Goal: Task Accomplishment & Management: Use online tool/utility

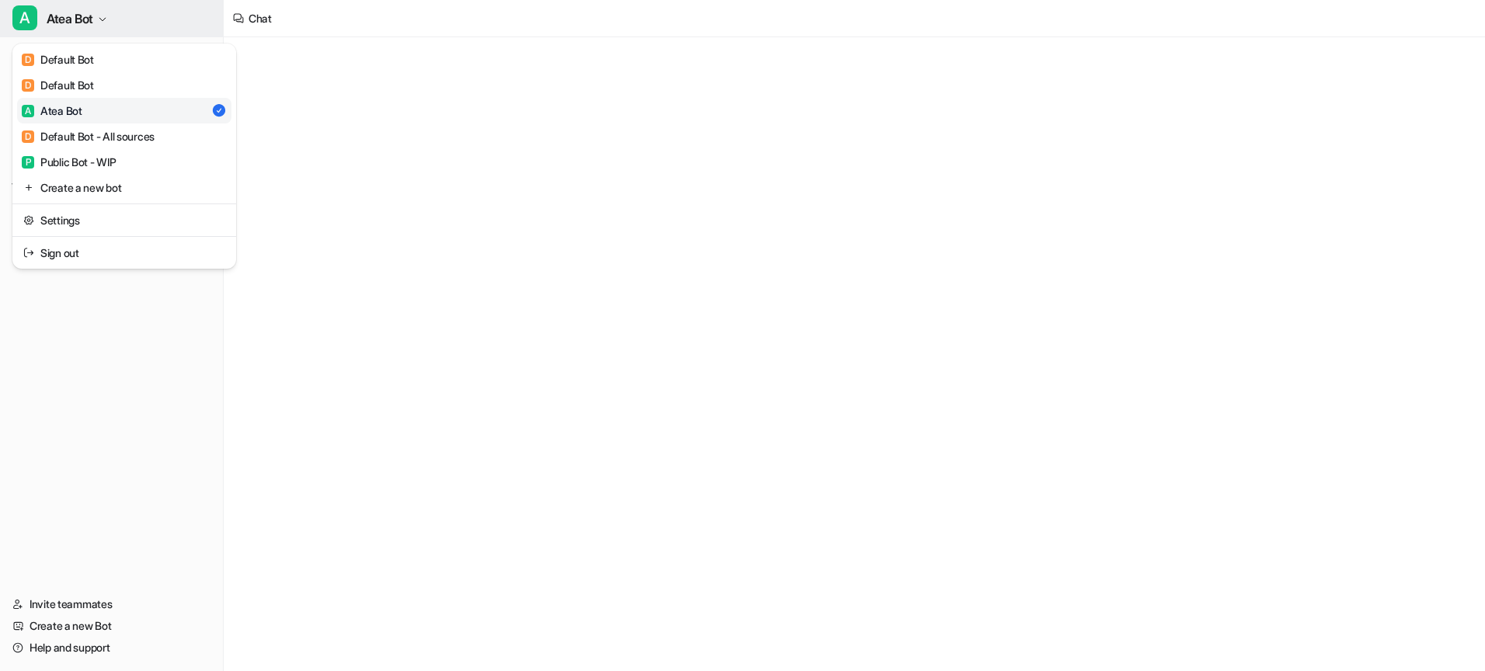
click at [96, 21] on button "A Atea Bot" at bounding box center [111, 18] width 223 height 37
click at [101, 142] on div "D Default Bot - All sources" at bounding box center [88, 136] width 133 height 16
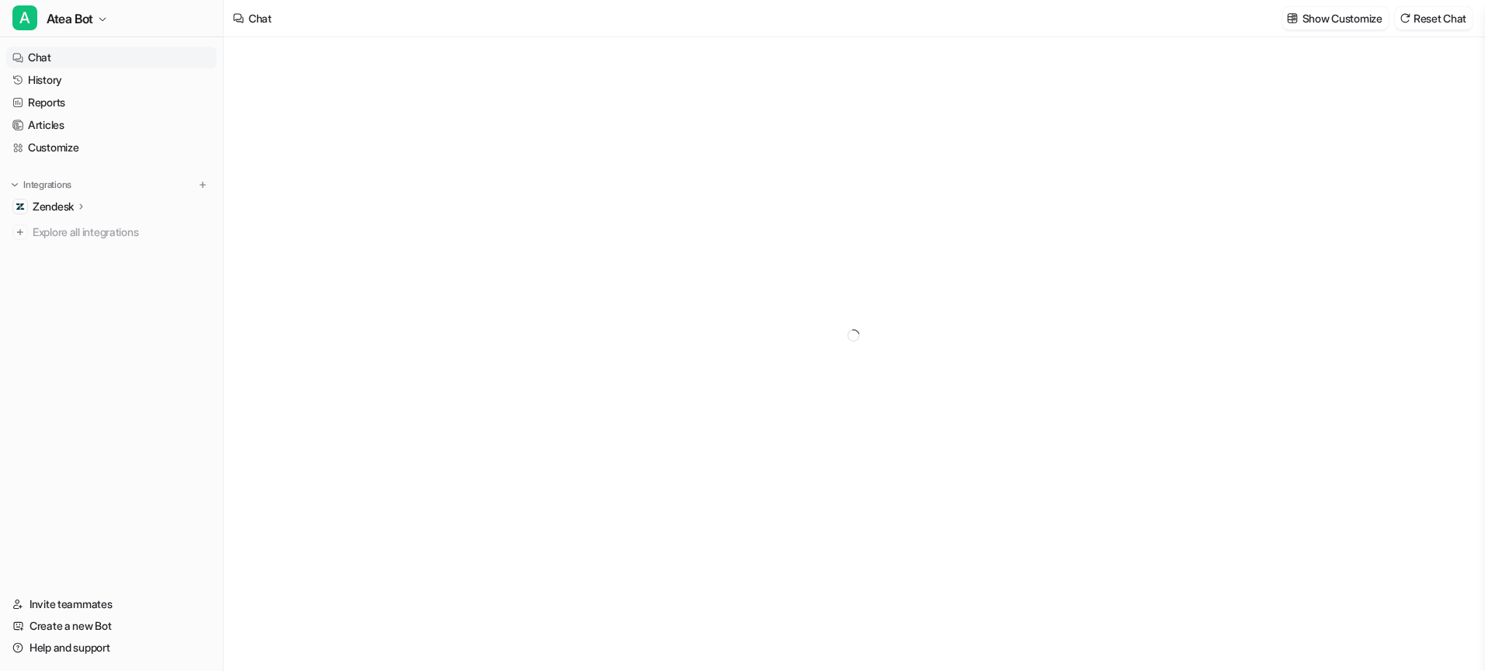
type textarea "**********"
click at [99, 20] on icon "button" at bounding box center [102, 19] width 9 height 9
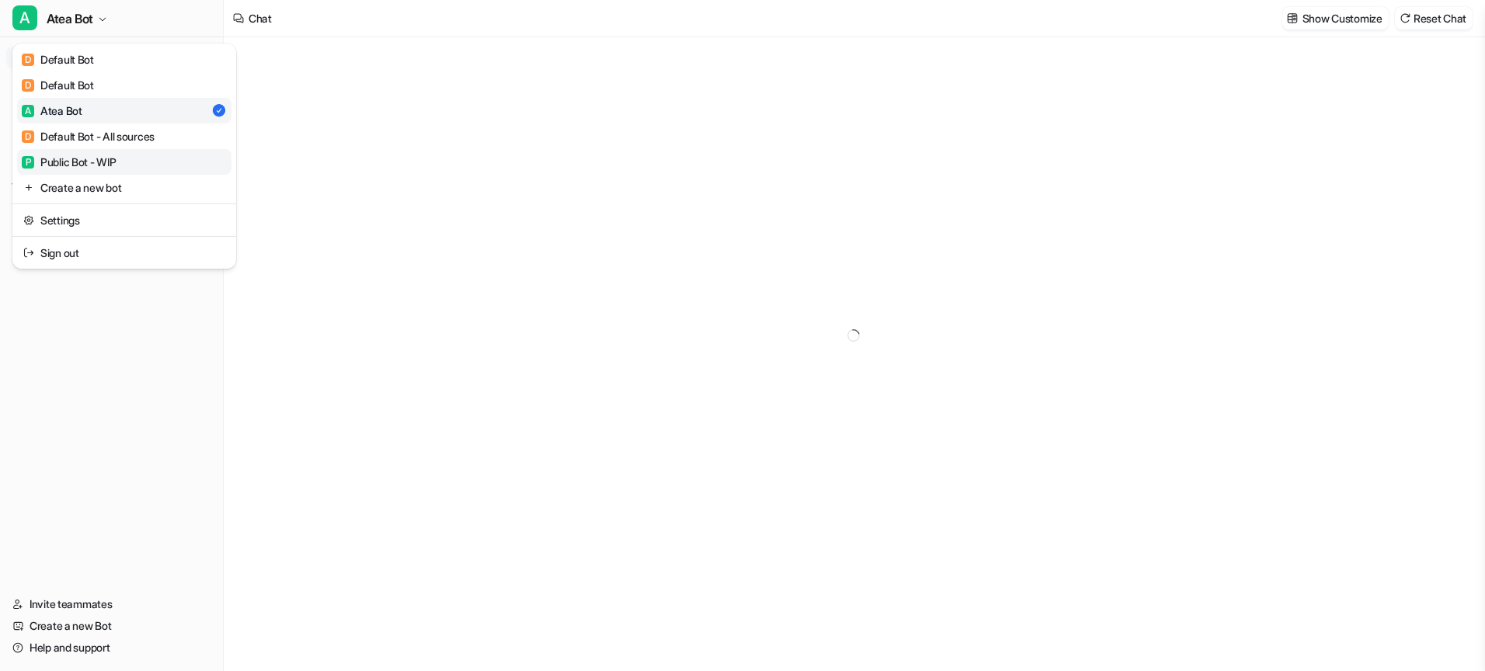
click at [100, 162] on div "P Public Bot - WIP" at bounding box center [69, 162] width 95 height 16
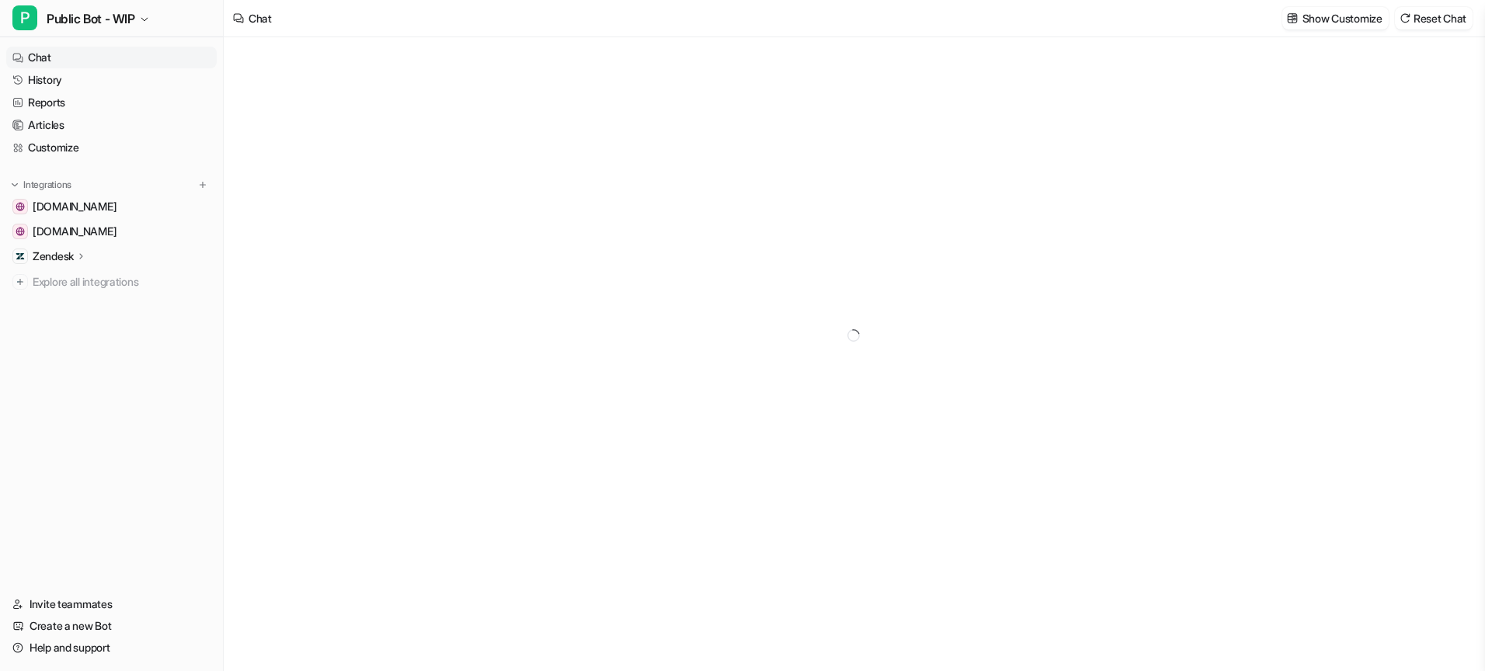
click at [73, 249] on p "Zendesk" at bounding box center [53, 257] width 41 height 16
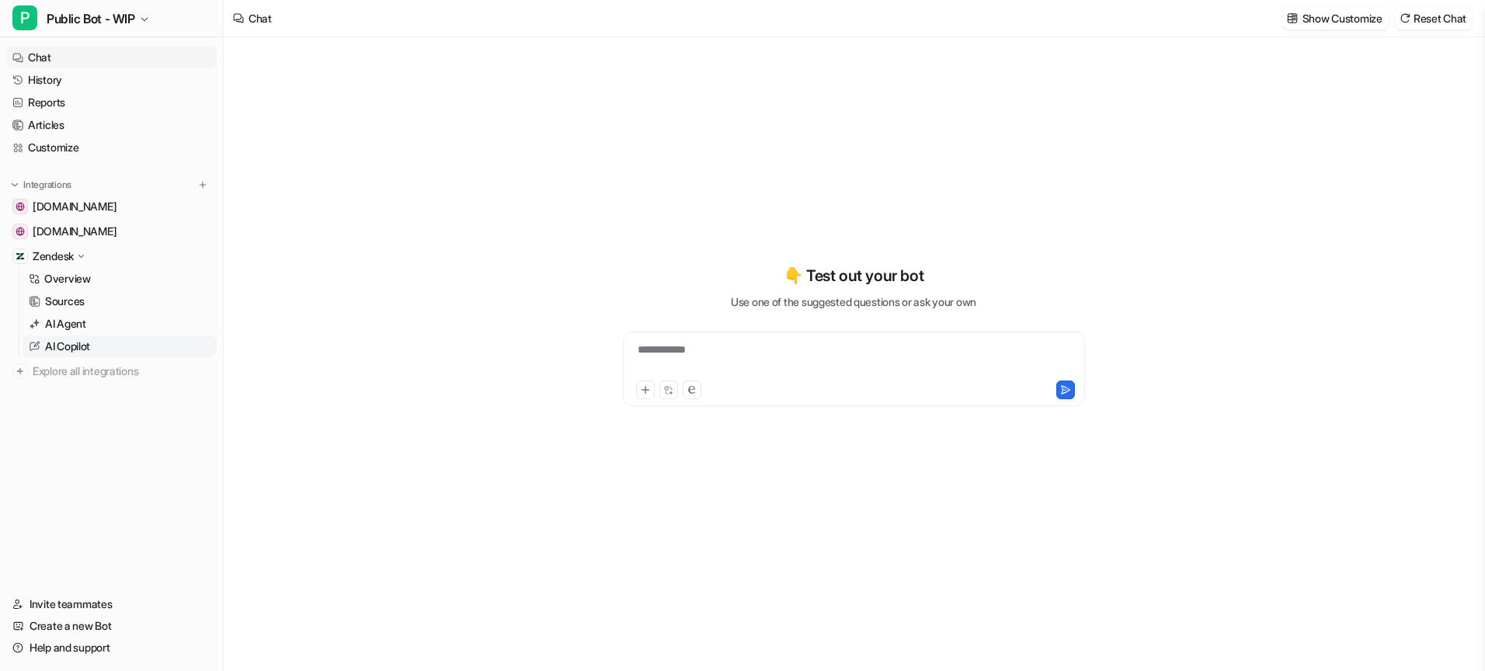
type textarea "**********"
click at [85, 348] on p "AI Copilot" at bounding box center [67, 347] width 45 height 16
click at [94, 323] on link "AI Agent" at bounding box center [120, 324] width 194 height 22
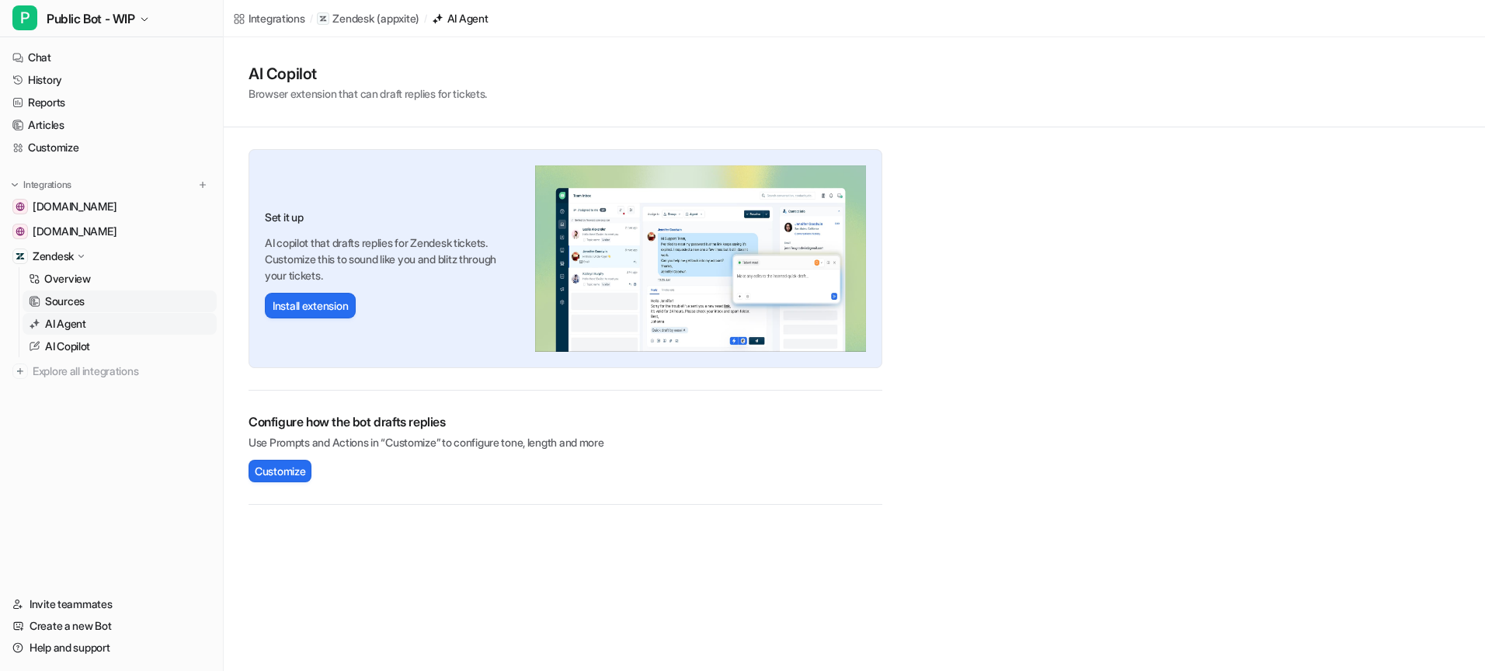
click at [94, 304] on link "Sources" at bounding box center [120, 302] width 194 height 22
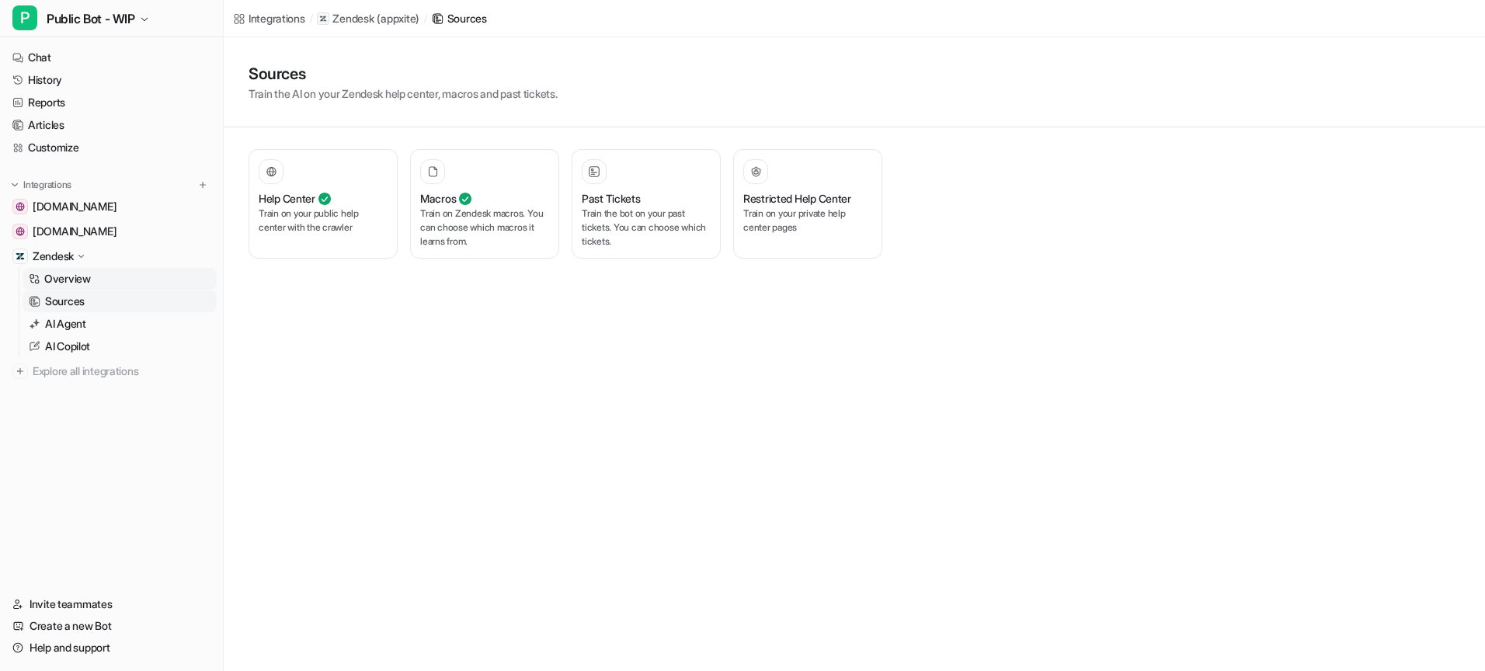
click at [95, 274] on link "Overview" at bounding box center [120, 279] width 194 height 22
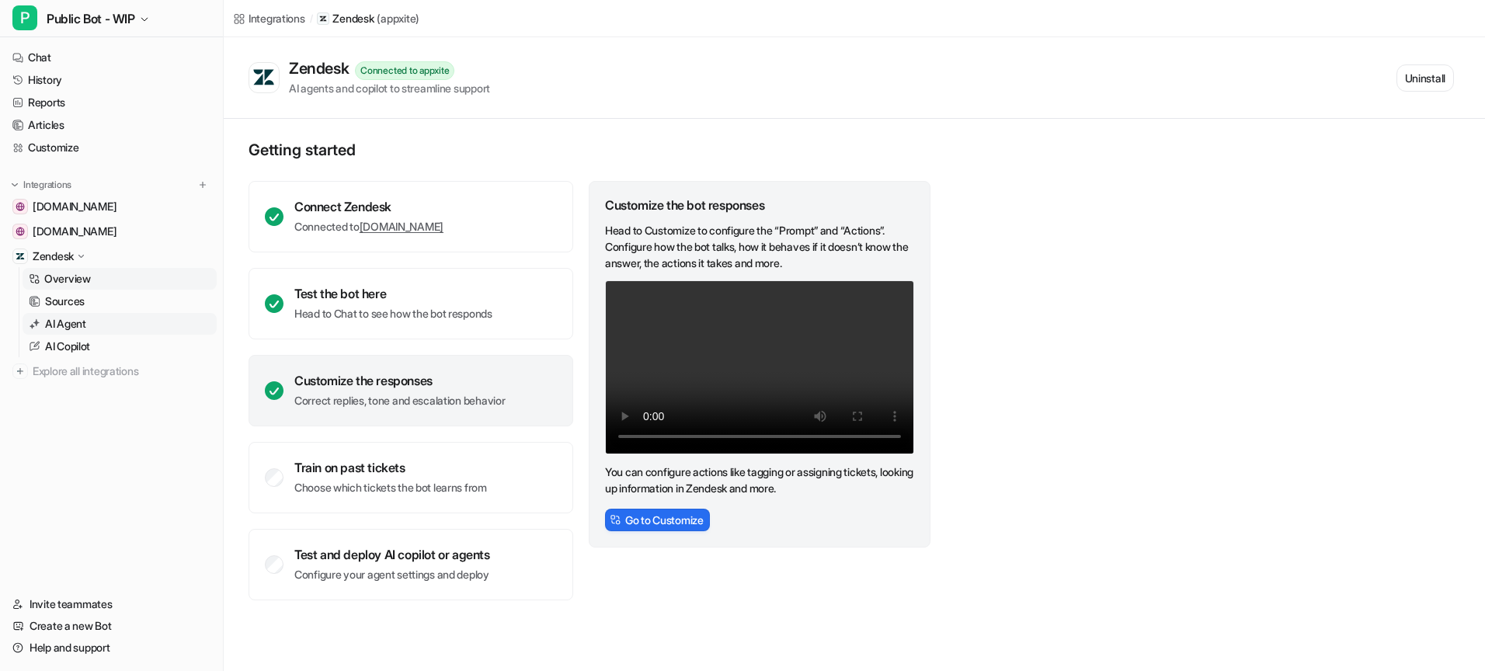
click at [80, 324] on p "AI Agent" at bounding box center [65, 324] width 41 height 16
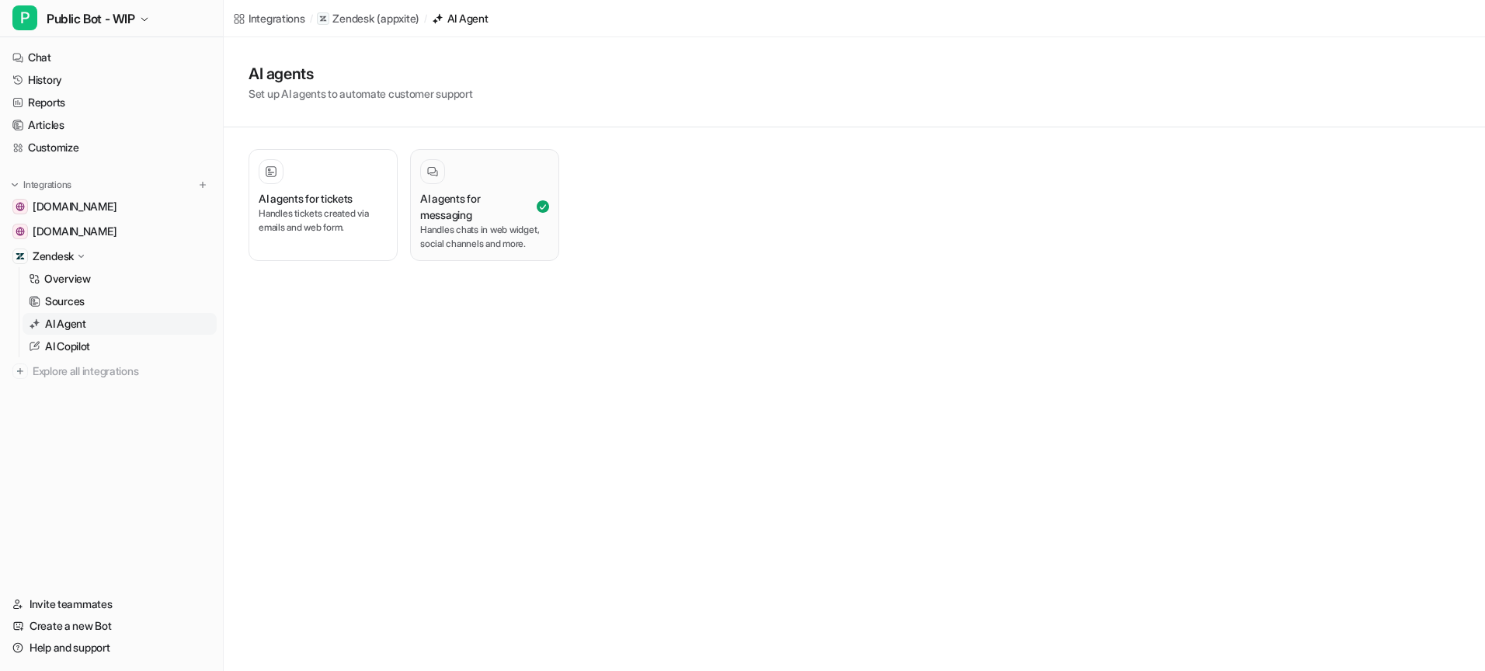
click at [471, 238] on p "Handles chats in web widget, social channels and more." at bounding box center [484, 237] width 129 height 28
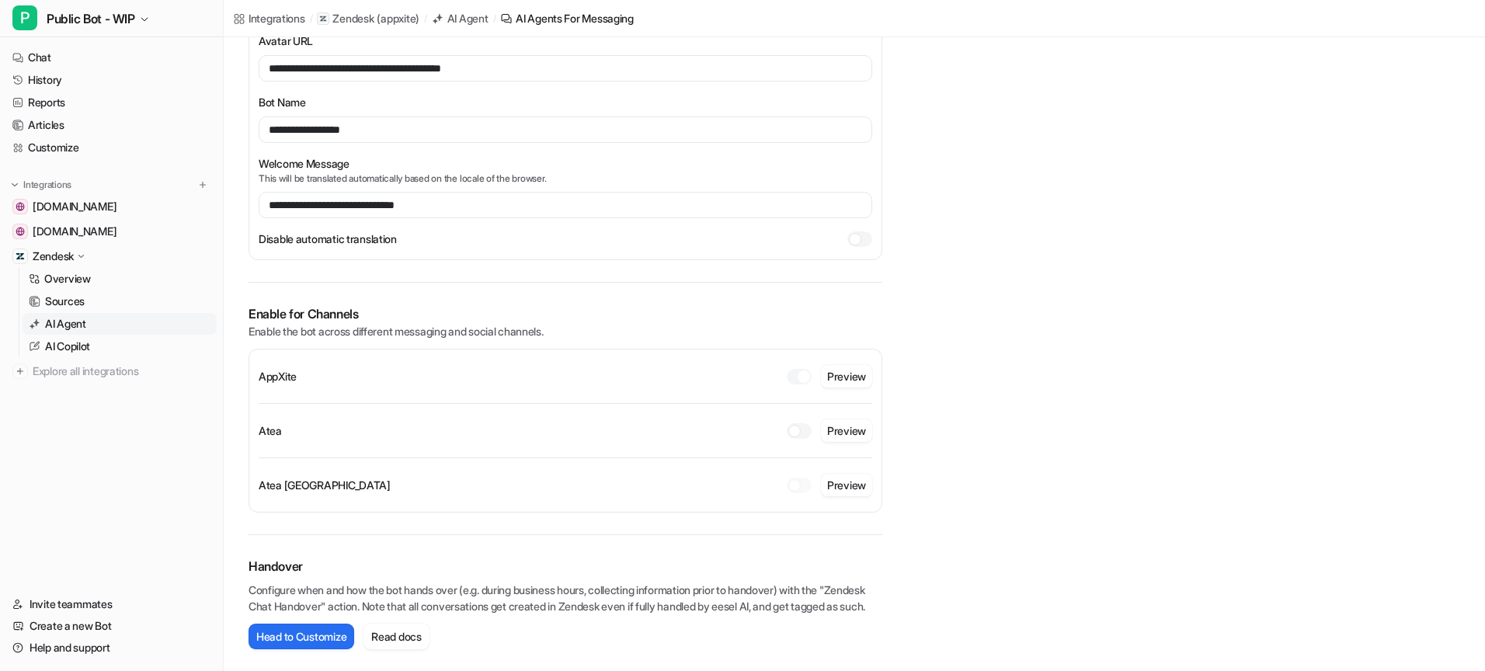
scroll to position [221, 0]
click at [335, 631] on button "Head to Customize" at bounding box center [302, 637] width 106 height 26
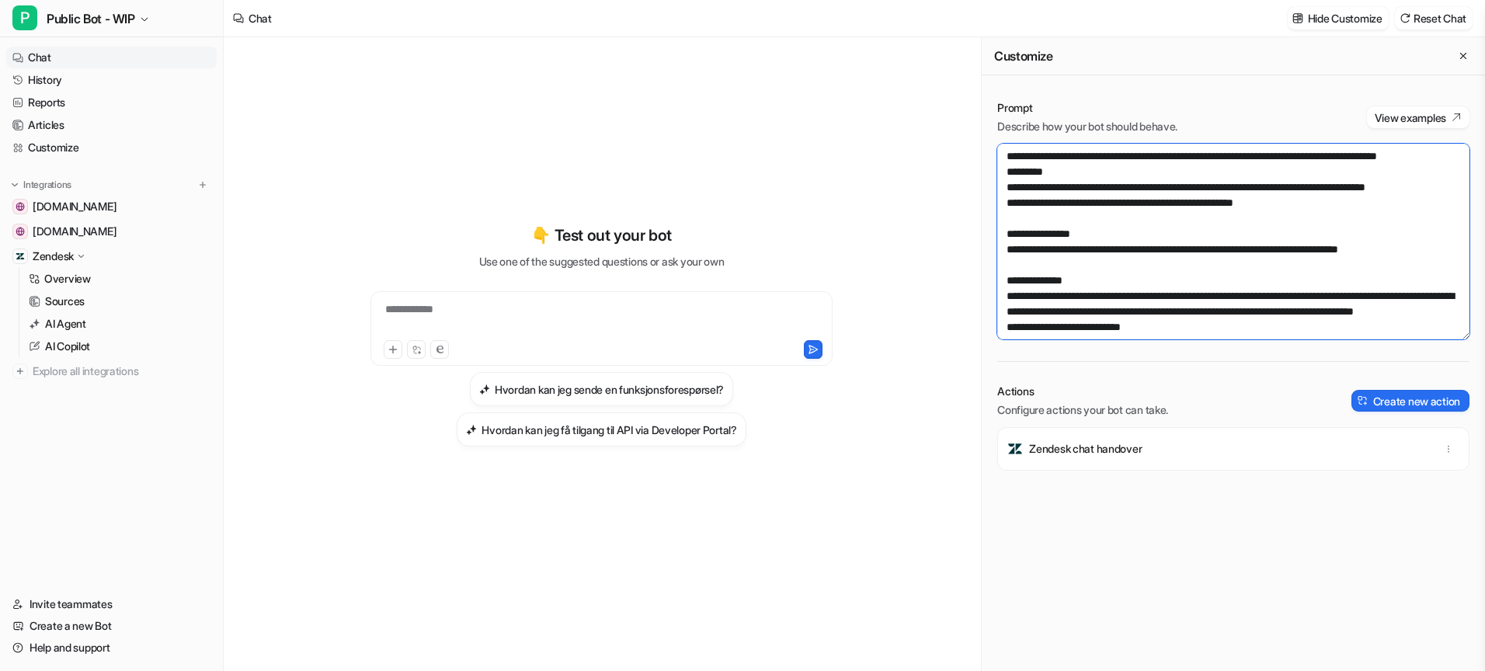
click at [1074, 307] on textarea at bounding box center [1233, 242] width 472 height 196
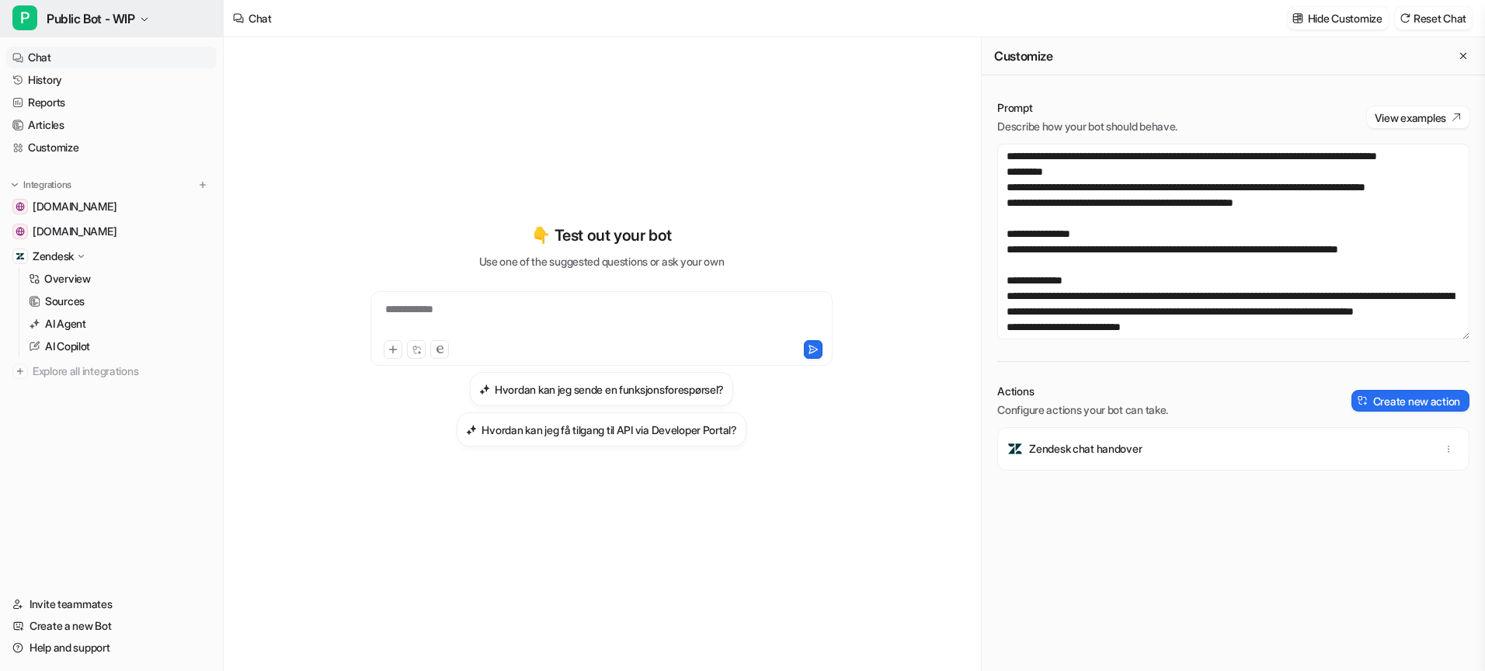
click at [127, 11] on span "Public Bot - WIP" at bounding box center [91, 19] width 89 height 22
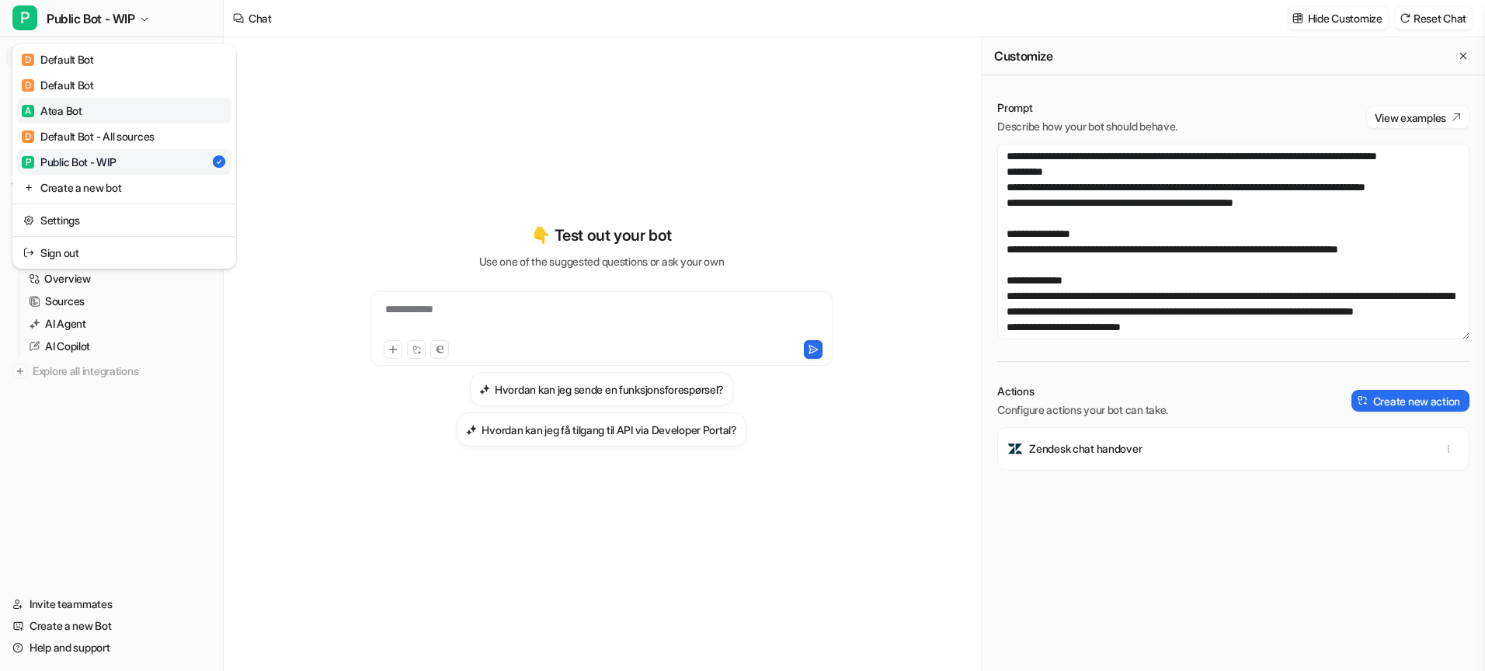
click at [116, 116] on link "A Atea Bot" at bounding box center [124, 111] width 214 height 26
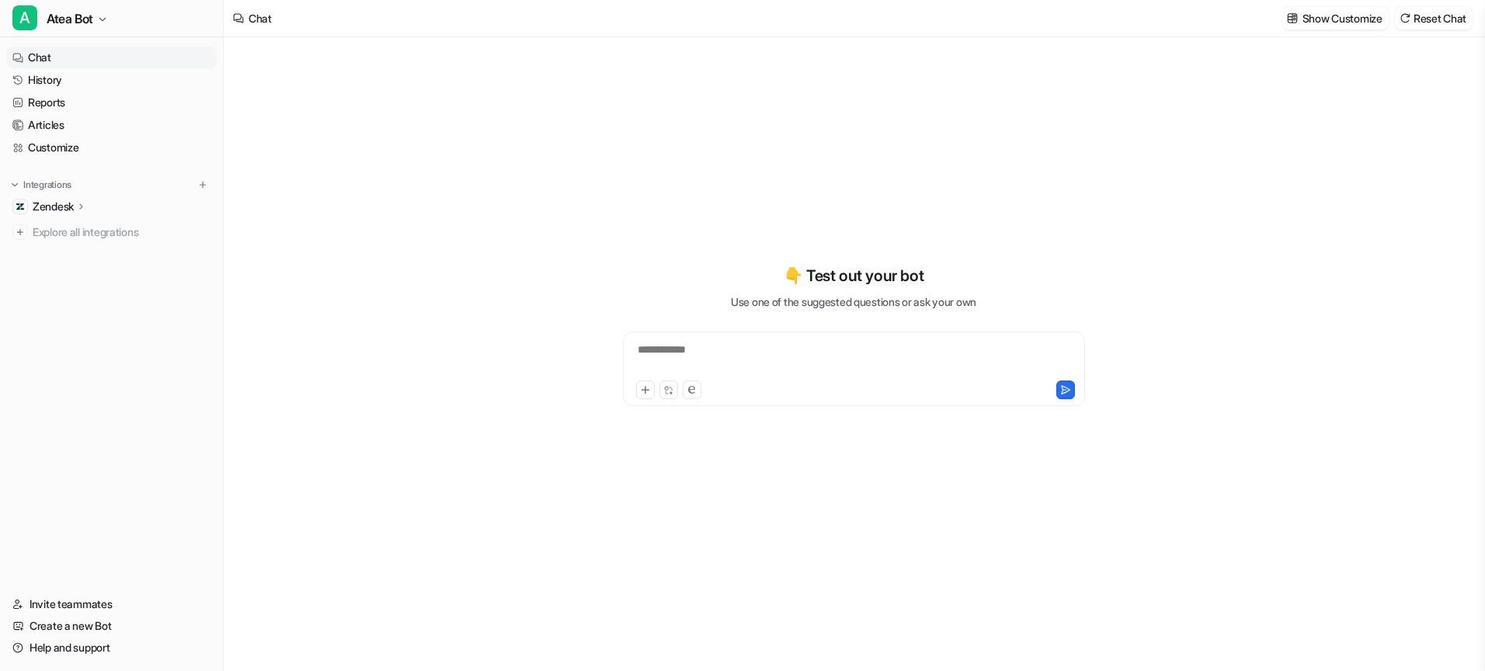
click at [82, 207] on icon at bounding box center [80, 206] width 3 height 5
click at [82, 221] on p "Overview" at bounding box center [67, 229] width 47 height 16
type textarea "**********"
click at [84, 22] on span "Atea Bot" at bounding box center [70, 19] width 47 height 22
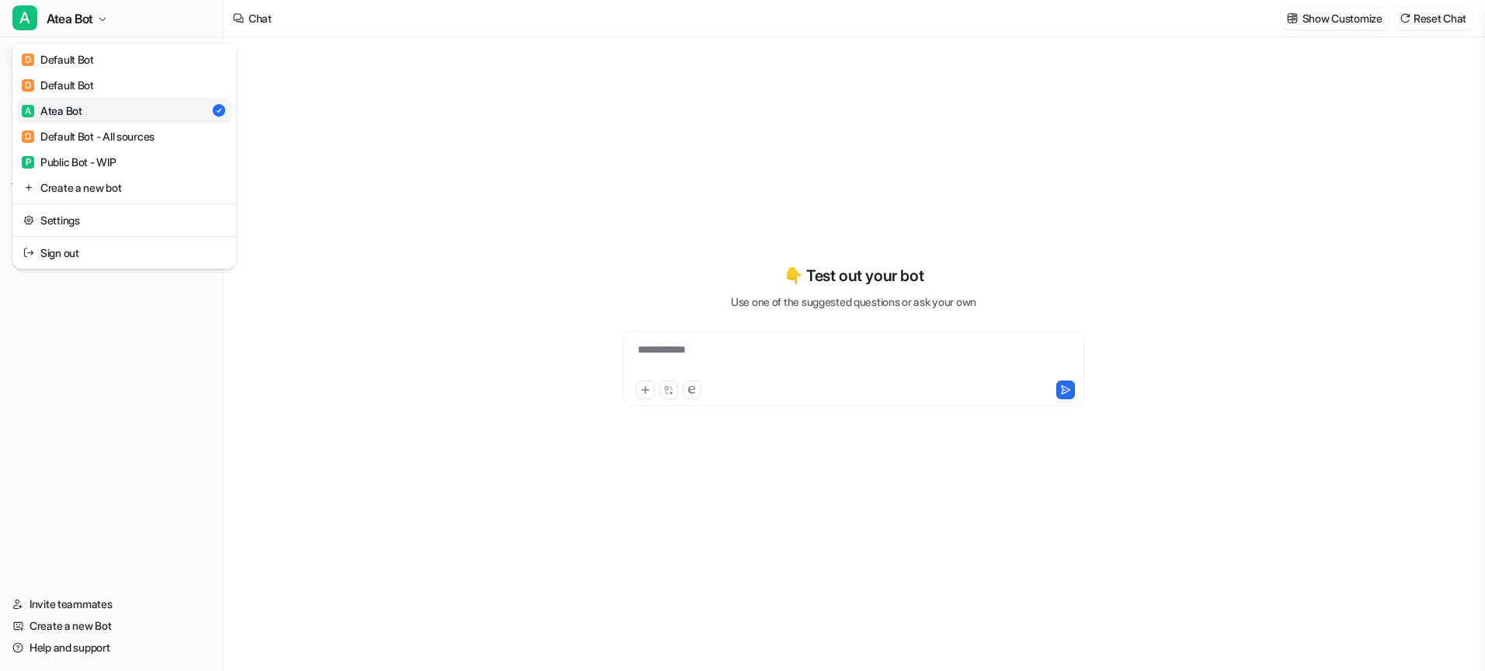
click at [82, 109] on link "A Atea Bot" at bounding box center [124, 111] width 214 height 26
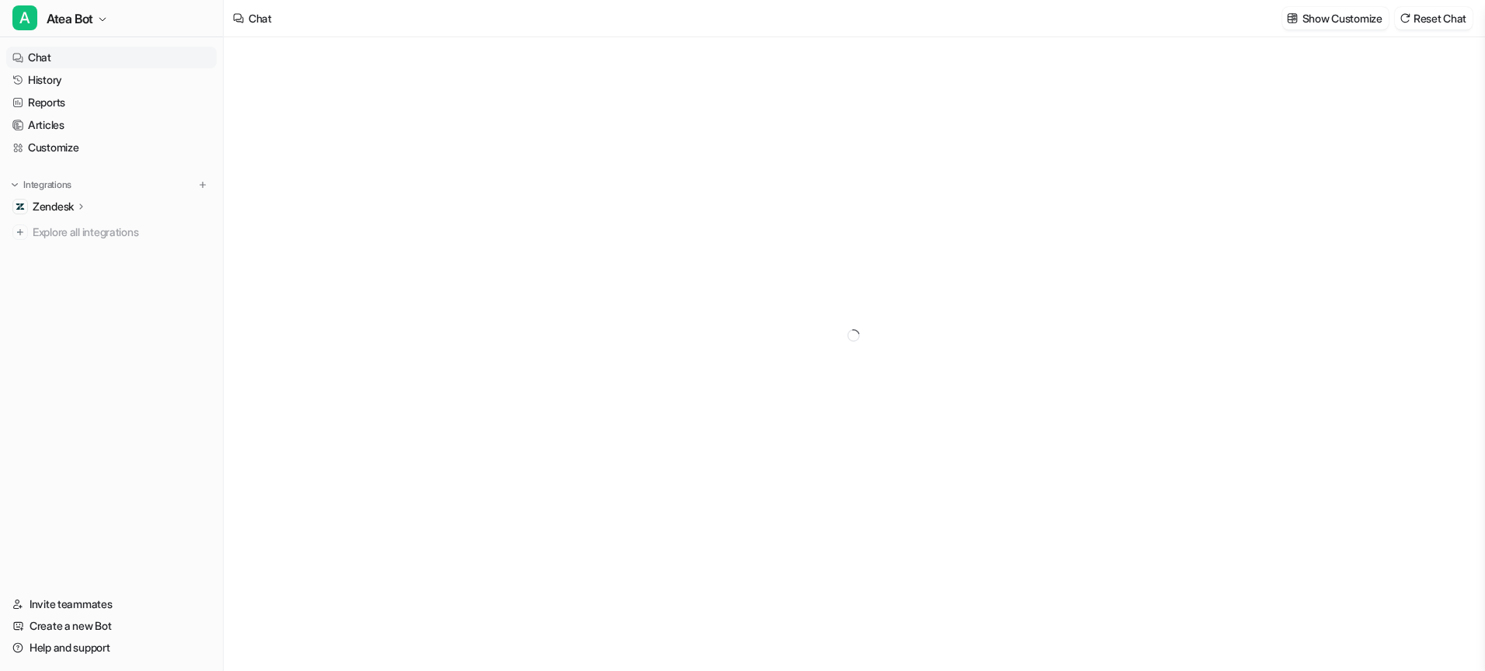
click at [56, 215] on div "Zendesk" at bounding box center [111, 207] width 210 height 22
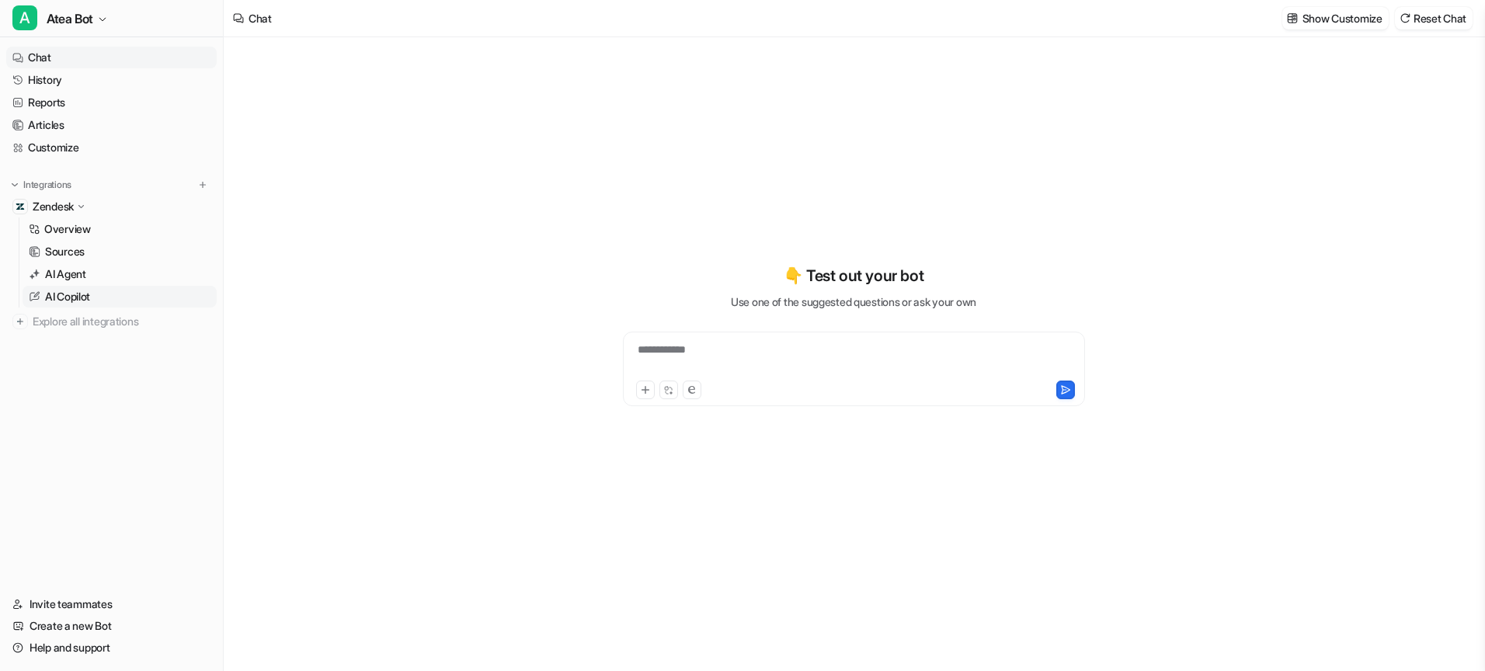
click at [65, 297] on p "AI Copilot" at bounding box center [67, 297] width 45 height 16
click at [74, 273] on p "AI Agent" at bounding box center [65, 274] width 41 height 16
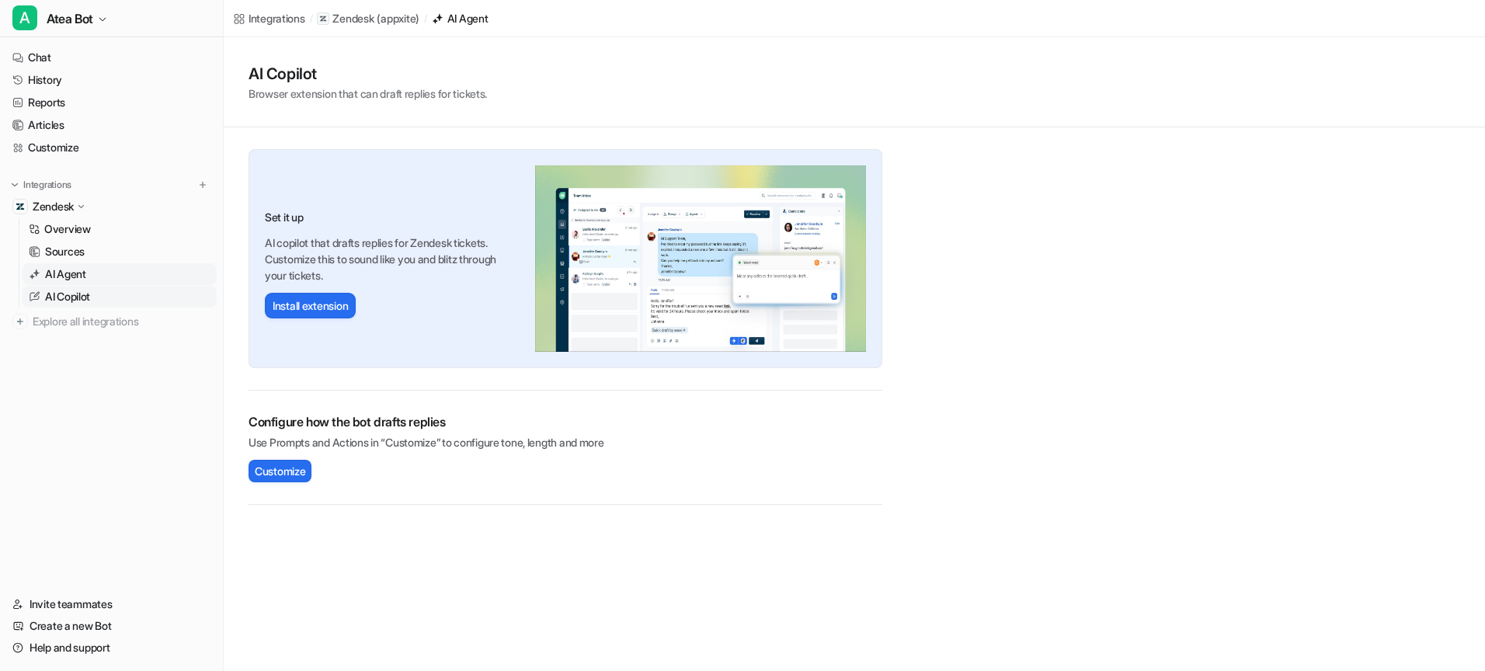
click at [62, 297] on p "AI Copilot" at bounding box center [67, 297] width 45 height 16
click at [70, 275] on p "AI Agent" at bounding box center [65, 274] width 41 height 16
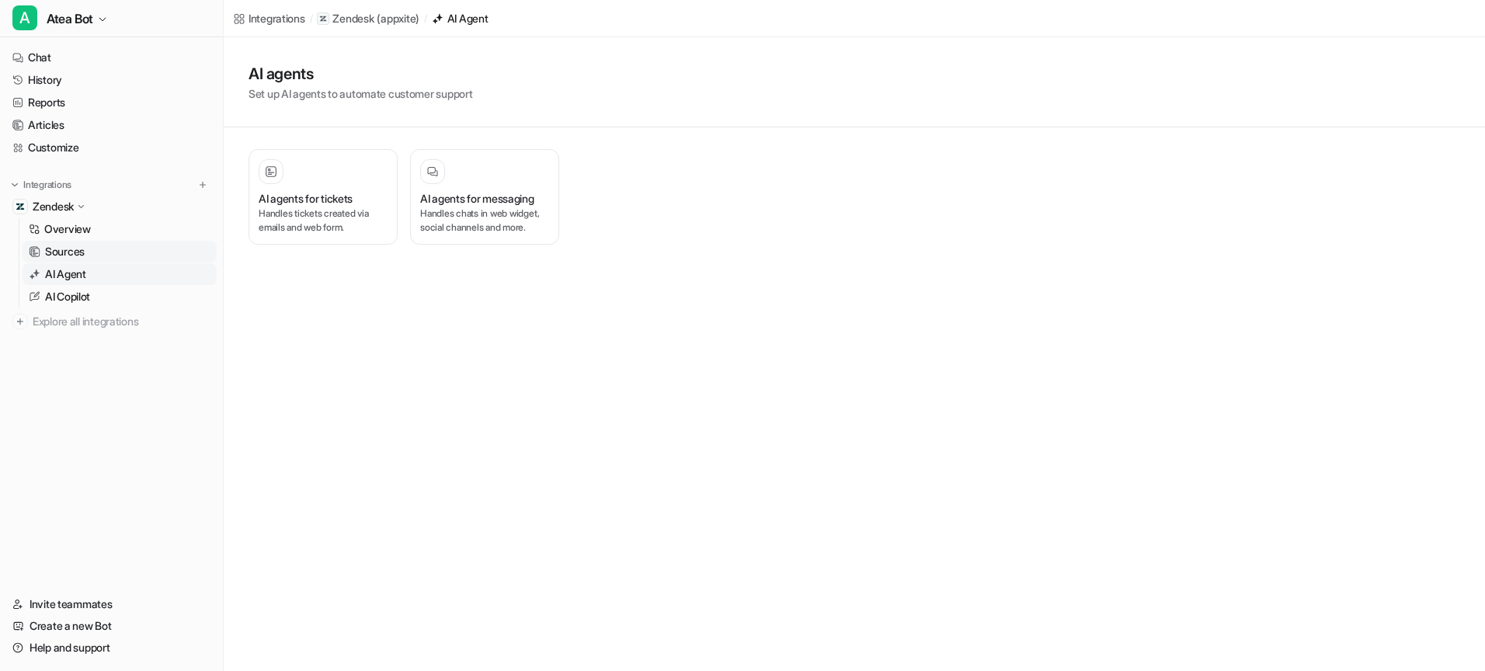
click at [68, 250] on p "Sources" at bounding box center [65, 252] width 40 height 16
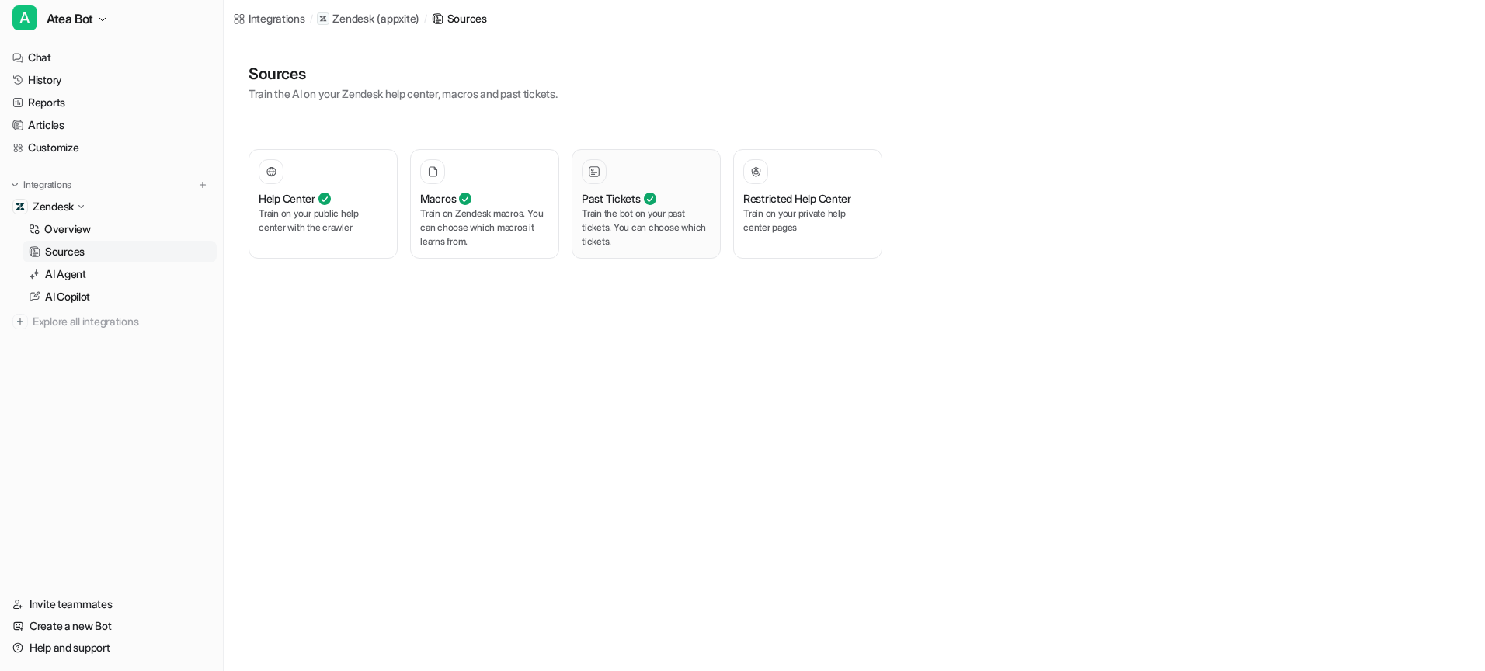
click at [611, 204] on h3 "Past Tickets" at bounding box center [611, 198] width 59 height 16
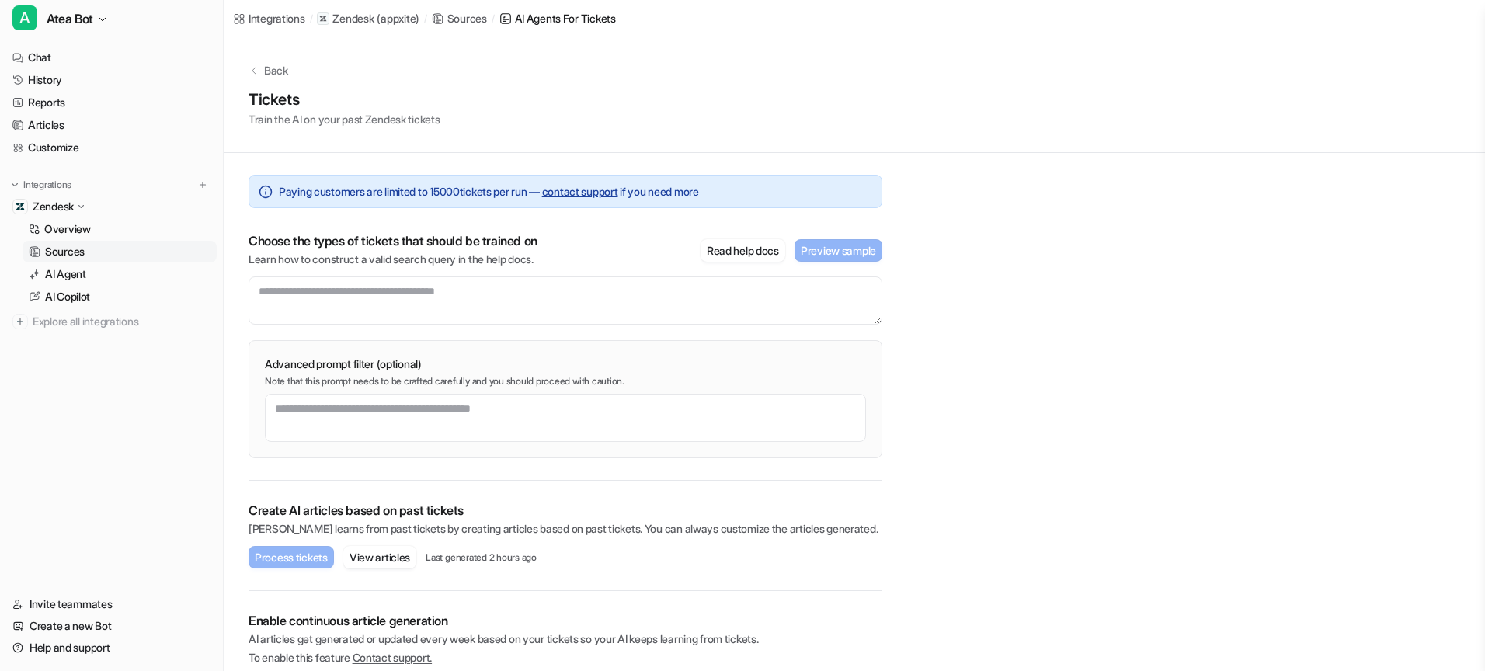
scroll to position [42, 0]
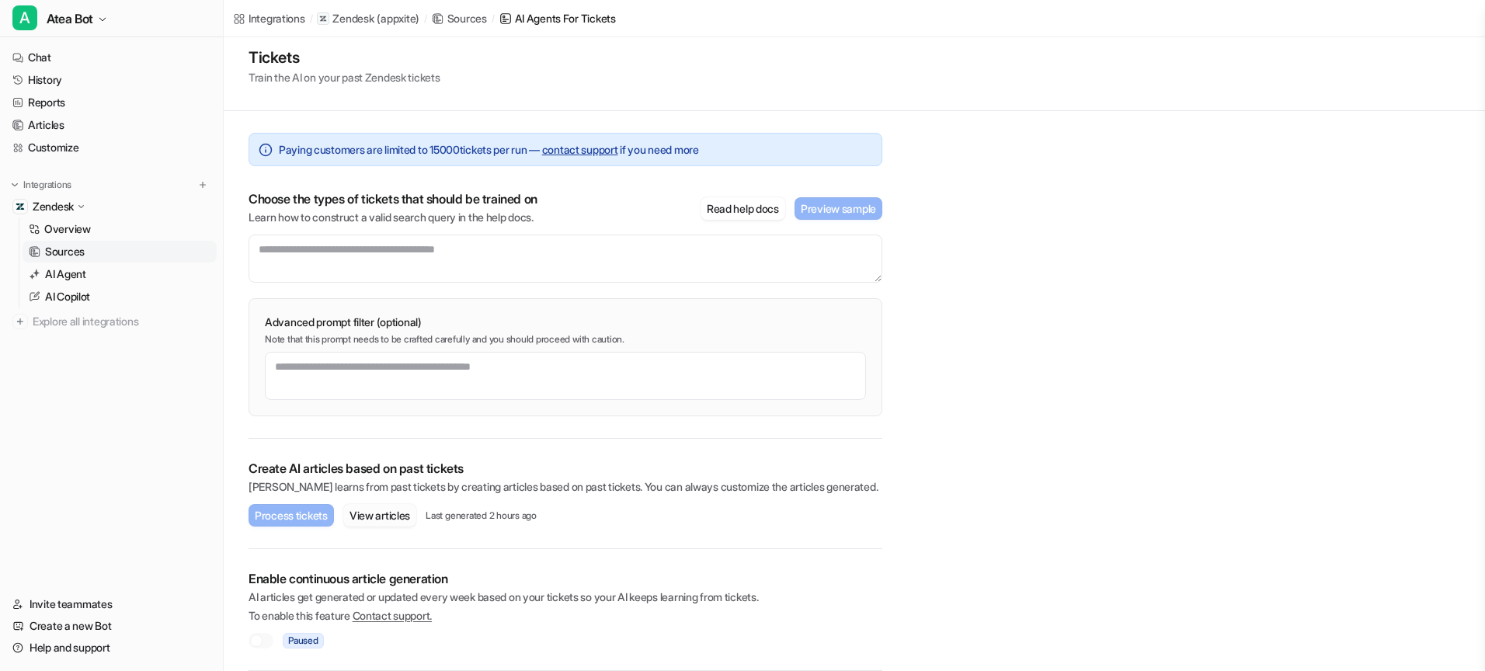
click at [404, 510] on button "View articles" at bounding box center [379, 515] width 73 height 23
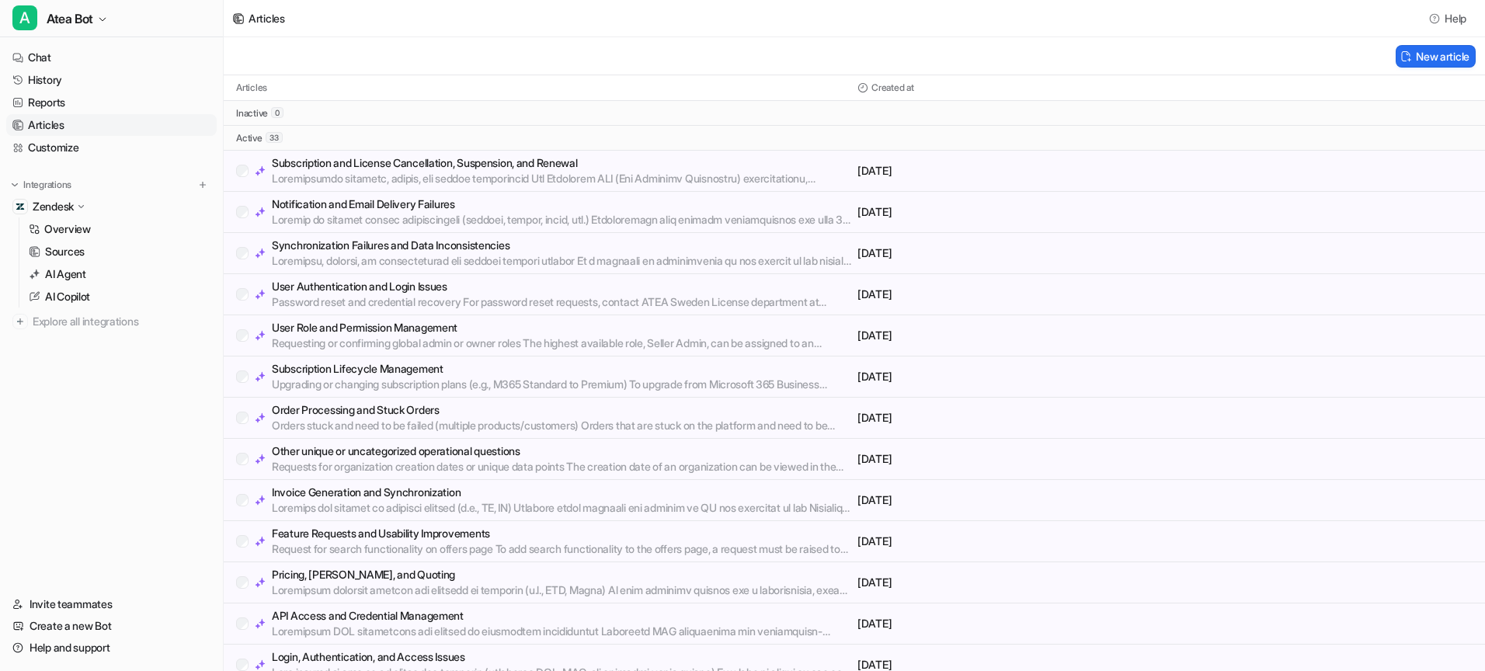
click at [541, 565] on div "Pricing, Margins, and Quoting September 15, 2025" at bounding box center [854, 582] width 1261 height 41
click at [541, 572] on p "Pricing, Margins, and Quoting" at bounding box center [561, 575] width 579 height 16
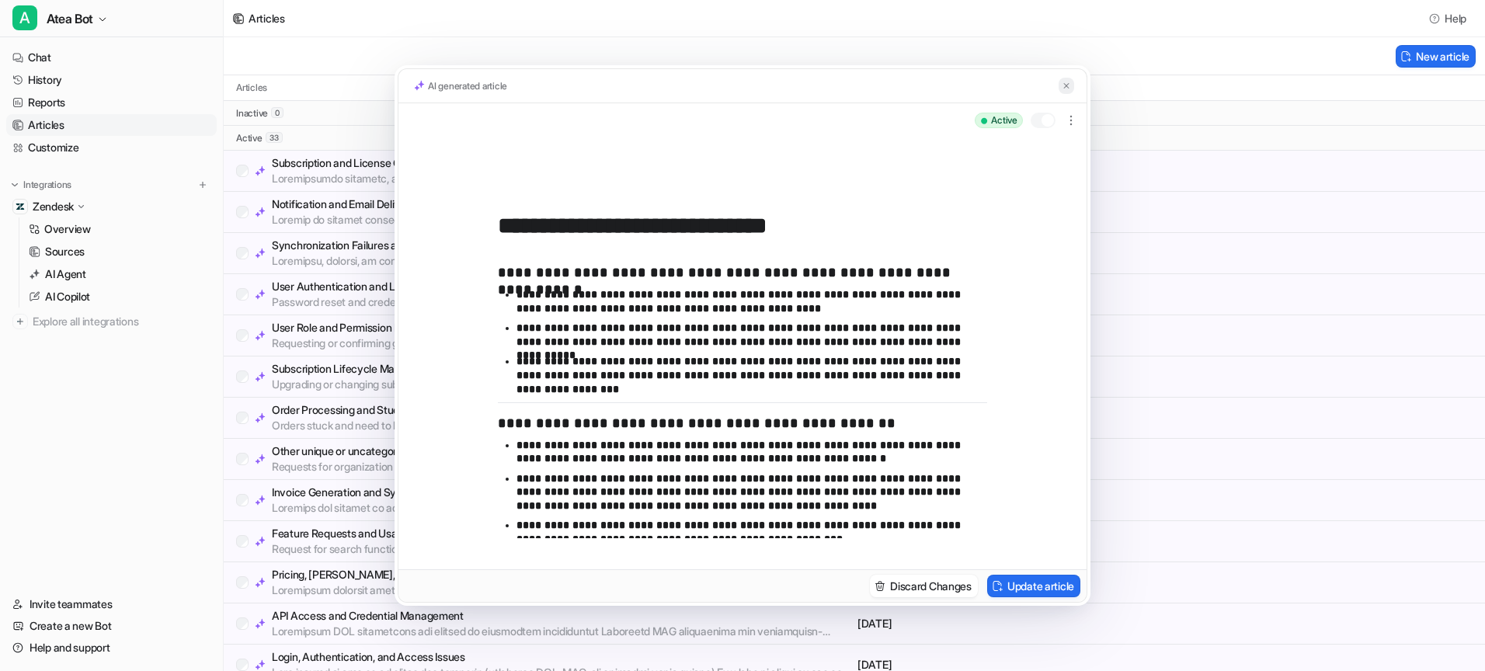
click at [1069, 82] on img at bounding box center [1066, 86] width 9 height 10
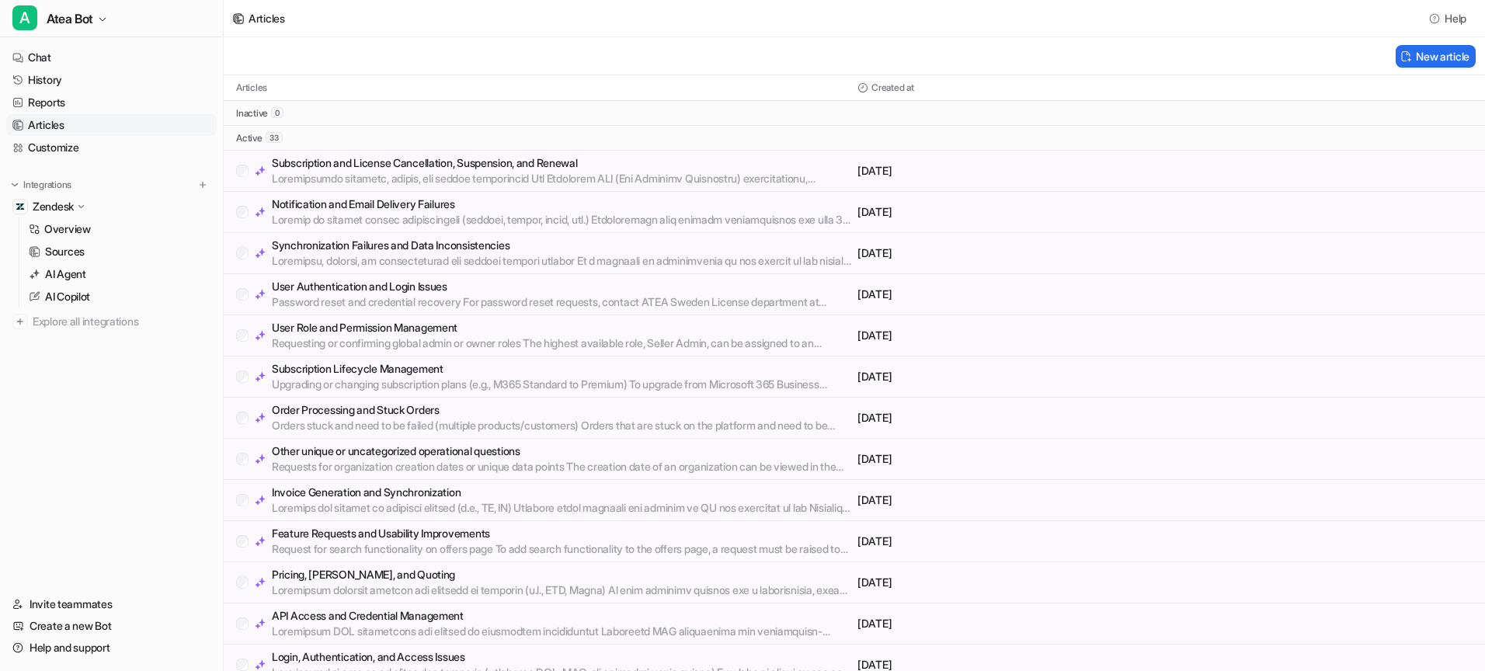
click at [506, 208] on p "Notification and Email Delivery Failures" at bounding box center [561, 205] width 579 height 16
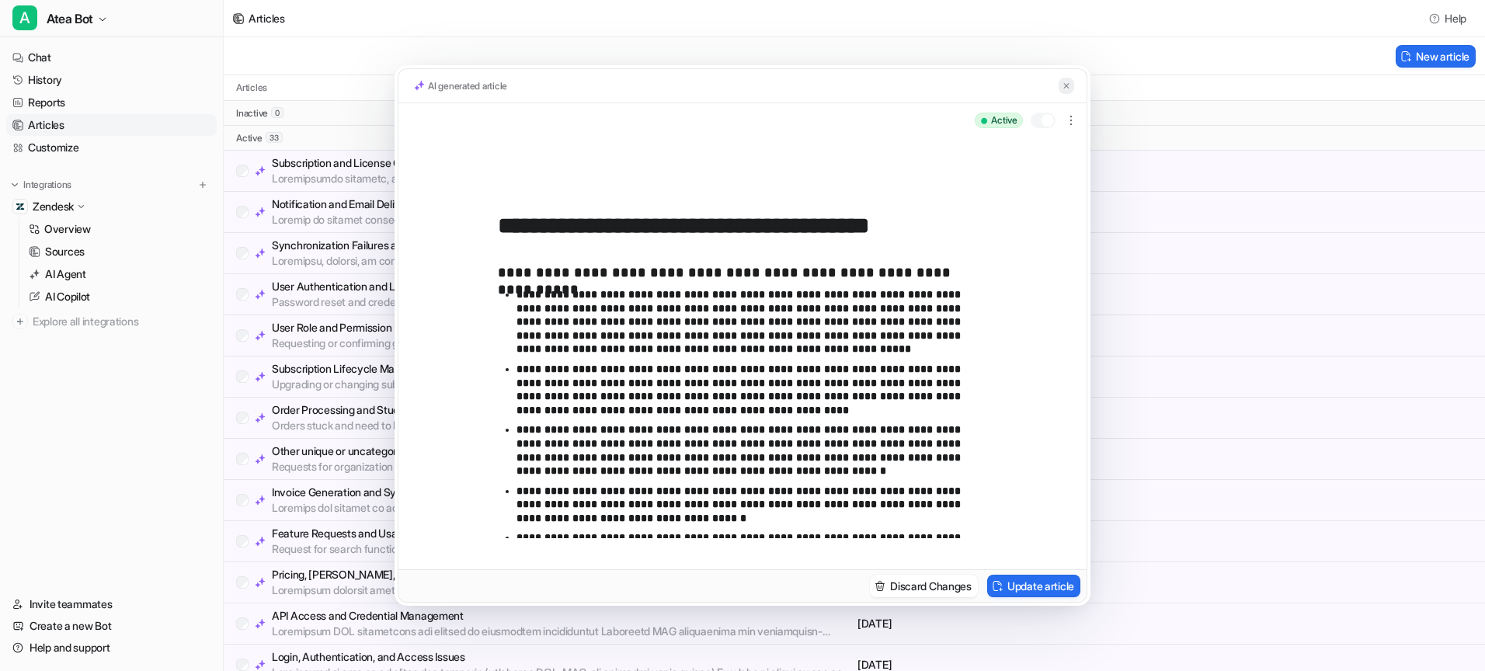
click at [1066, 91] on button at bounding box center [1067, 86] width 16 height 16
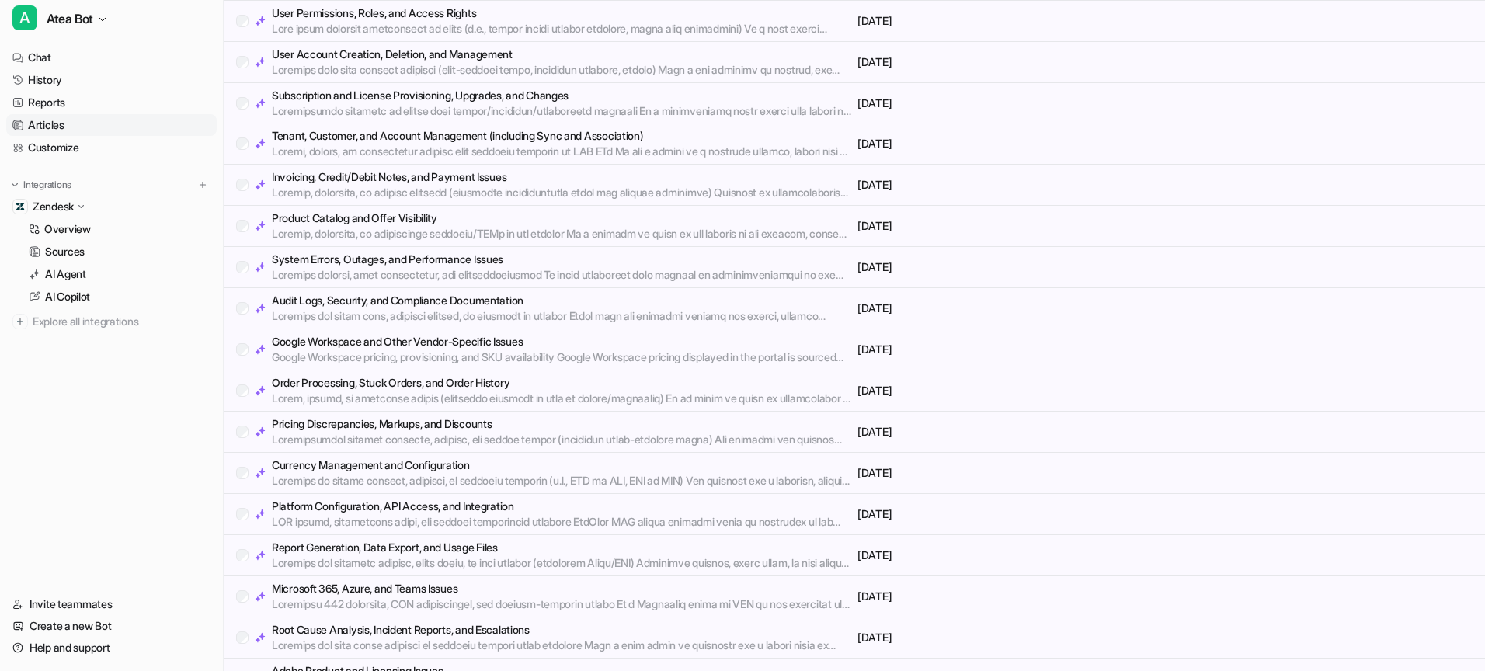
scroll to position [684, 0]
click at [443, 231] on p at bounding box center [561, 235] width 579 height 16
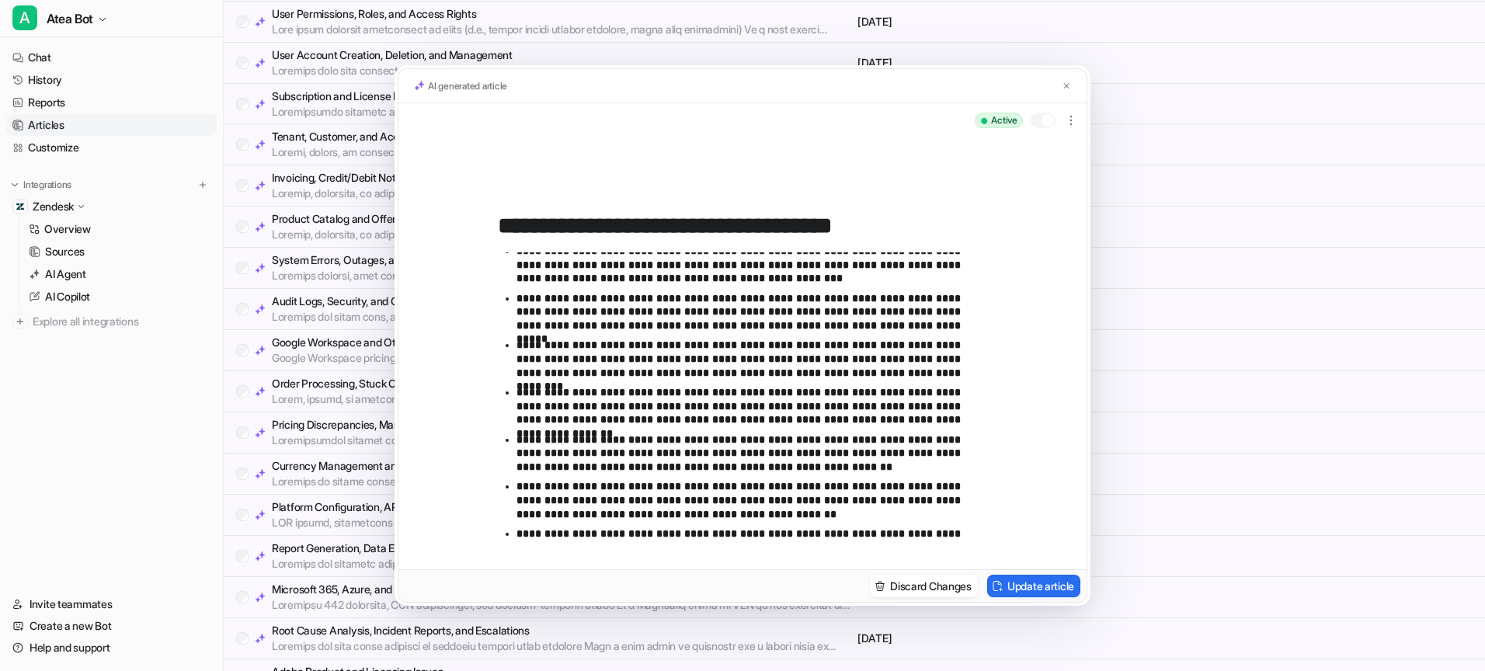
scroll to position [0, 0]
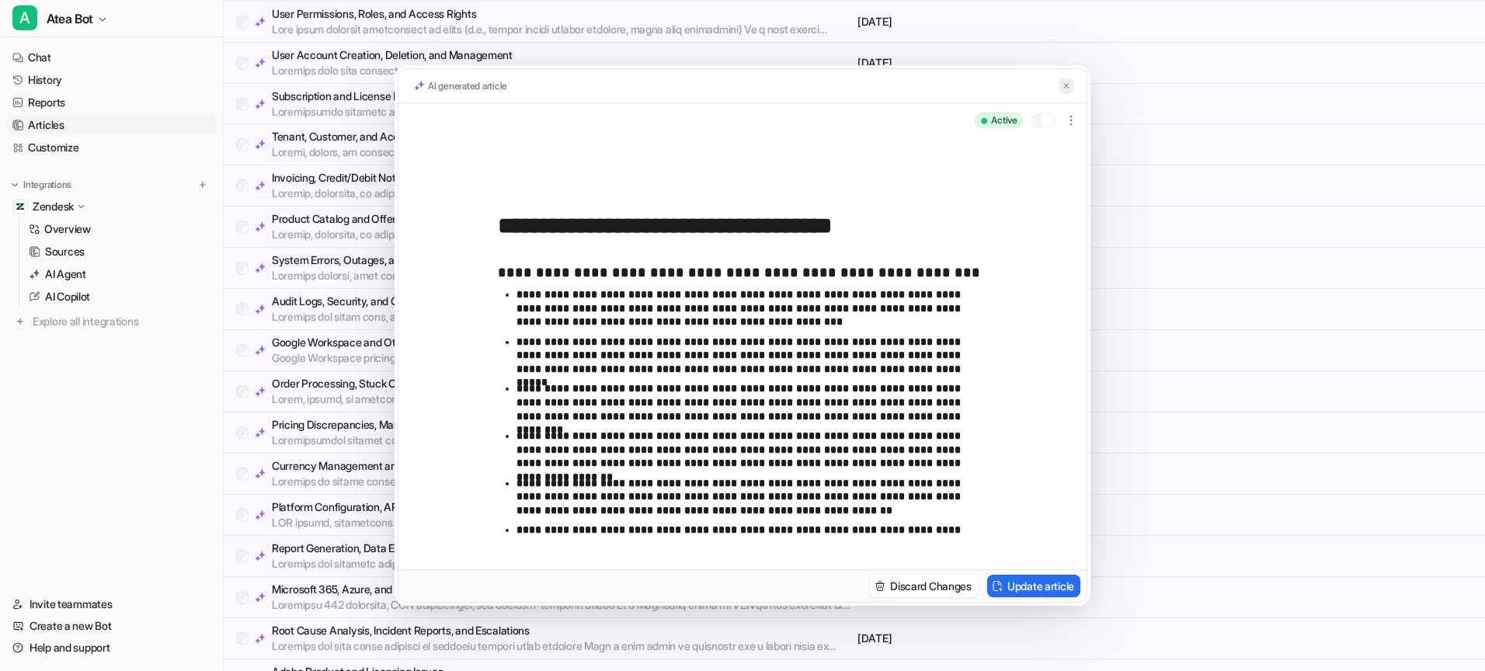
click at [1066, 83] on img at bounding box center [1066, 86] width 9 height 10
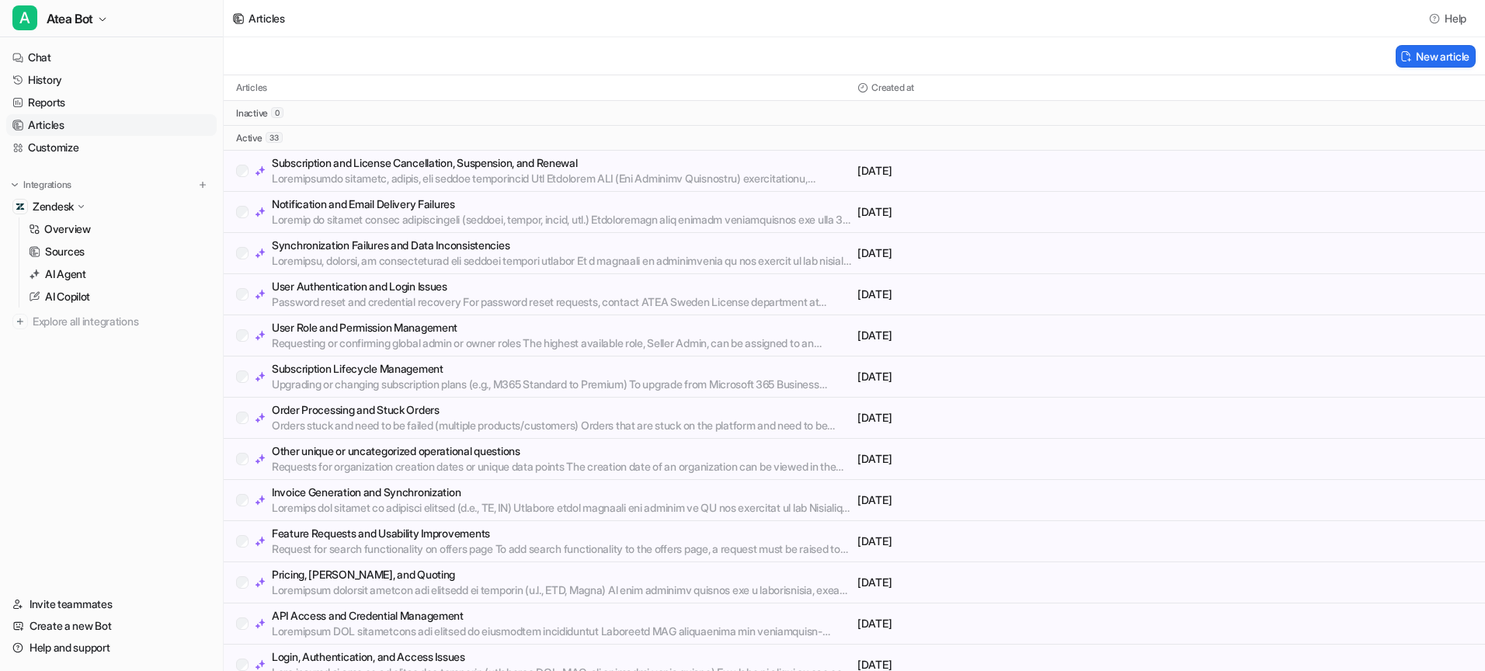
click at [510, 109] on div "inactive 0" at bounding box center [854, 113] width 1261 height 25
click at [520, 95] on div "Articles Created at" at bounding box center [854, 88] width 1261 height 26
click at [73, 271] on p "AI Agent" at bounding box center [65, 274] width 41 height 16
click at [78, 273] on p "AI Agent" at bounding box center [65, 274] width 41 height 16
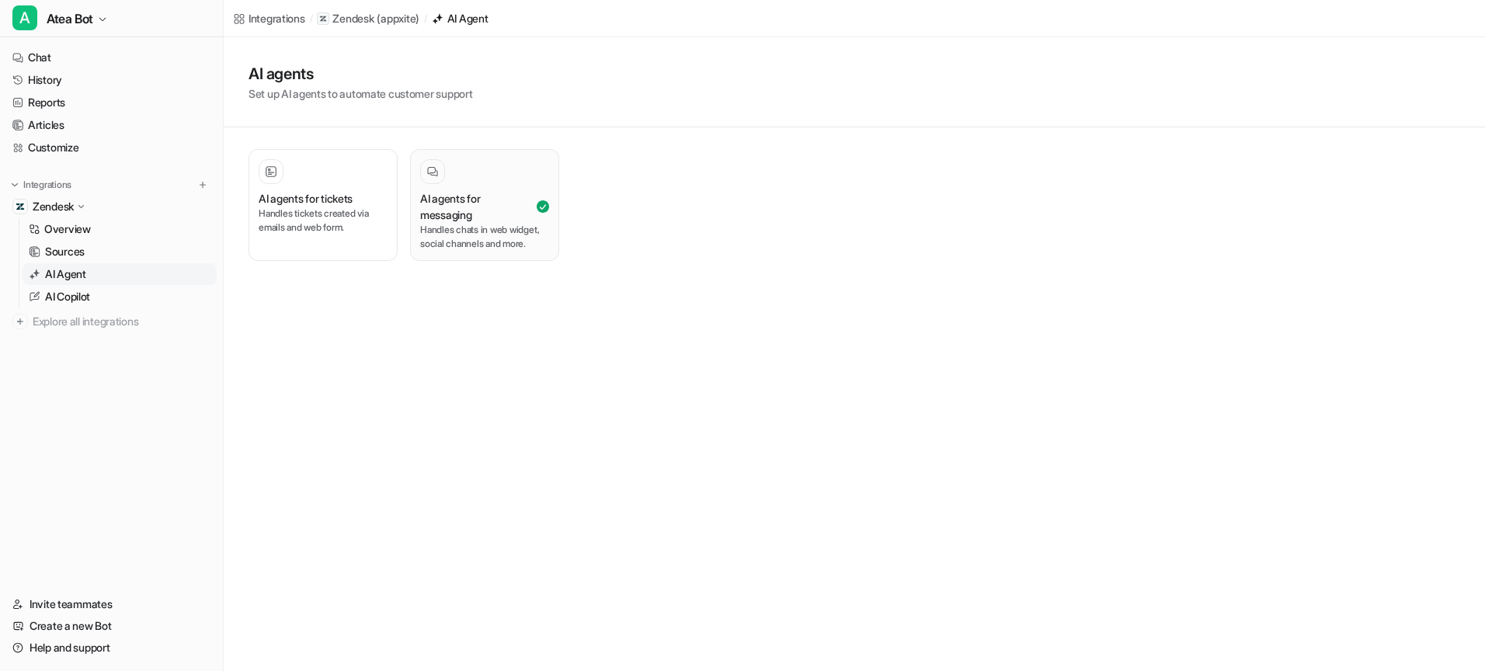
click at [463, 238] on p "Handles chats in web widget, social channels and more." at bounding box center [484, 237] width 129 height 28
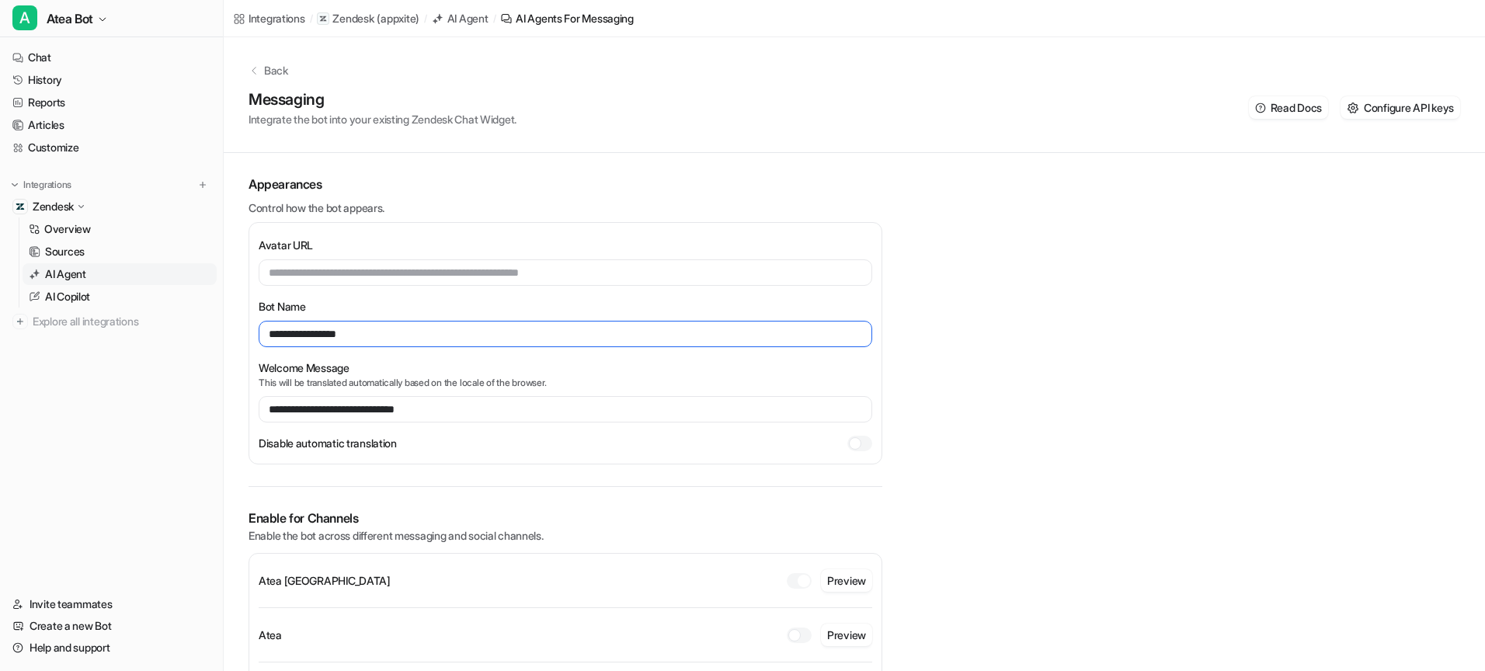
click at [421, 340] on input "**********" at bounding box center [566, 334] width 614 height 26
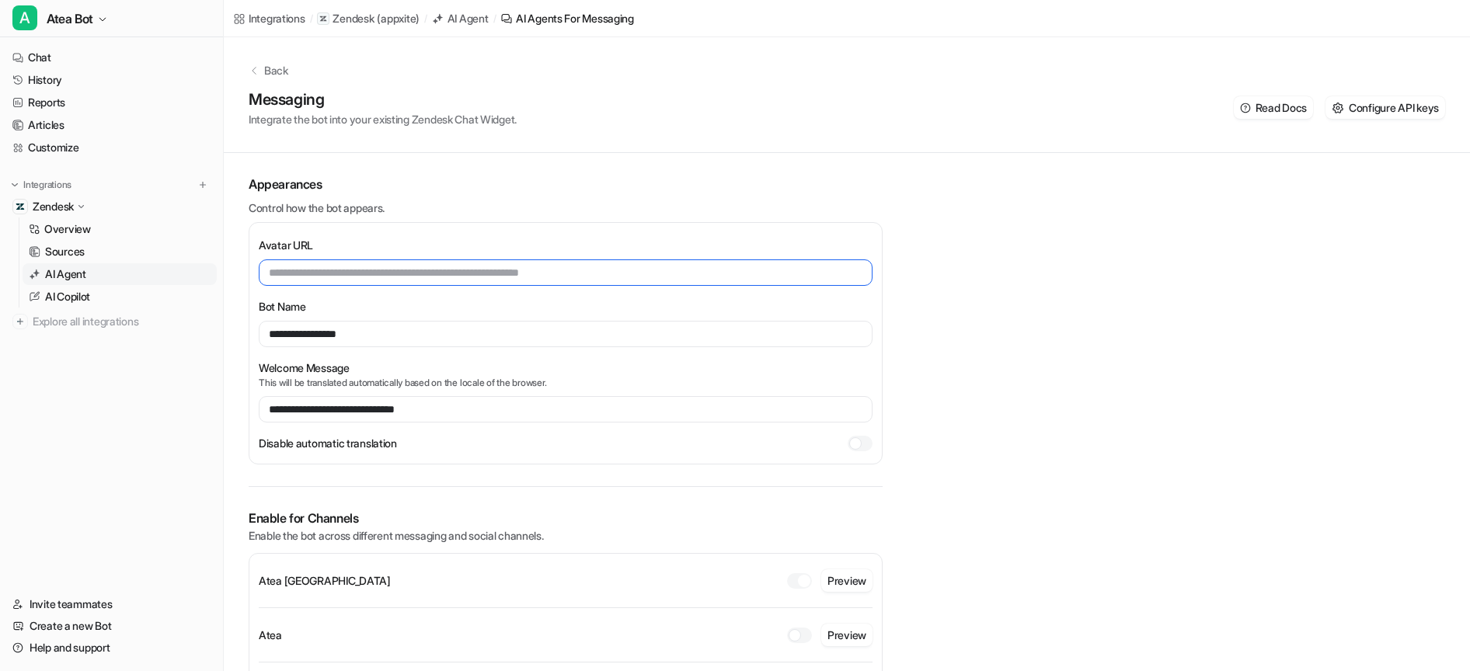
drag, startPoint x: 584, startPoint y: 272, endPoint x: 593, endPoint y: 275, distance: 9.8
click at [586, 273] on input "text" at bounding box center [566, 272] width 614 height 26
drag, startPoint x: 527, startPoint y: 263, endPoint x: 463, endPoint y: 262, distance: 64.5
click at [463, 261] on input "text" at bounding box center [566, 272] width 614 height 26
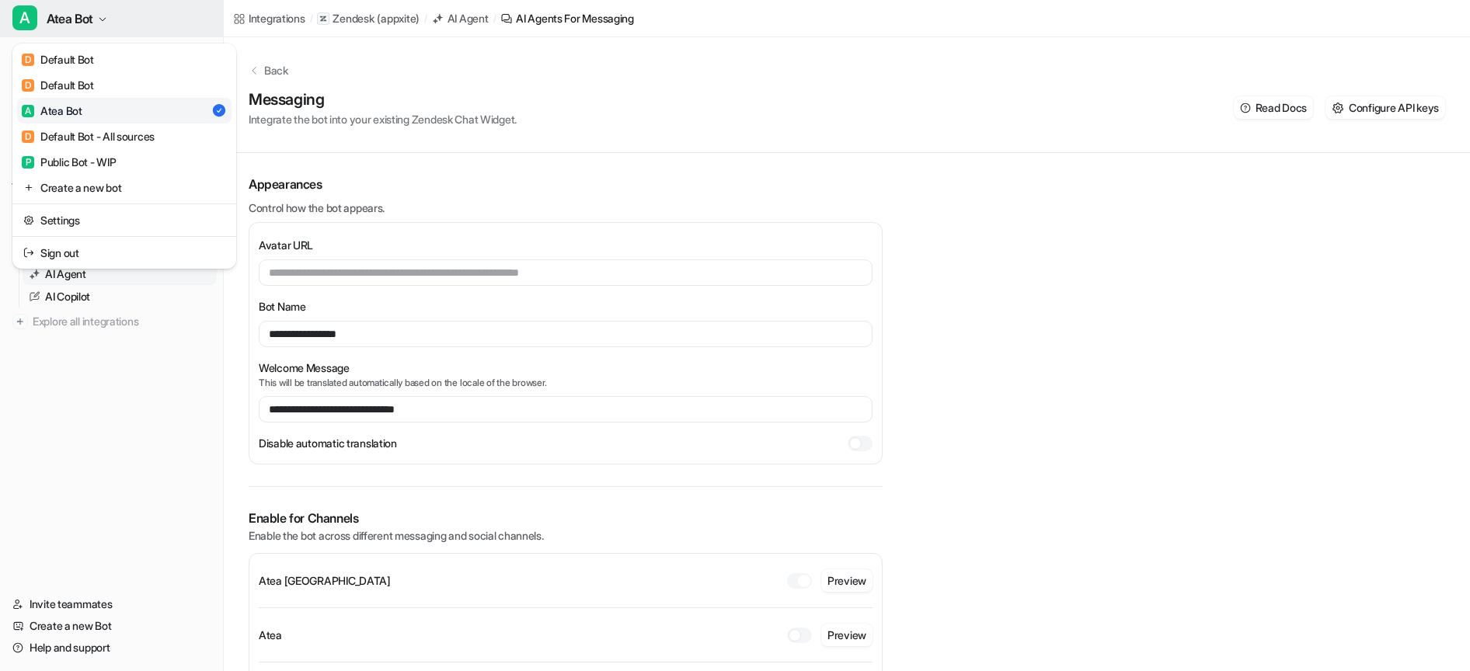
click at [97, 15] on button "A Atea Bot" at bounding box center [111, 18] width 223 height 37
click at [90, 158] on div "P Public Bot - WIP" at bounding box center [69, 162] width 95 height 16
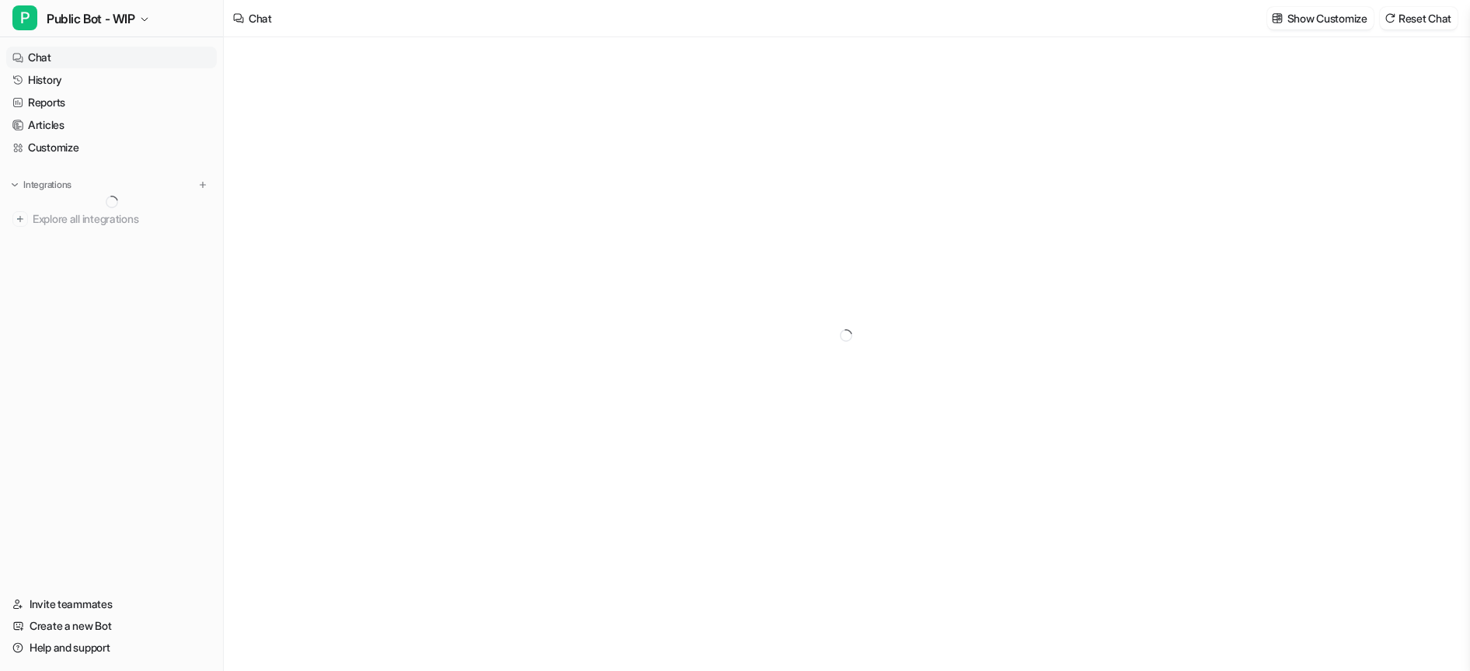
type textarea "**********"
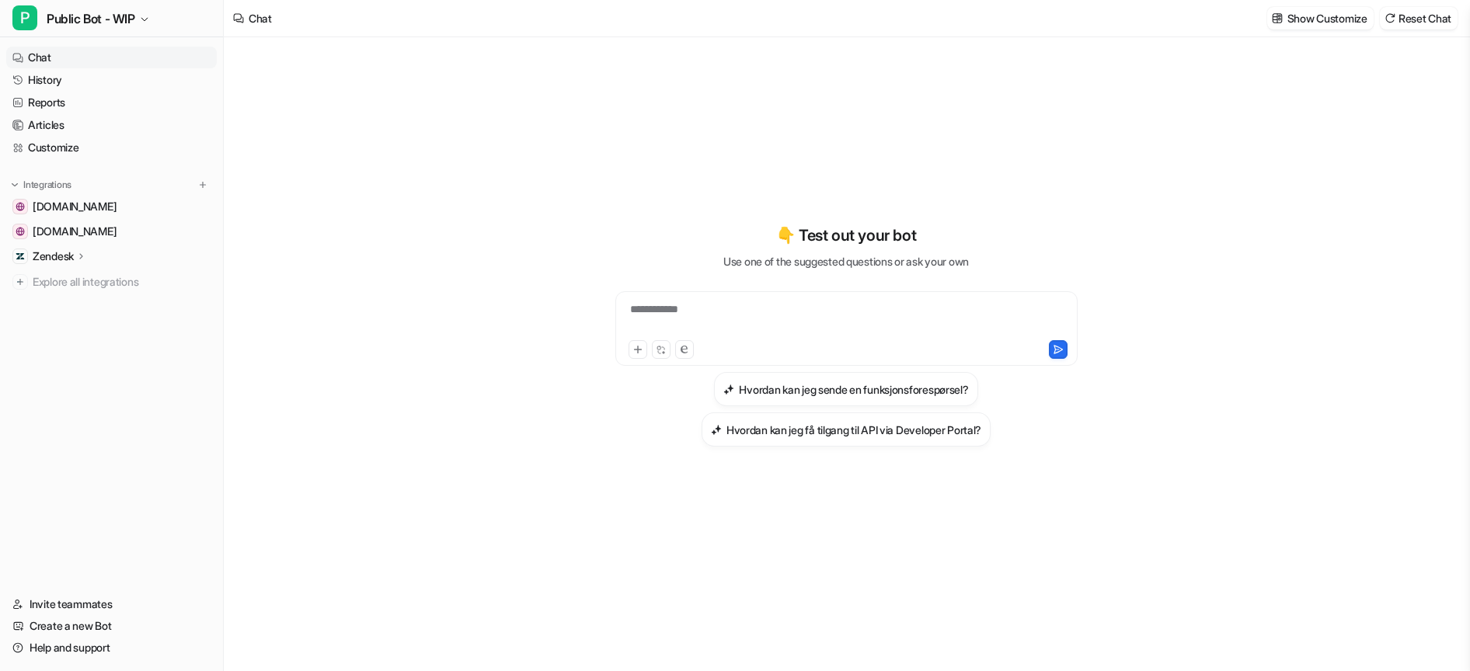
click at [64, 251] on p "Zendesk" at bounding box center [53, 257] width 41 height 16
click at [71, 281] on p "Overview" at bounding box center [67, 279] width 47 height 16
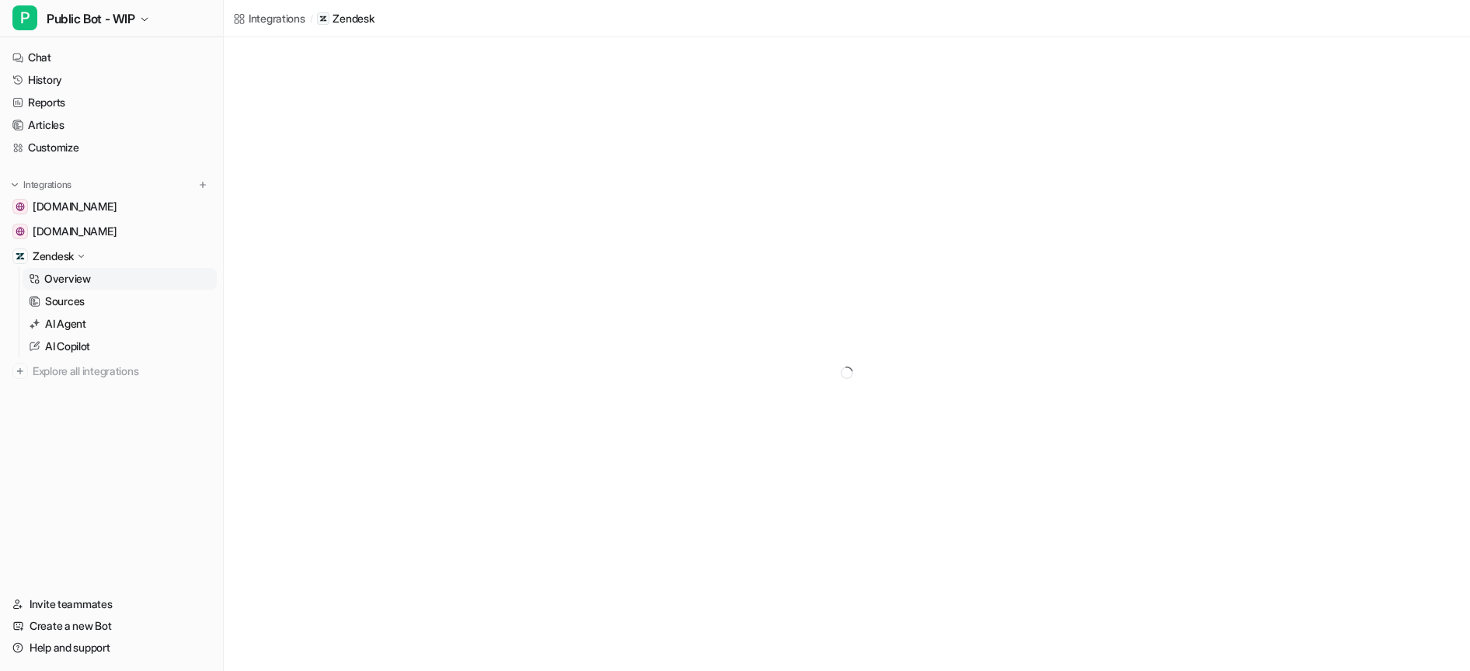
click at [72, 283] on p "Overview" at bounding box center [67, 279] width 47 height 16
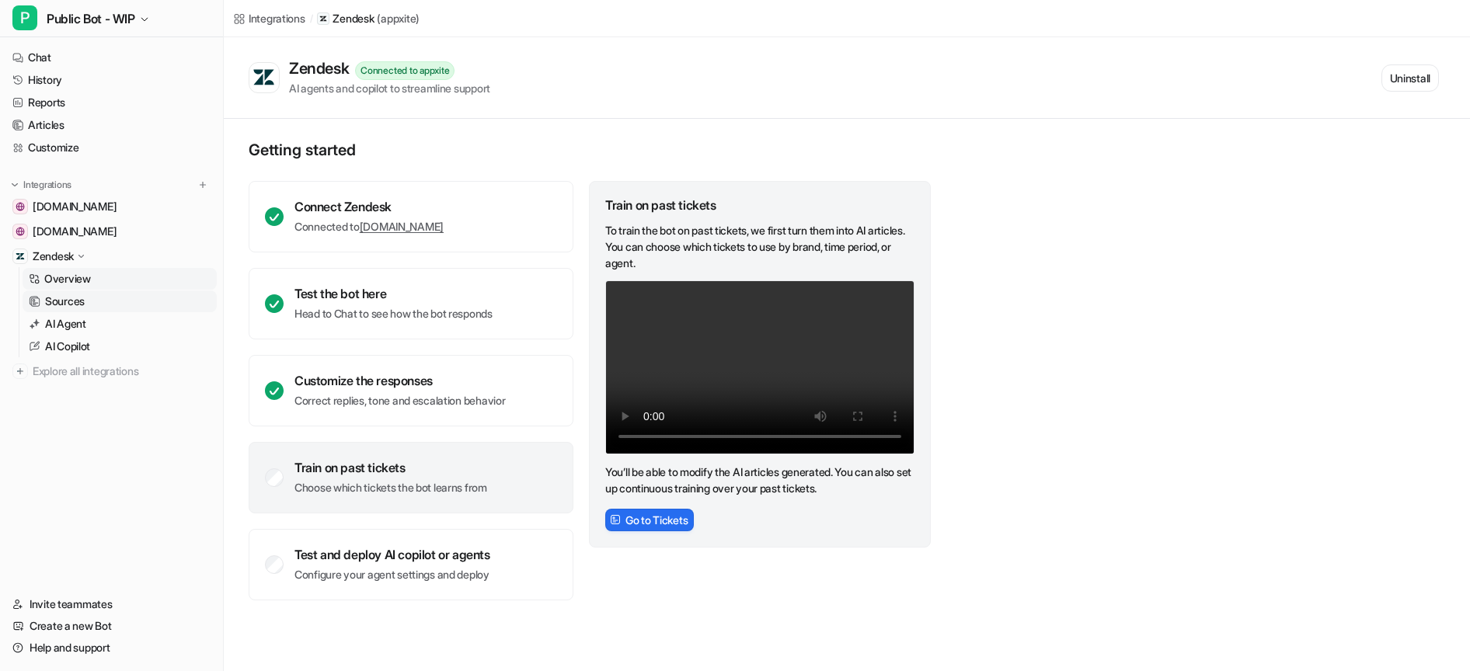
click at [71, 302] on p "Sources" at bounding box center [65, 302] width 40 height 16
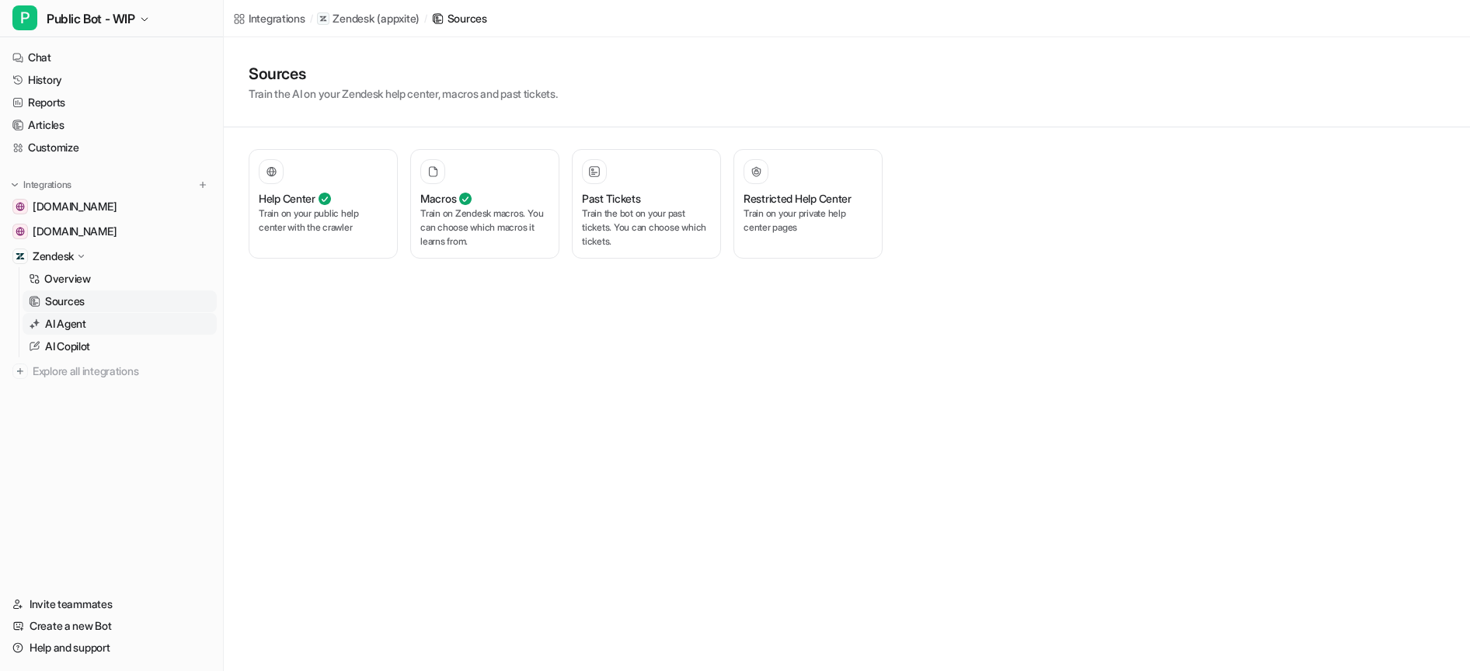
click at [68, 327] on p "AI Agent" at bounding box center [65, 324] width 41 height 16
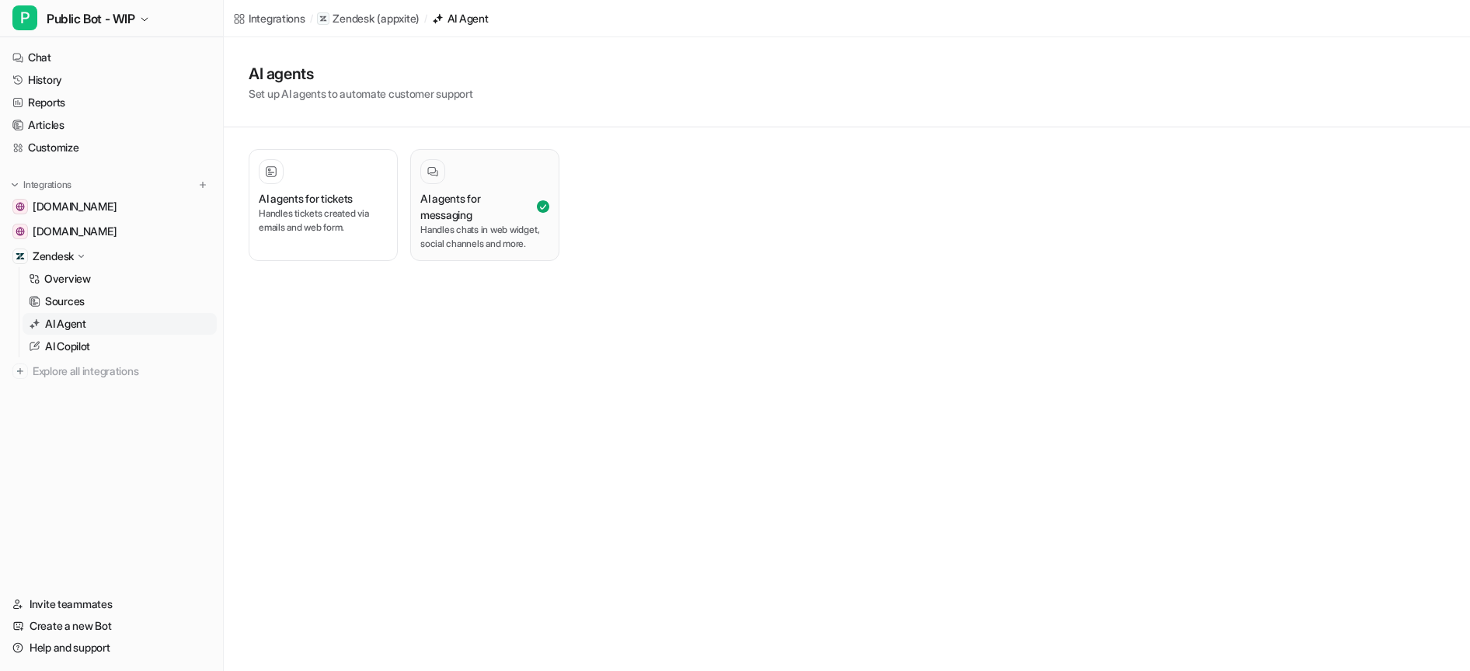
click at [448, 238] on p "Handles chats in web widget, social channels and more." at bounding box center [484, 237] width 129 height 28
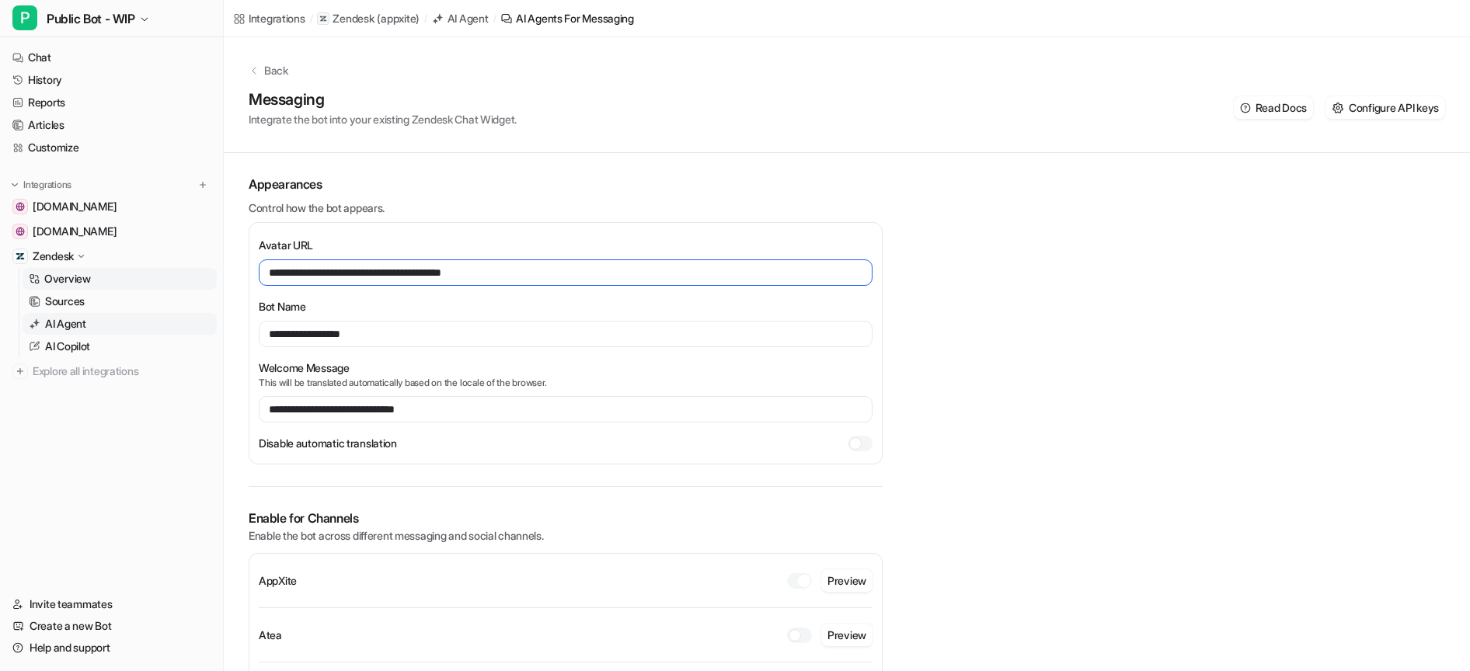
drag, startPoint x: 329, startPoint y: 275, endPoint x: 207, endPoint y: 270, distance: 121.3
click at [207, 270] on div "**********" at bounding box center [735, 335] width 1470 height 671
click at [524, 269] on input "**********" at bounding box center [566, 272] width 614 height 26
drag, startPoint x: 548, startPoint y: 273, endPoint x: 85, endPoint y: 251, distance: 463.5
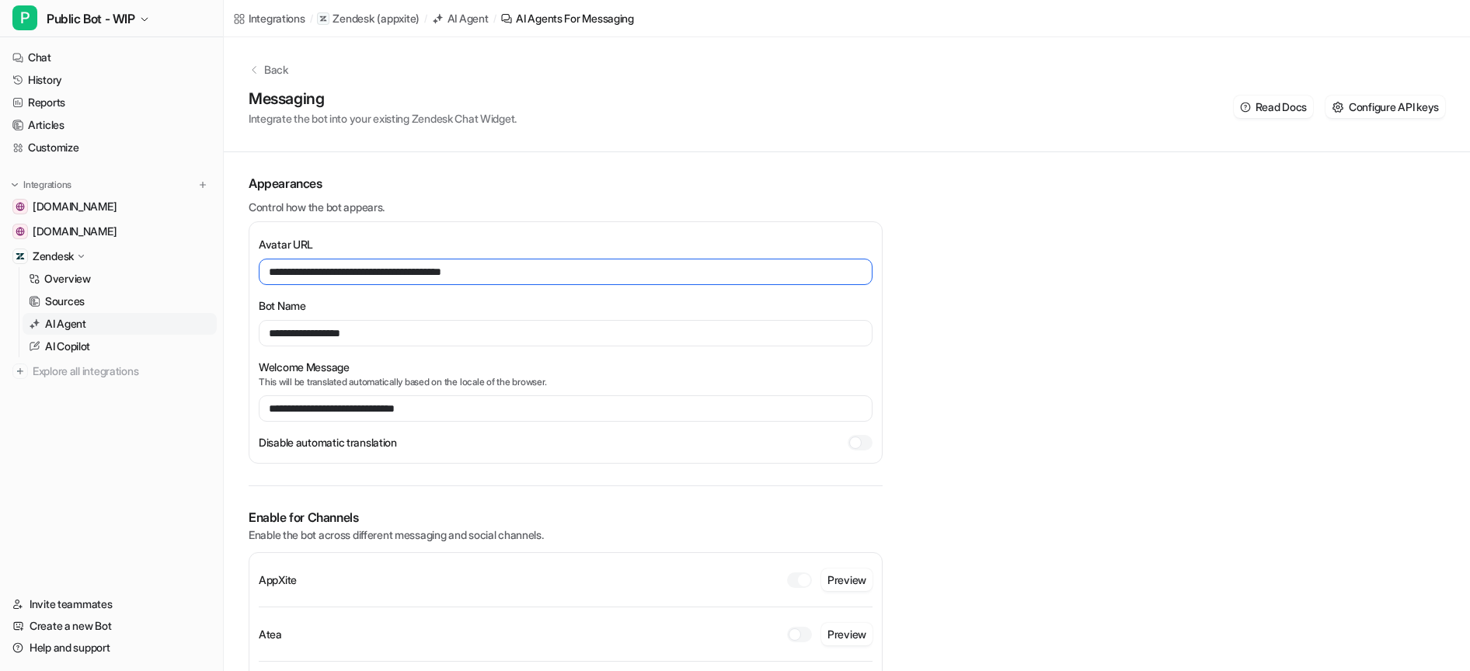
click at [87, 252] on div "**********" at bounding box center [735, 334] width 1470 height 671
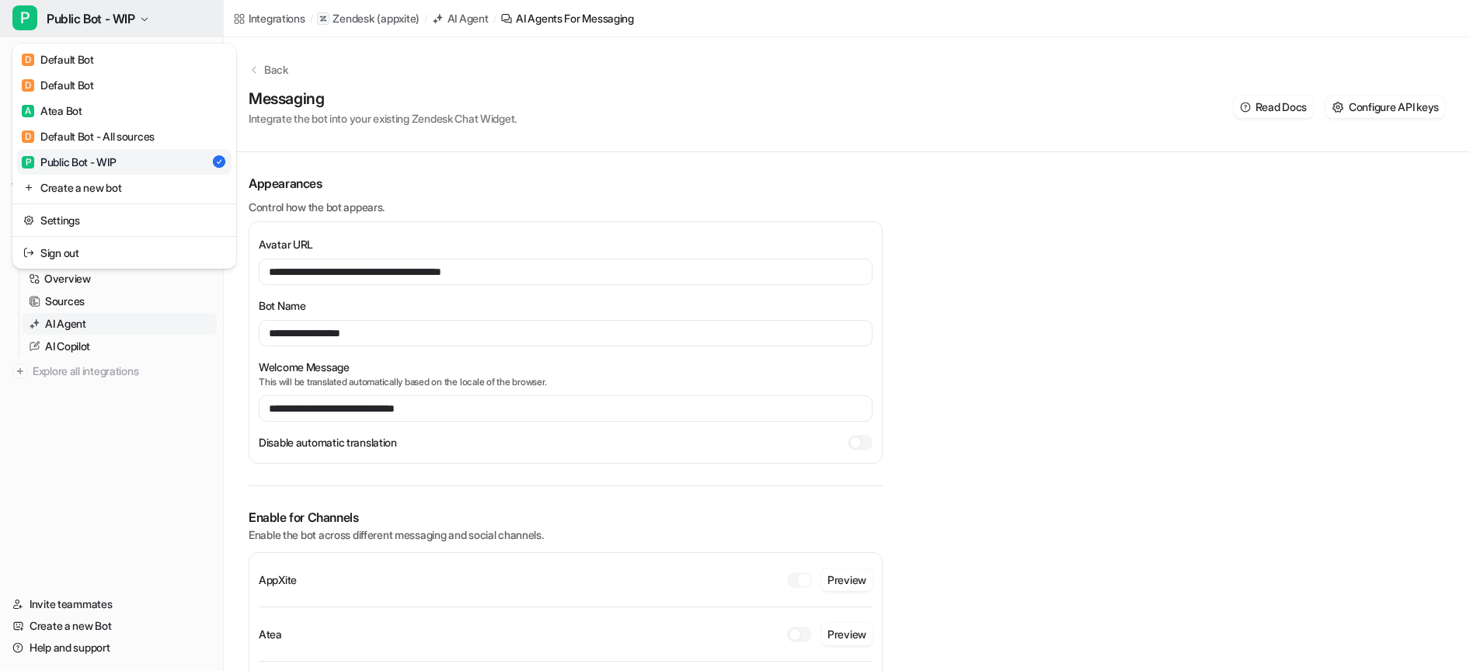
click at [114, 24] on span "Public Bot - WIP" at bounding box center [91, 19] width 89 height 22
click at [119, 113] on link "A Atea Bot" at bounding box center [124, 111] width 214 height 26
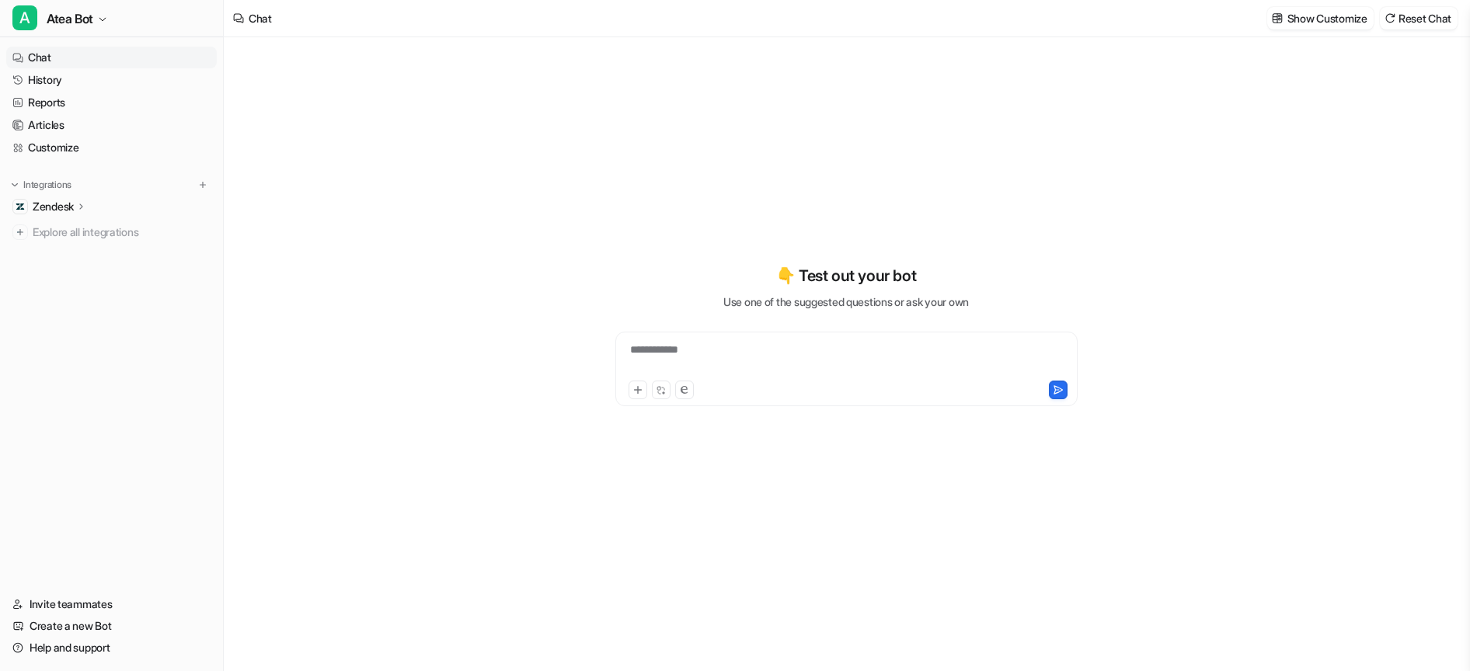
click at [61, 201] on p "Zendesk" at bounding box center [53, 207] width 41 height 16
click at [61, 257] on p "Sources" at bounding box center [65, 252] width 40 height 16
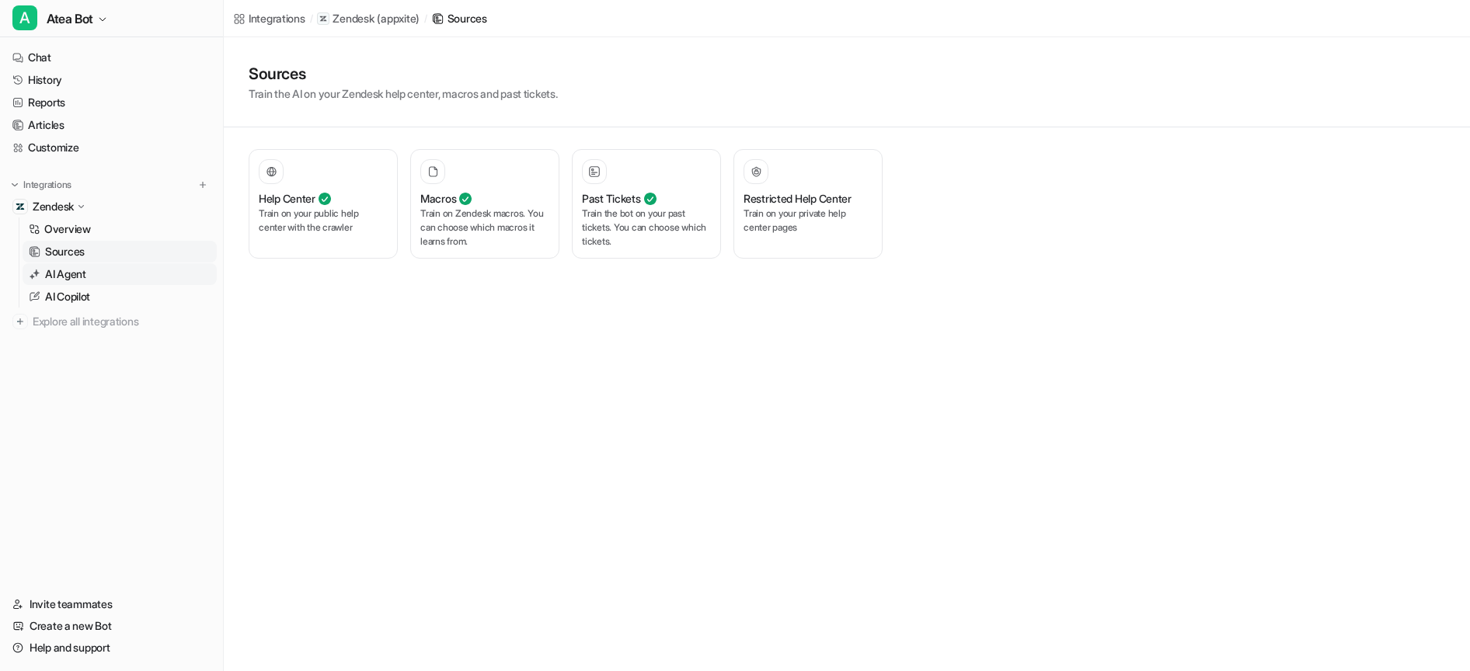
click at [144, 273] on link "AI Agent" at bounding box center [120, 274] width 194 height 22
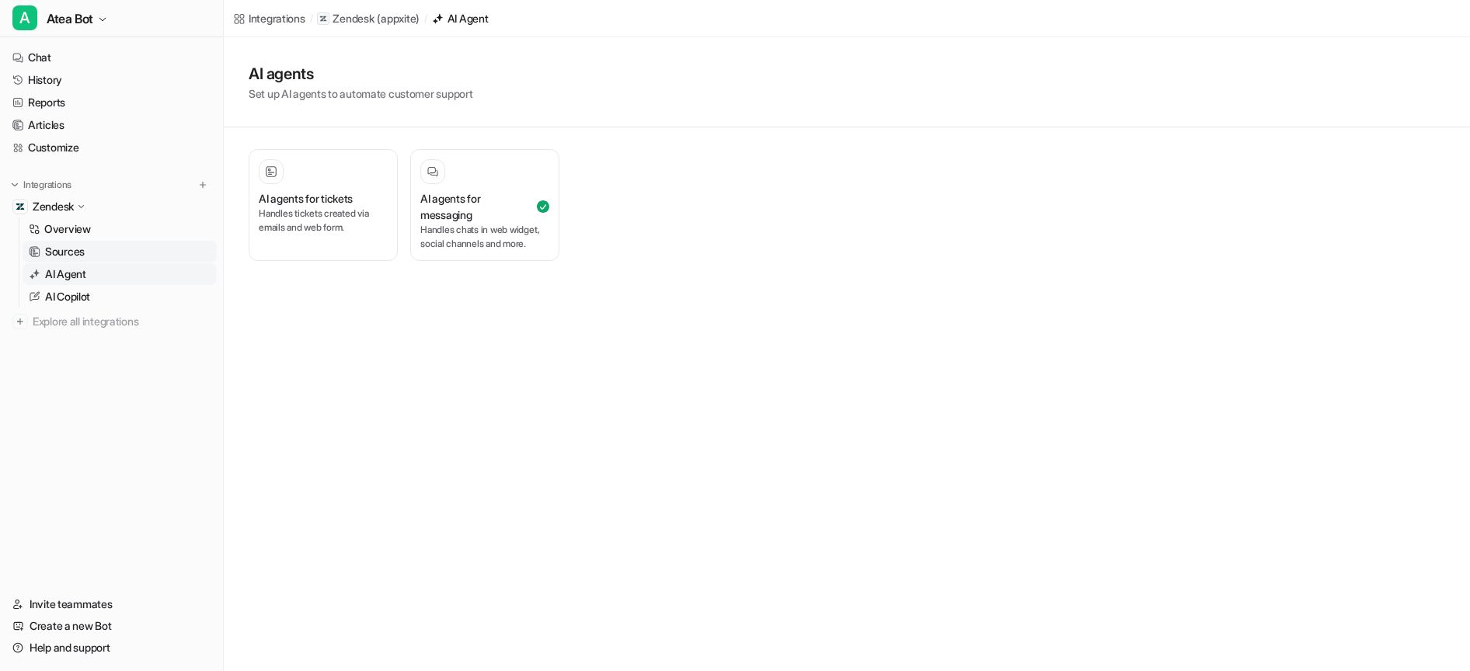
click at [162, 247] on link "Sources" at bounding box center [120, 252] width 194 height 22
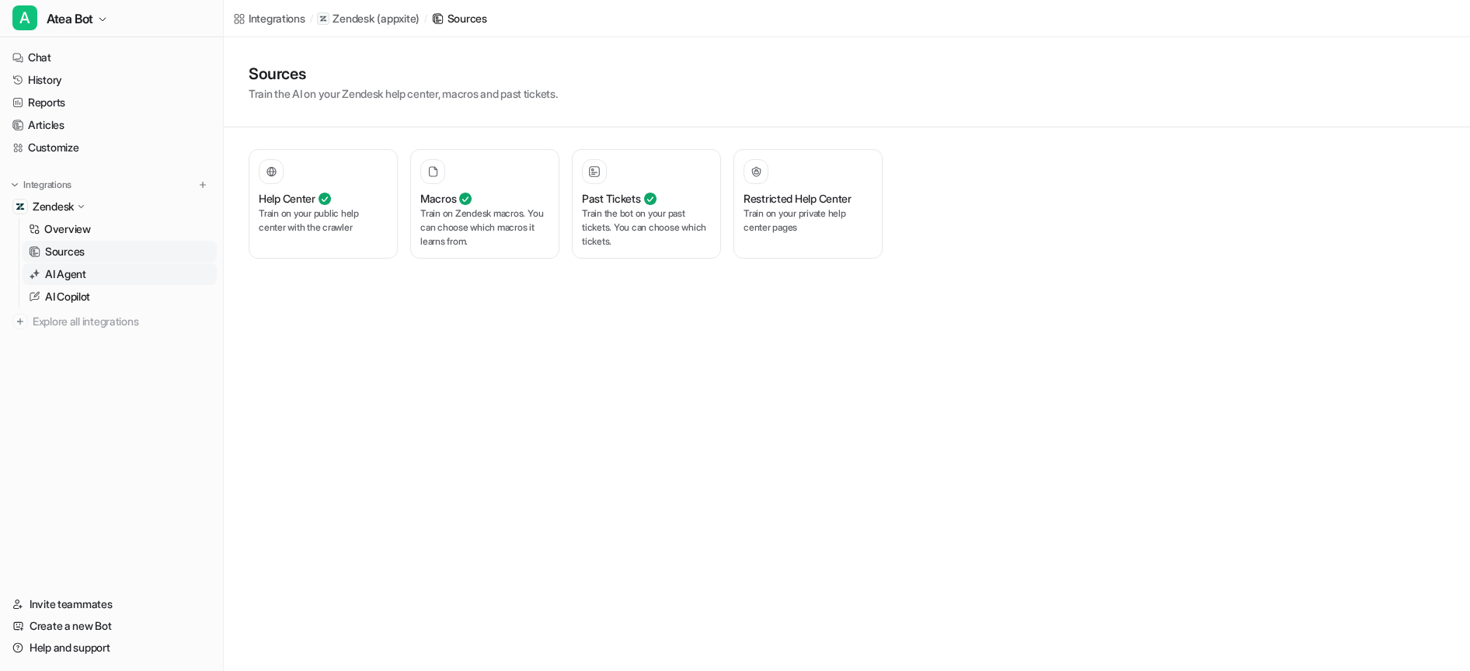
click at [130, 267] on link "AI Agent" at bounding box center [120, 274] width 194 height 22
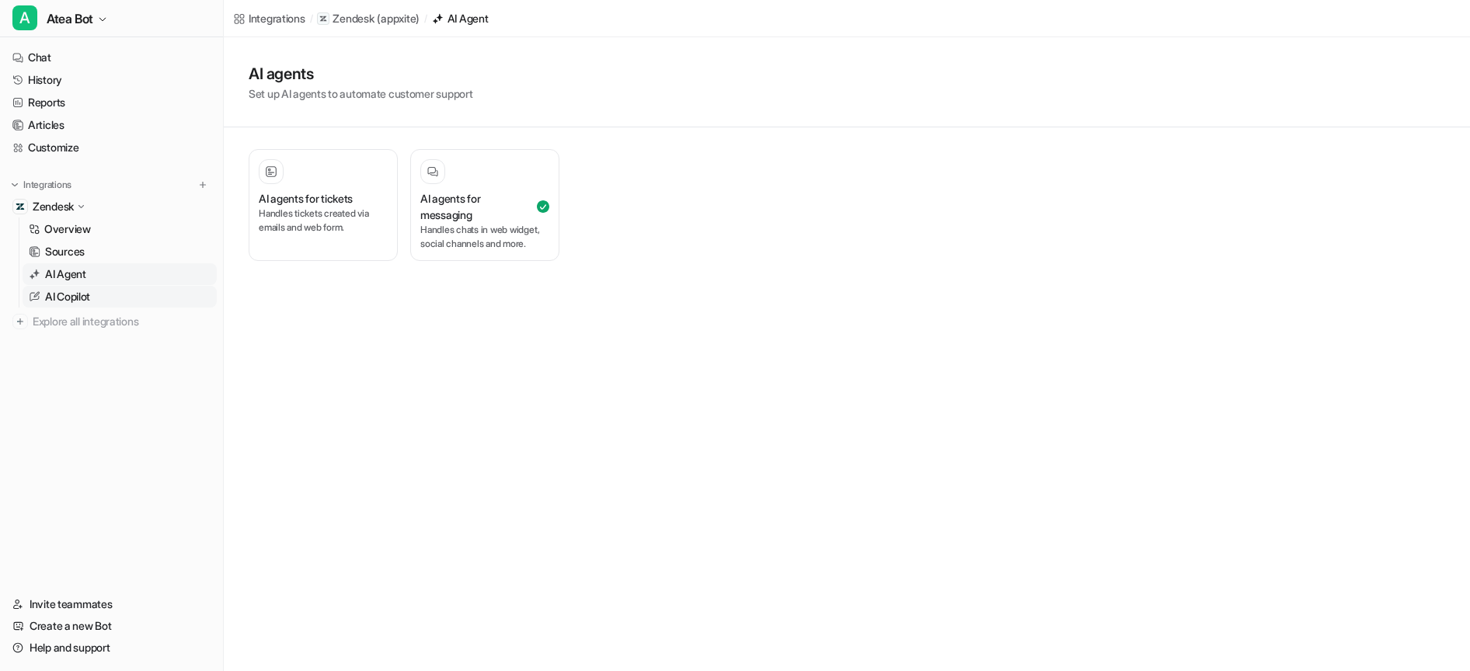
click at [123, 291] on link "AI Copilot" at bounding box center [120, 297] width 194 height 22
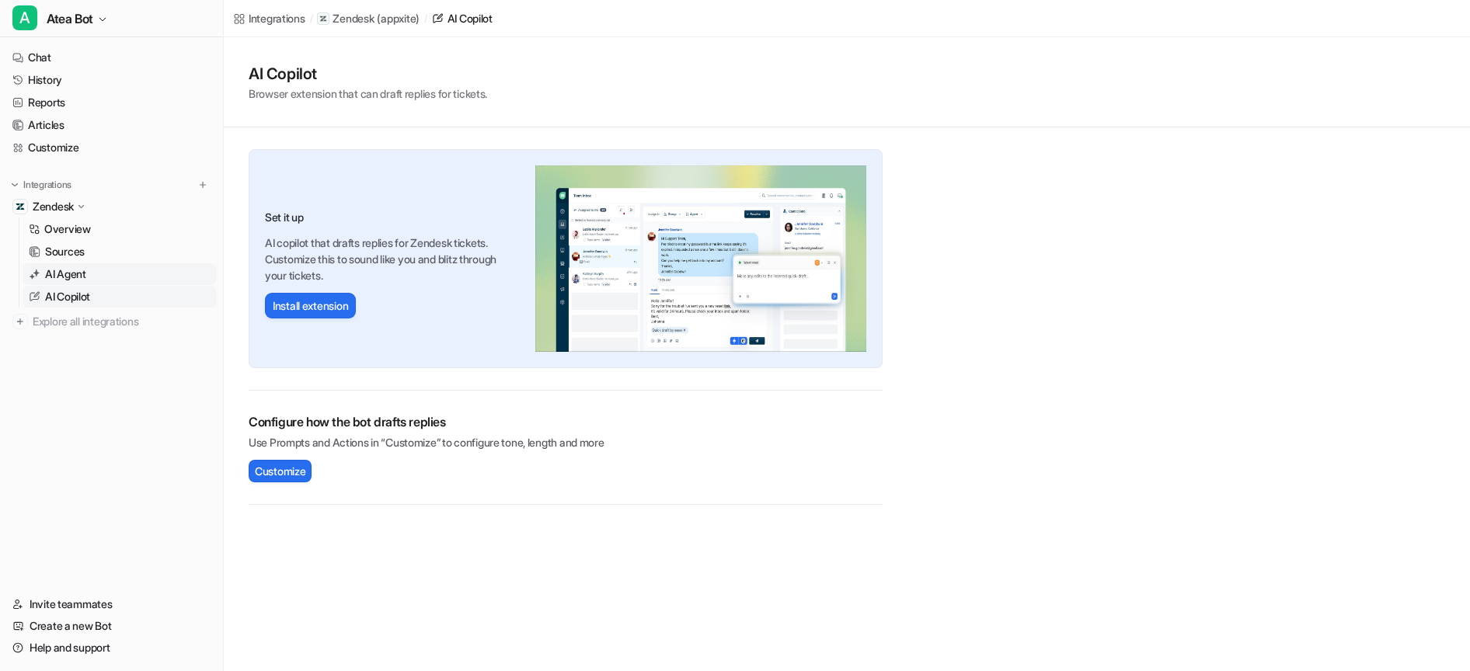
click at [129, 278] on link "AI Agent" at bounding box center [120, 274] width 194 height 22
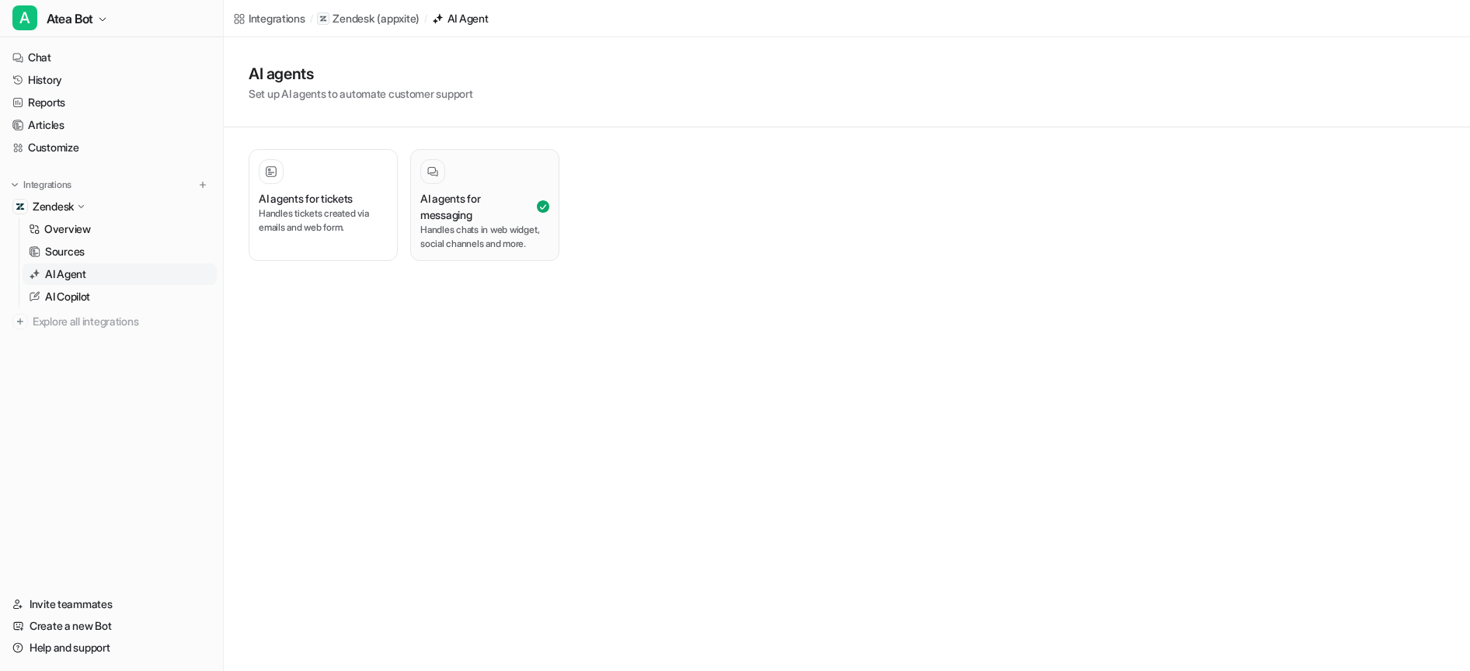
click at [492, 234] on p "Handles chats in web widget, social channels and more." at bounding box center [484, 237] width 129 height 28
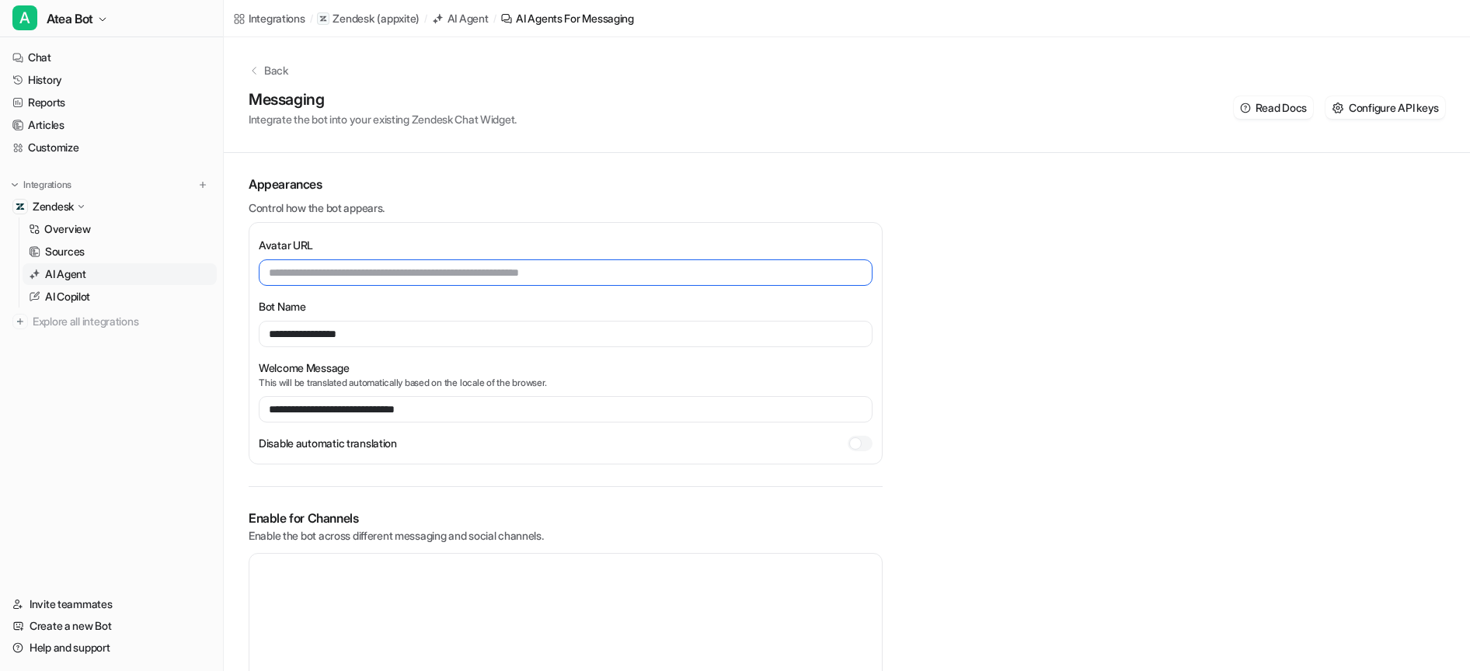
click at [459, 270] on input "text" at bounding box center [566, 272] width 614 height 26
paste input "**********"
type input "**********"
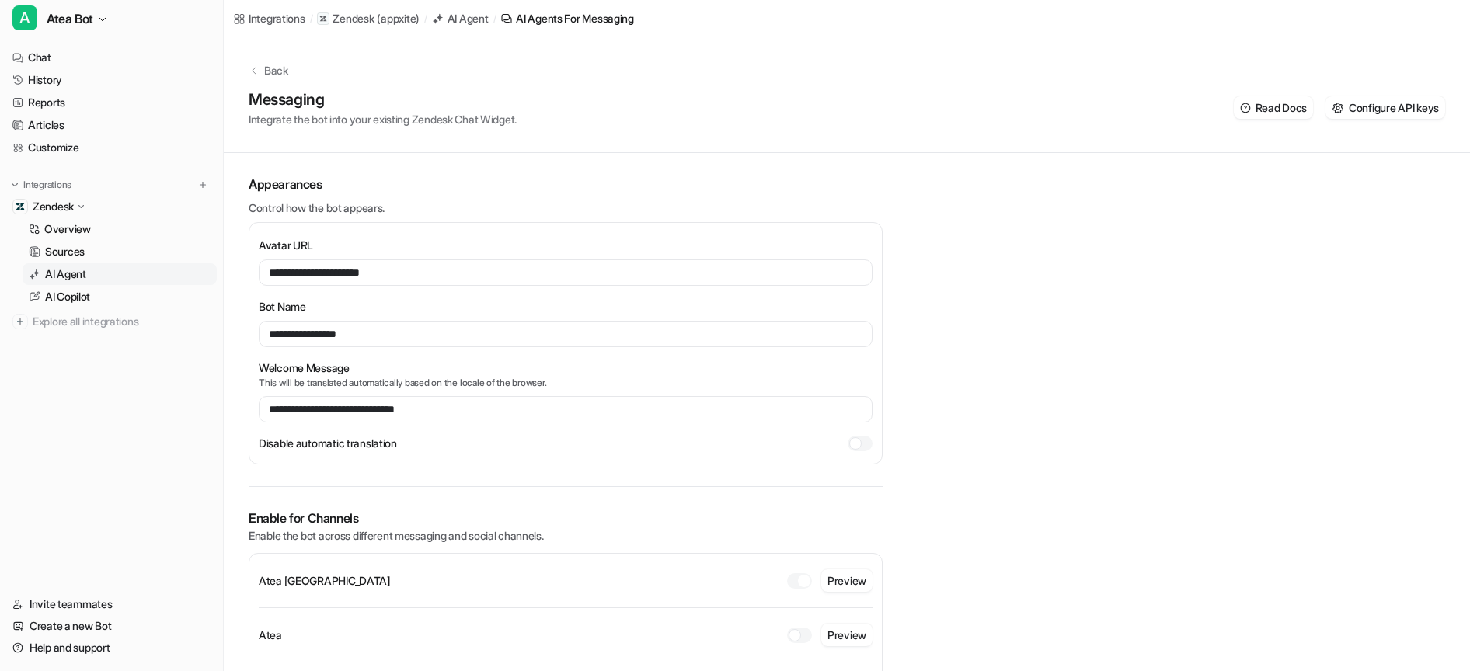
click at [1169, 475] on div "**********" at bounding box center [847, 456] width 1246 height 838
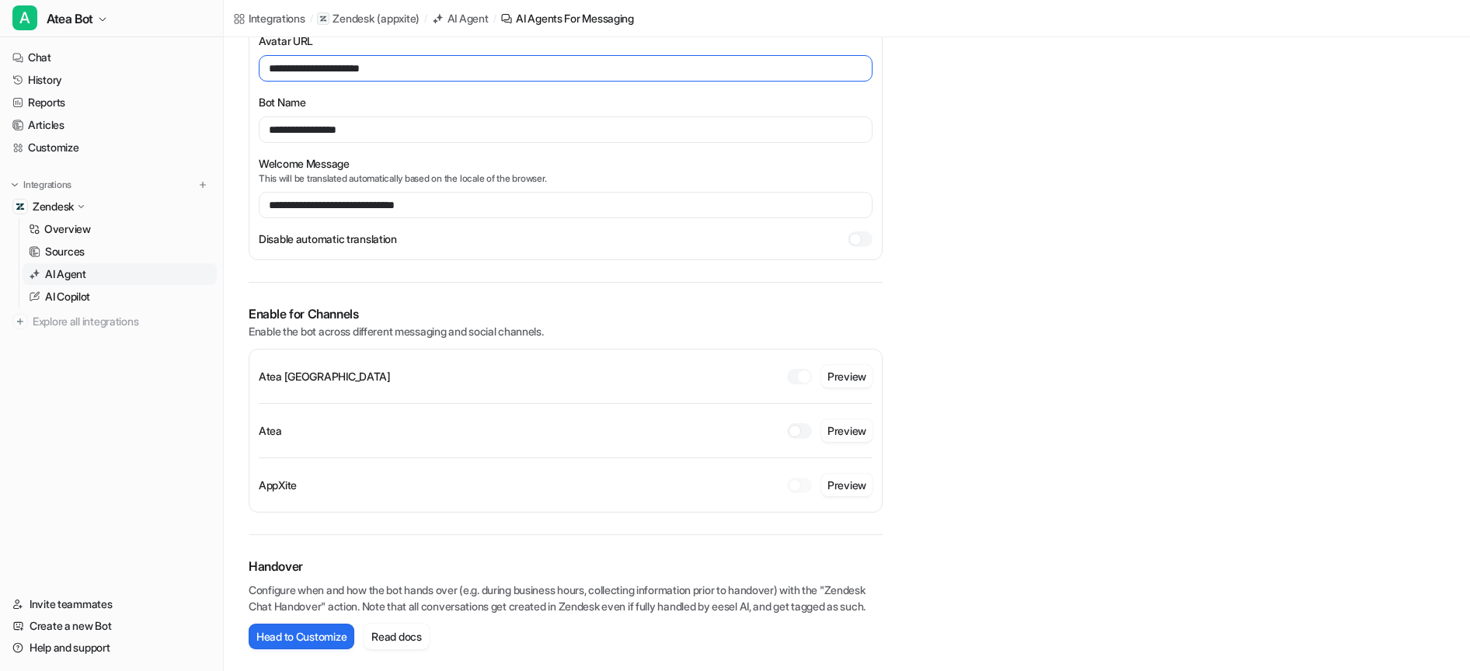
drag, startPoint x: 333, startPoint y: 43, endPoint x: 227, endPoint y: 29, distance: 107.3
click at [227, 29] on div "**********" at bounding box center [735, 131] width 1470 height 671
paste input "**********"
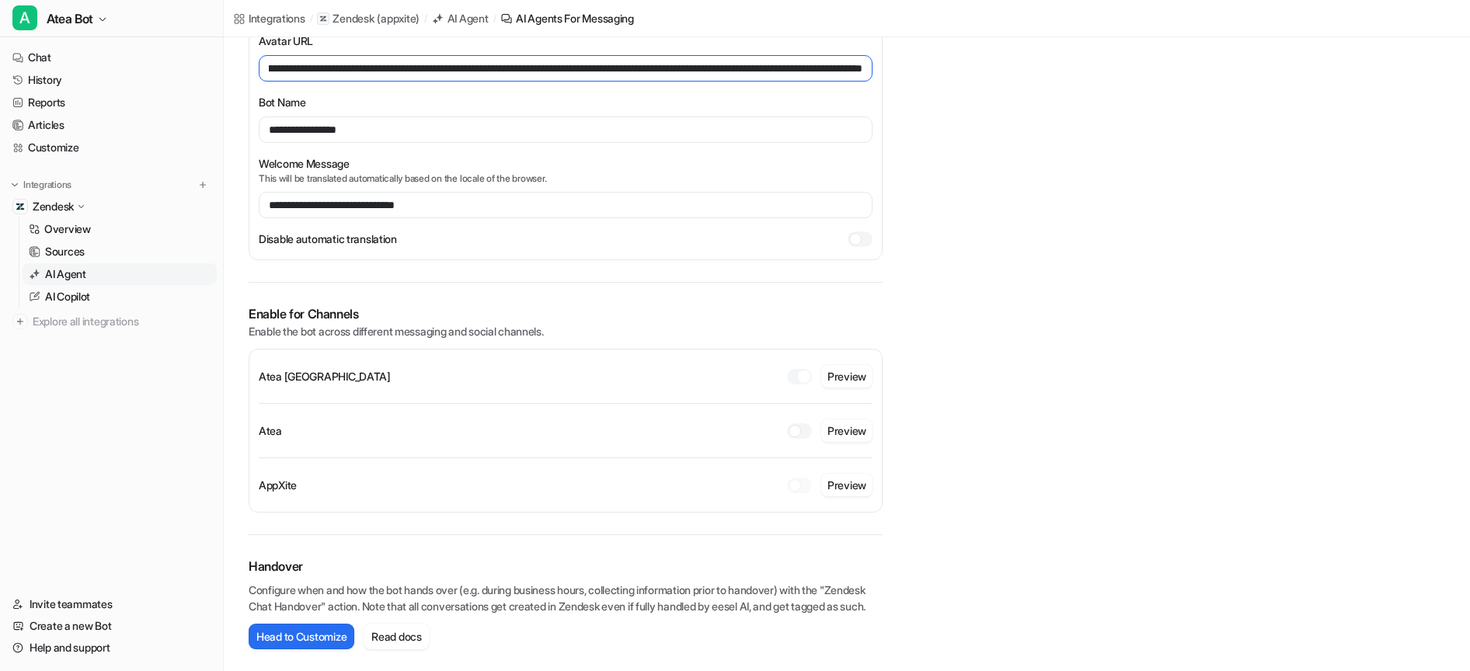
scroll to position [0, 242]
drag, startPoint x: 558, startPoint y: 55, endPoint x: 1139, endPoint y: 77, distance: 582.2
click at [1139, 76] on div "**********" at bounding box center [847, 252] width 1246 height 838
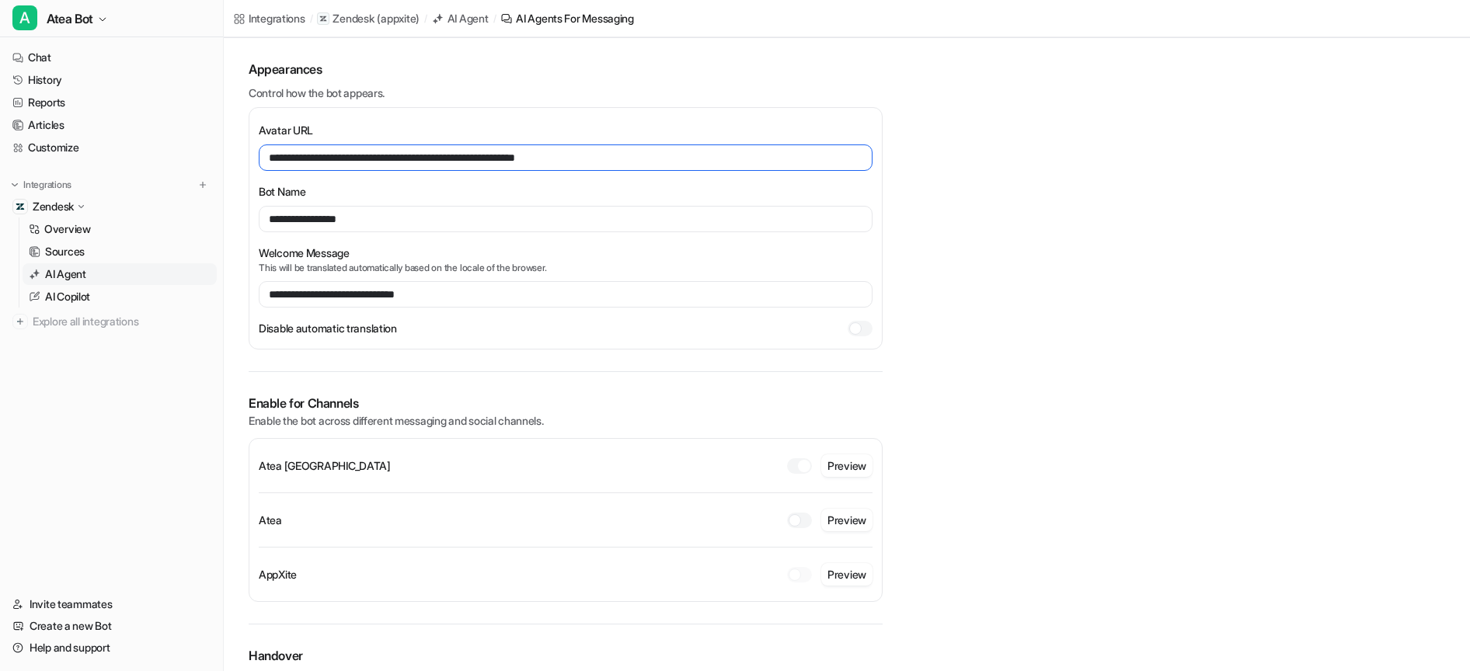
scroll to position [221, 0]
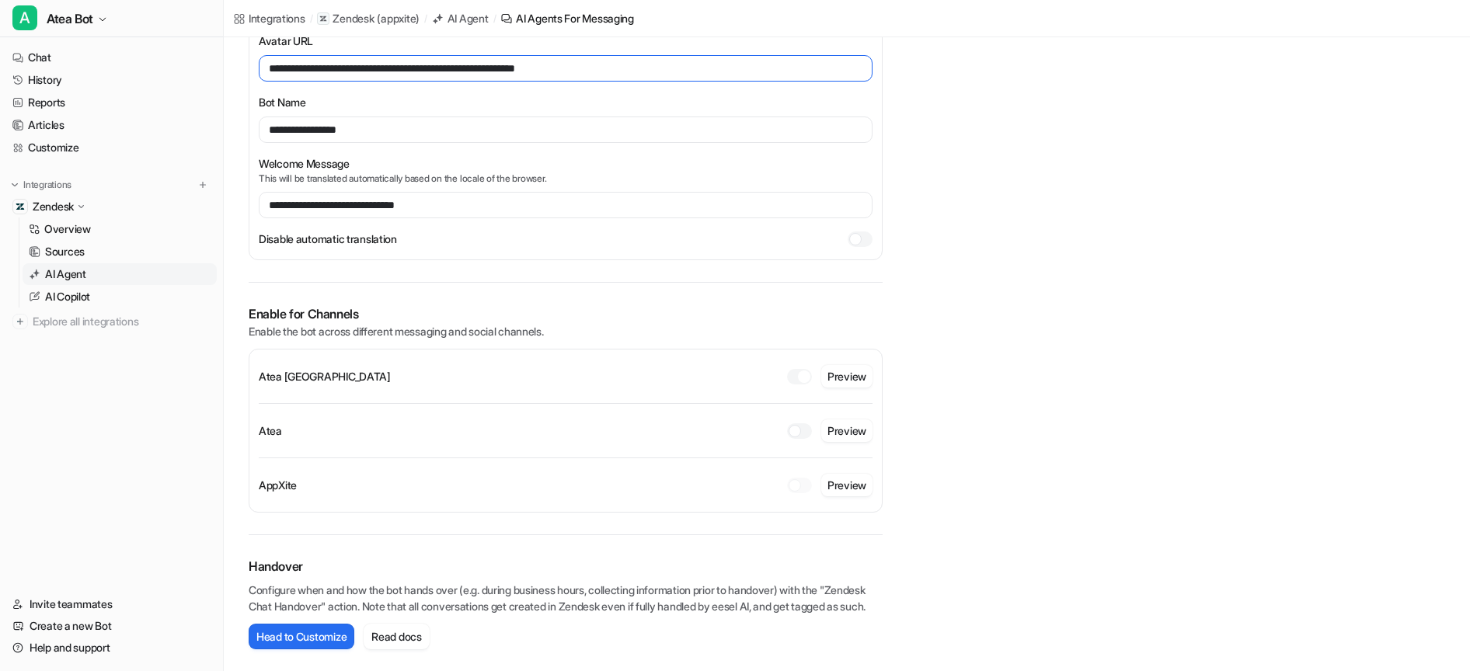
type input "**********"
click at [1080, 328] on div "**********" at bounding box center [847, 252] width 1246 height 838
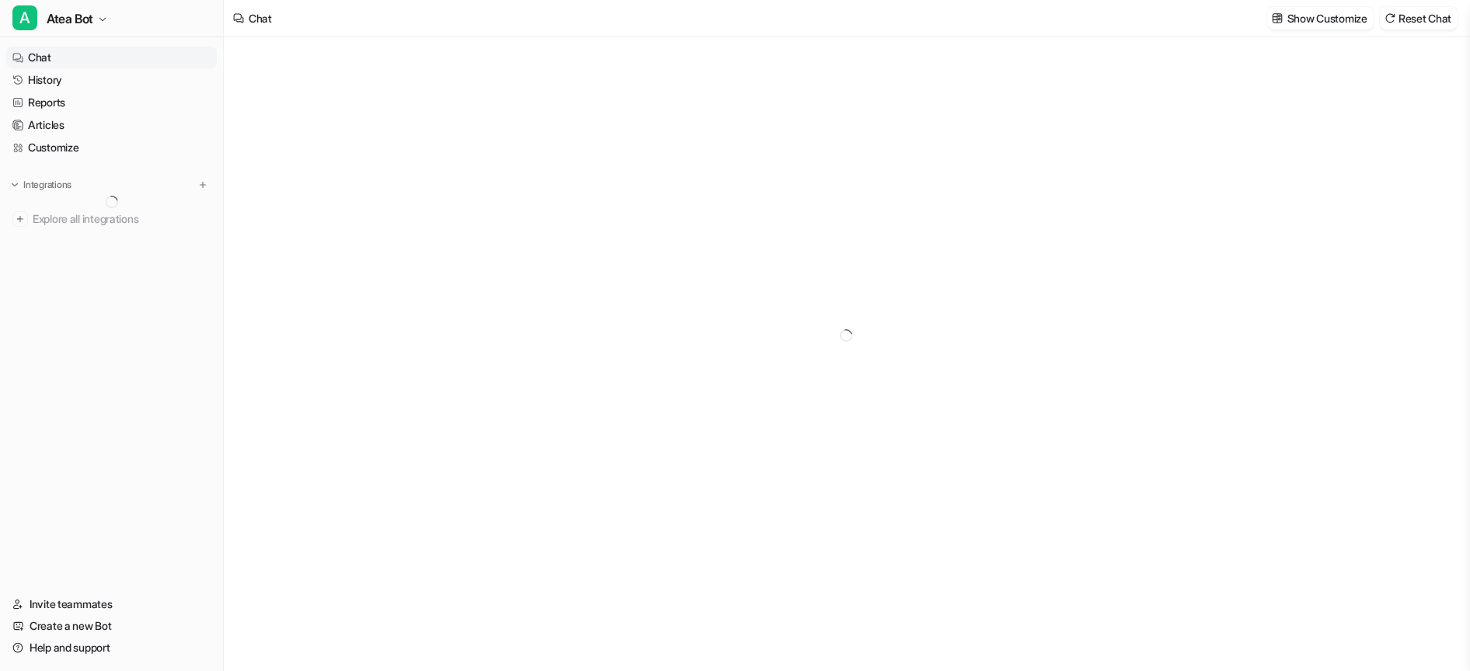
type textarea "**********"
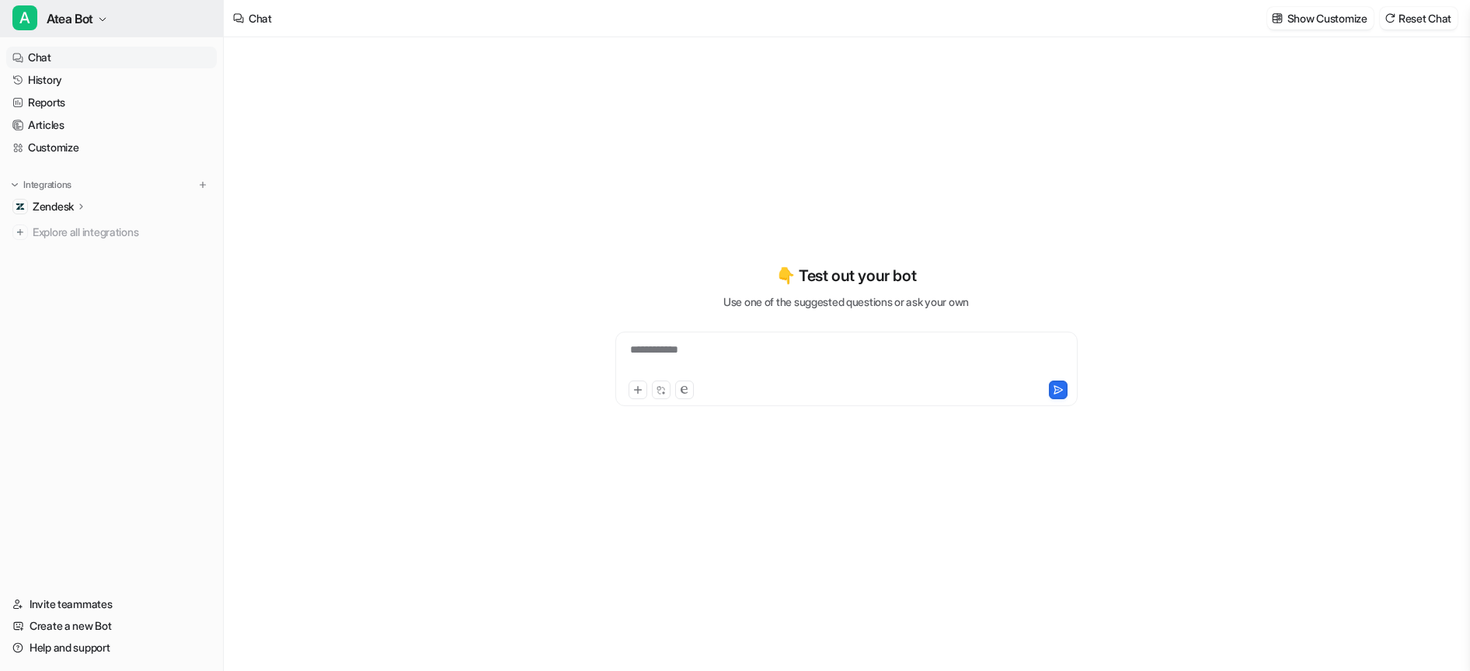
click at [97, 22] on button "A Atea Bot" at bounding box center [111, 18] width 223 height 37
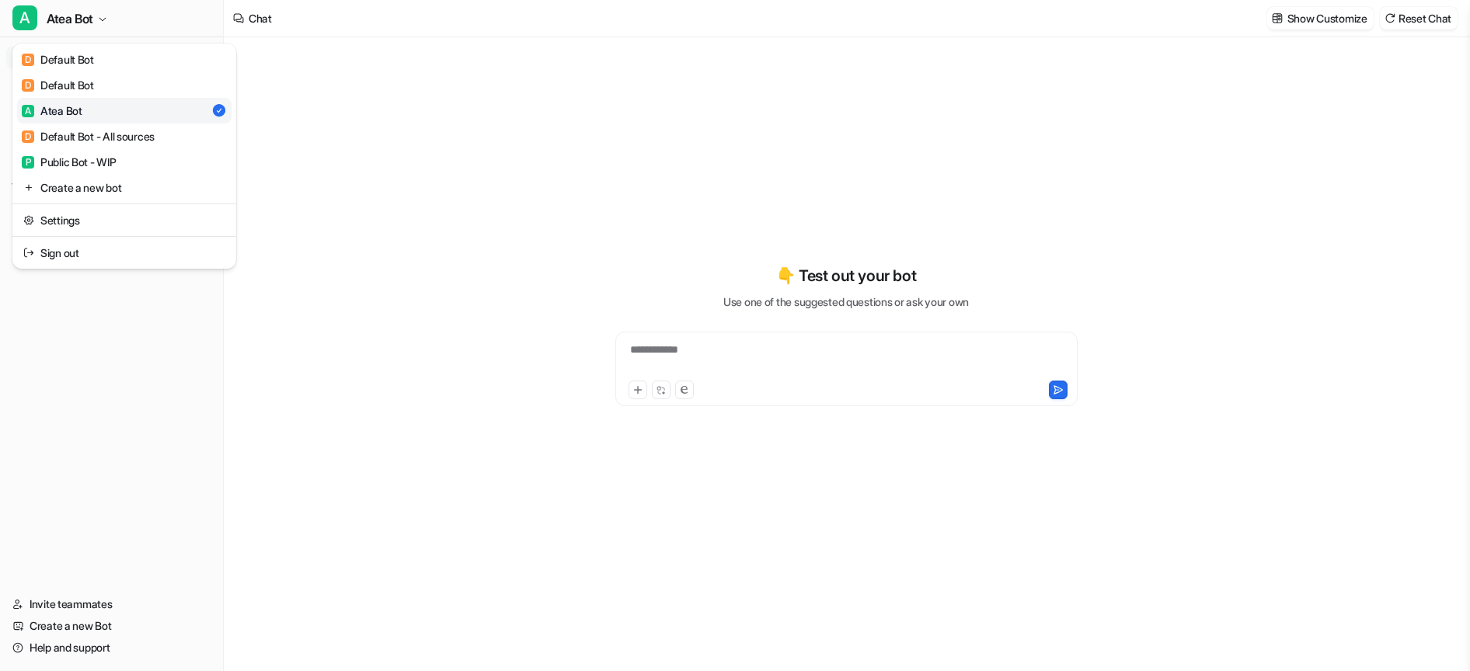
click at [440, 235] on div "**********" at bounding box center [735, 335] width 1470 height 671
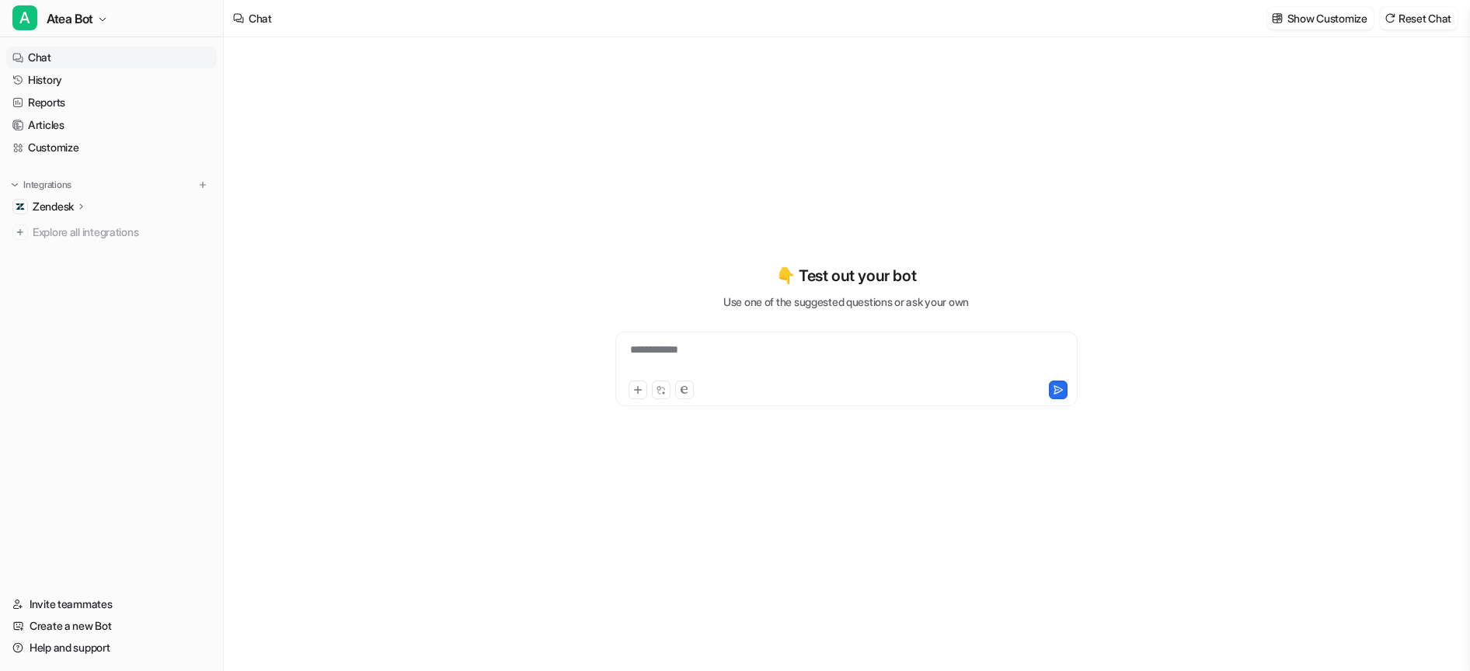
click at [82, 207] on icon at bounding box center [81, 206] width 11 height 12
click at [82, 226] on p "Overview" at bounding box center [67, 229] width 47 height 16
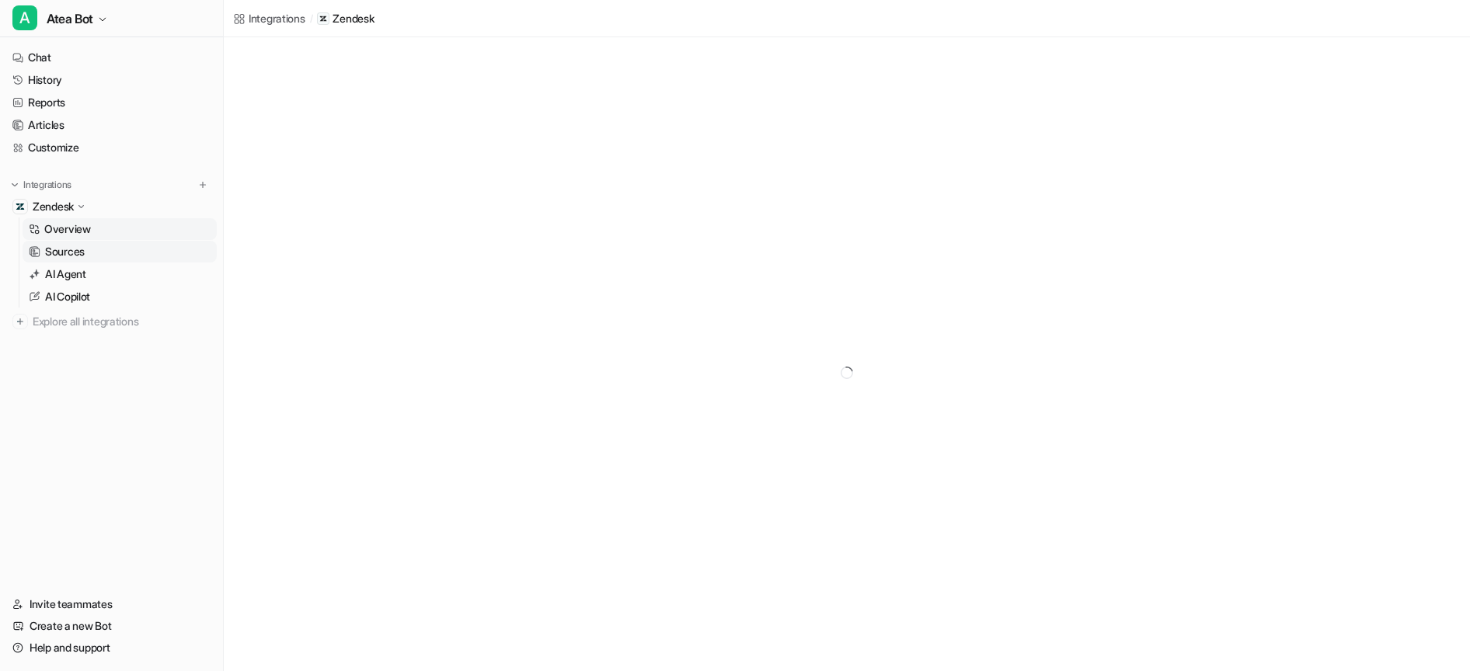
click at [78, 252] on p "Sources" at bounding box center [65, 252] width 40 height 16
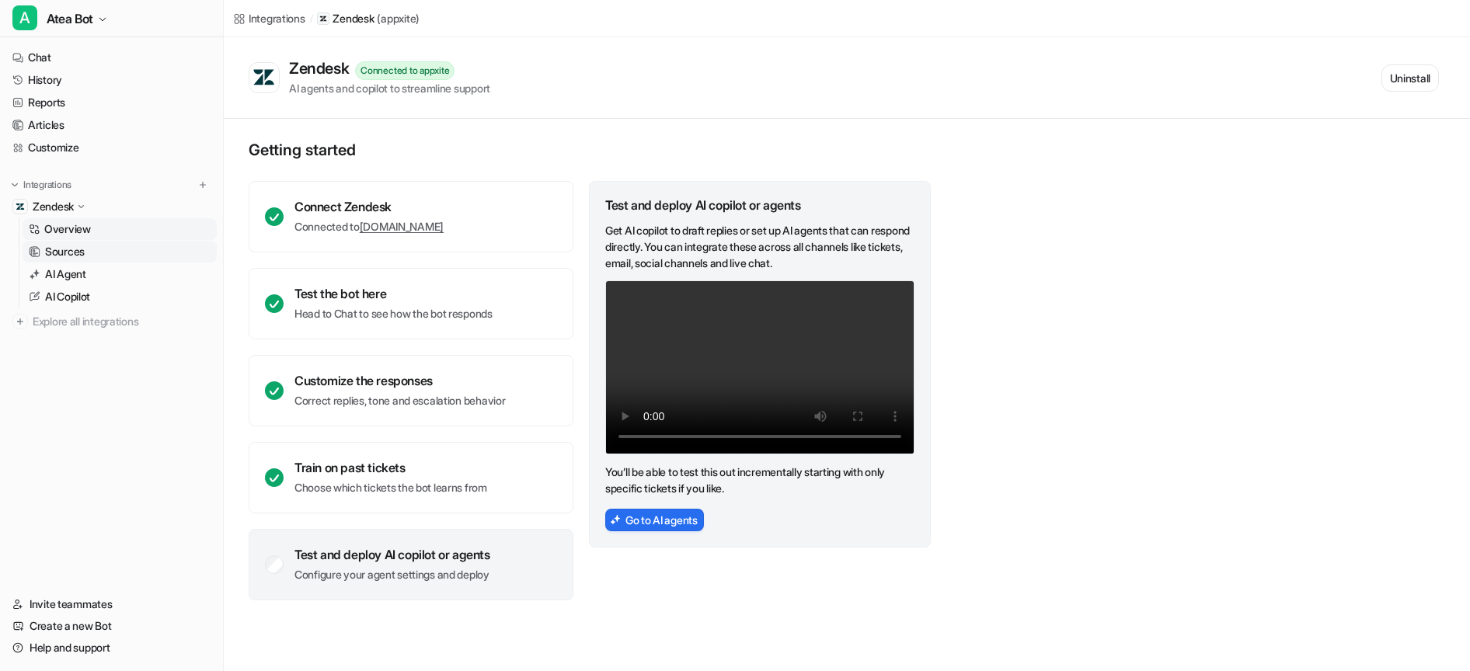
click at [78, 251] on p "Sources" at bounding box center [65, 252] width 40 height 16
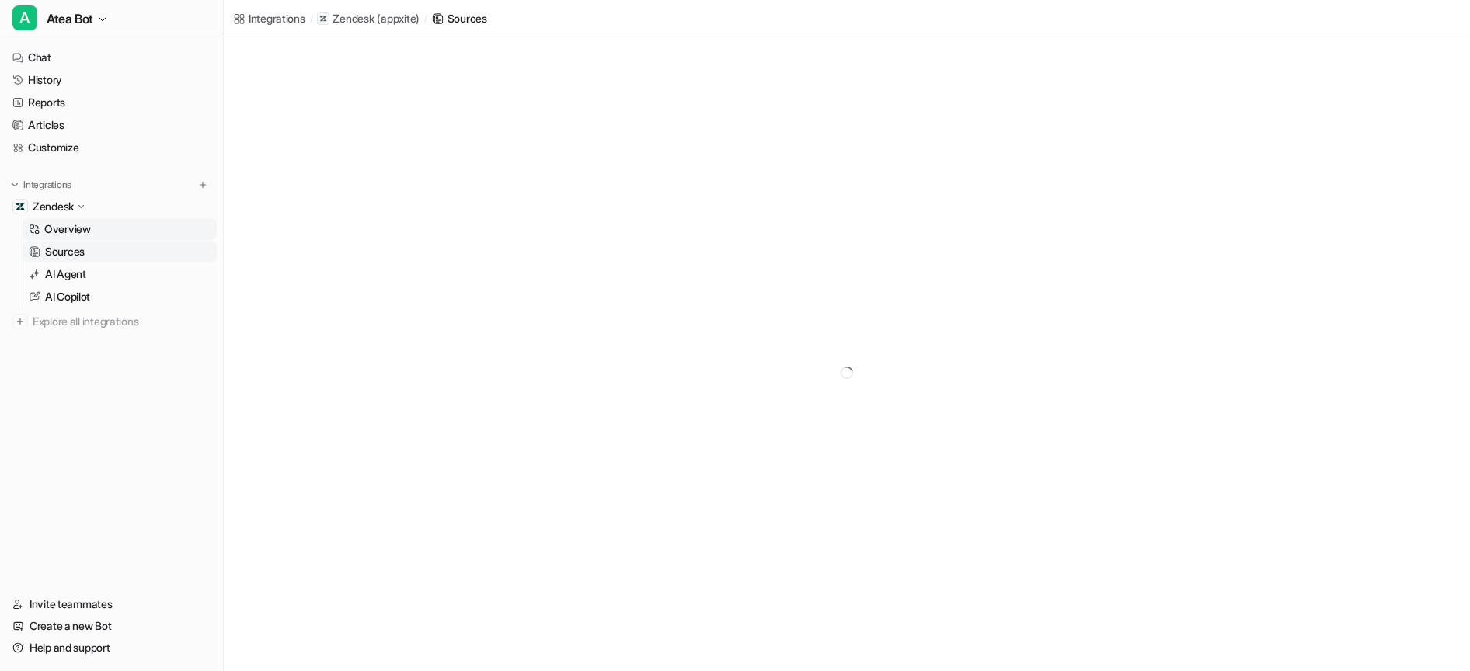
click at [78, 227] on p "Overview" at bounding box center [67, 229] width 47 height 16
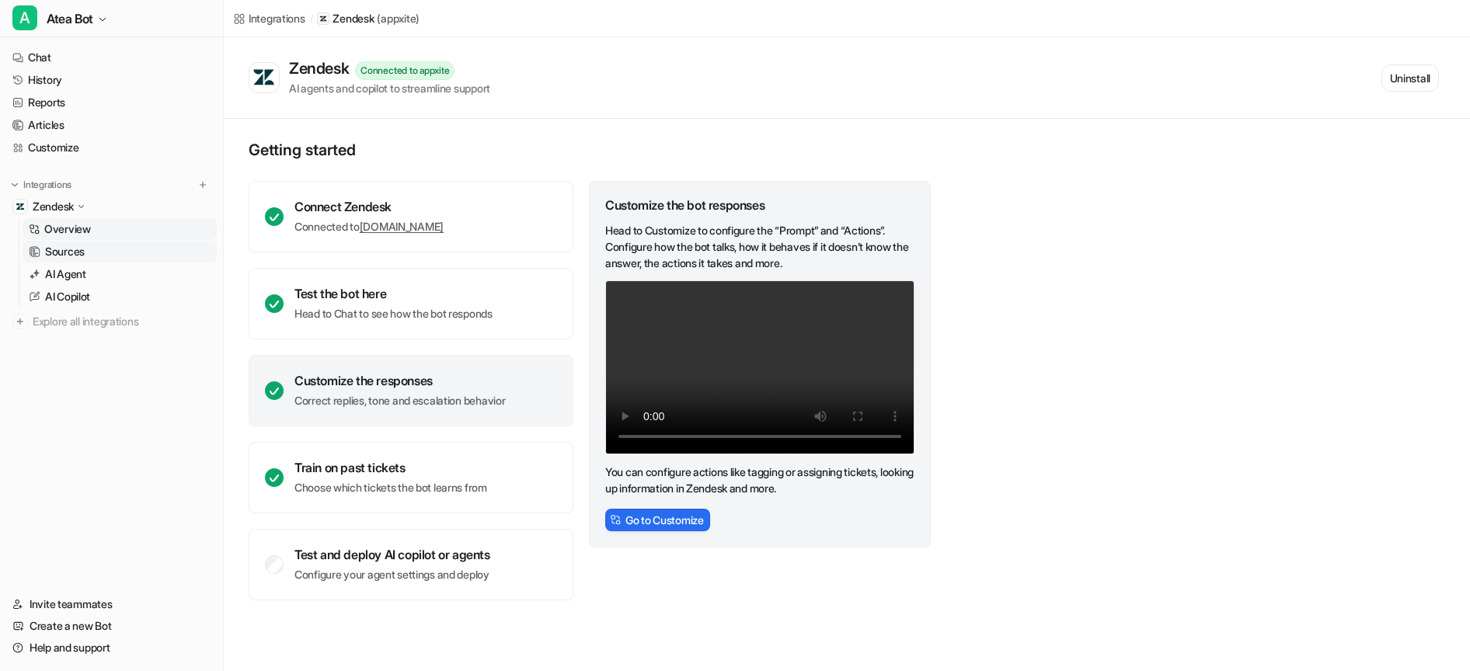
click at [79, 248] on p "Sources" at bounding box center [65, 252] width 40 height 16
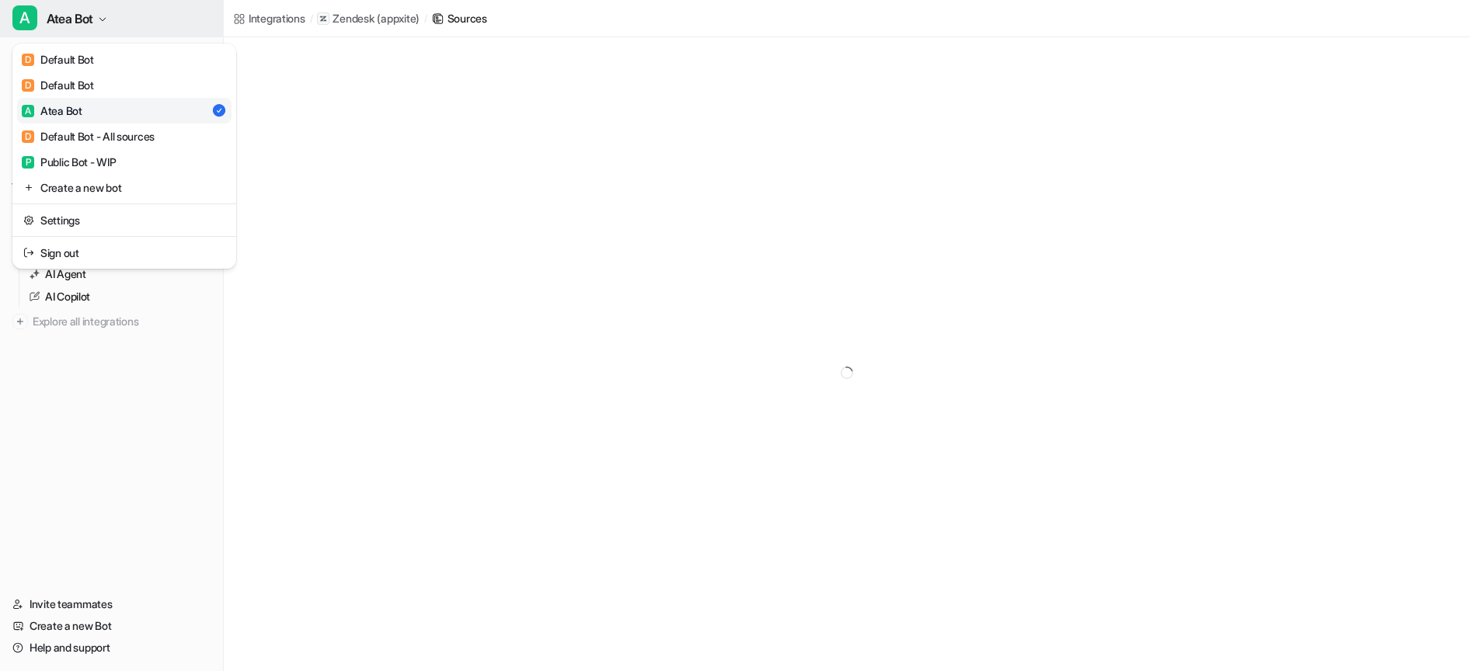
click at [99, 18] on icon "button" at bounding box center [102, 19] width 9 height 9
click at [98, 144] on div "D Default Bot - All sources" at bounding box center [88, 136] width 133 height 16
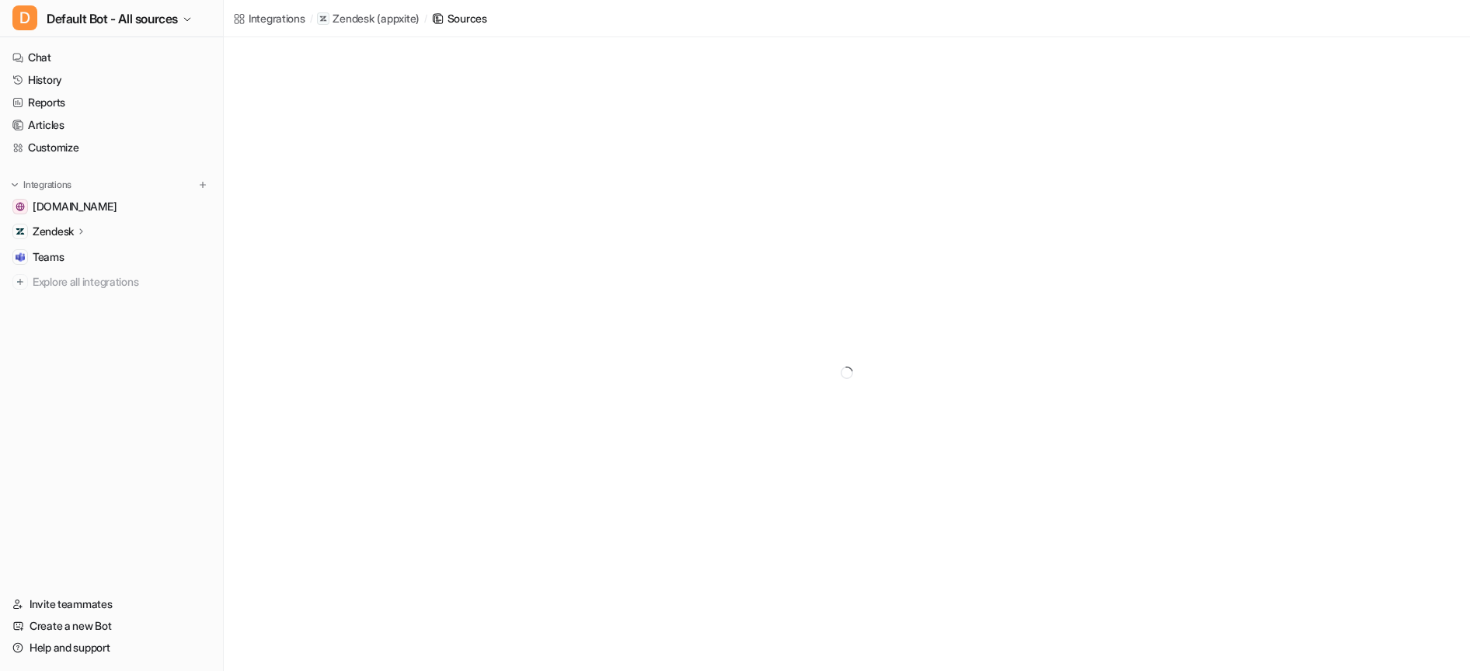
click at [82, 229] on icon at bounding box center [80, 230] width 3 height 5
click at [70, 281] on p "Sources" at bounding box center [65, 277] width 40 height 16
click at [70, 278] on p "Sources" at bounding box center [65, 277] width 40 height 16
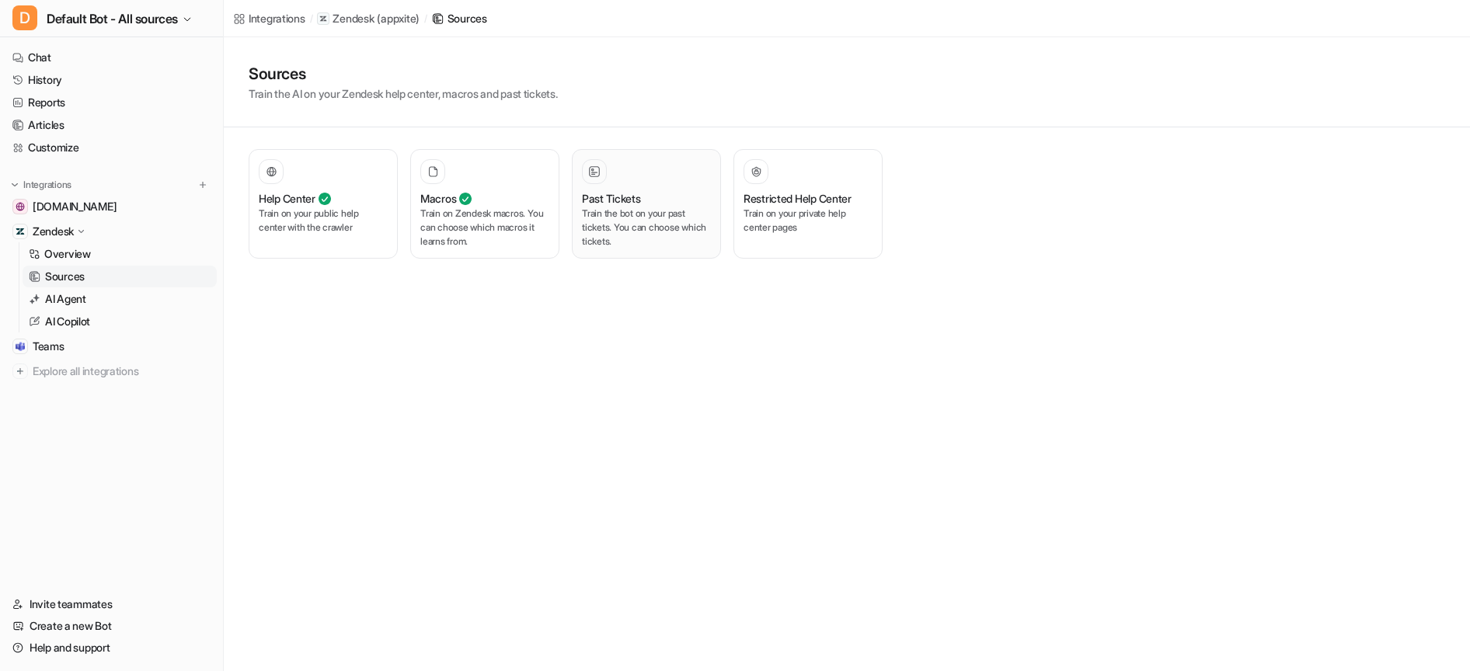
click at [657, 197] on div "Past Tickets" at bounding box center [646, 198] width 129 height 16
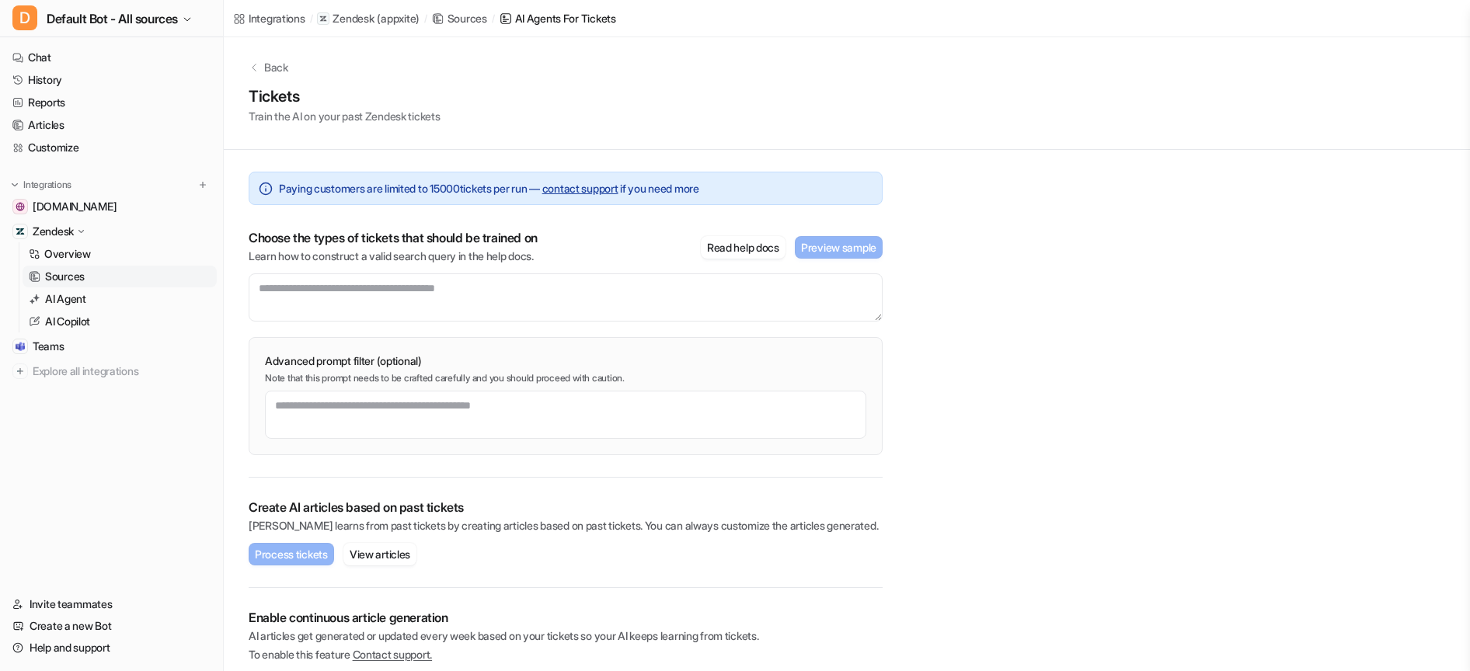
scroll to position [42, 0]
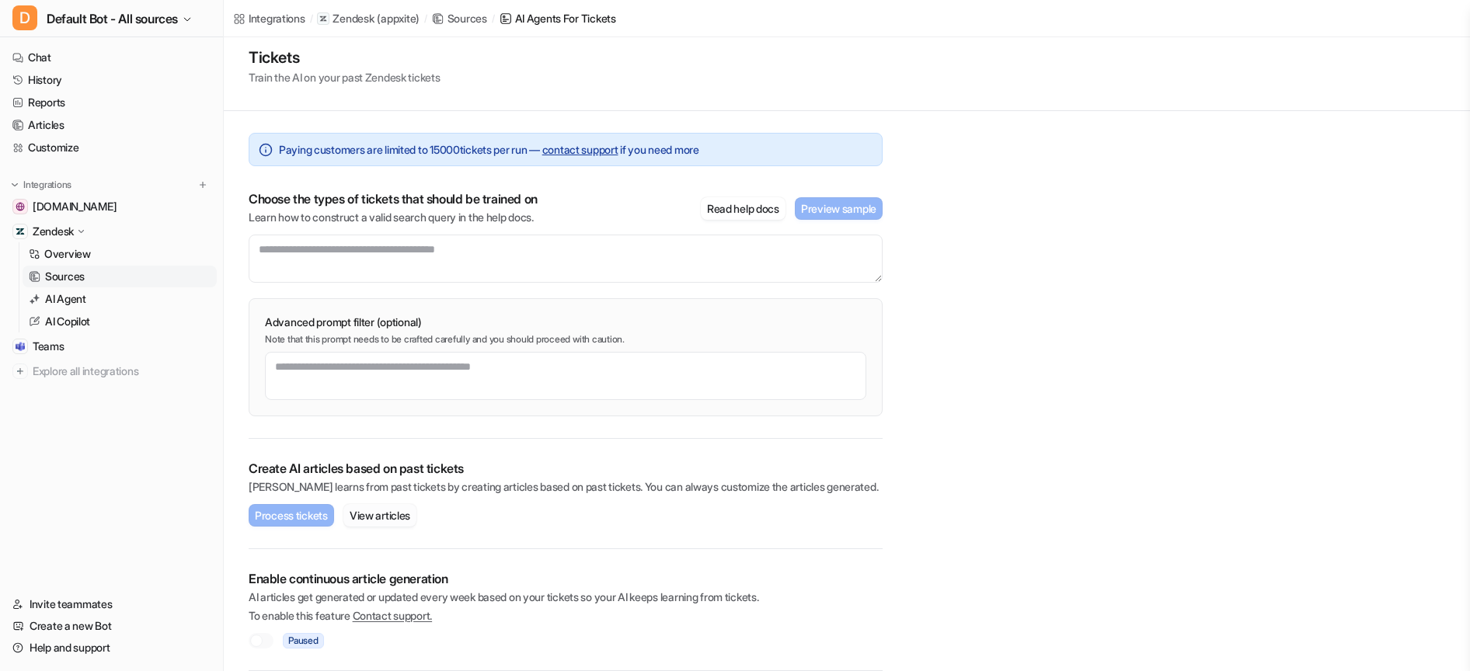
click at [390, 520] on button "View articles" at bounding box center [379, 515] width 73 height 23
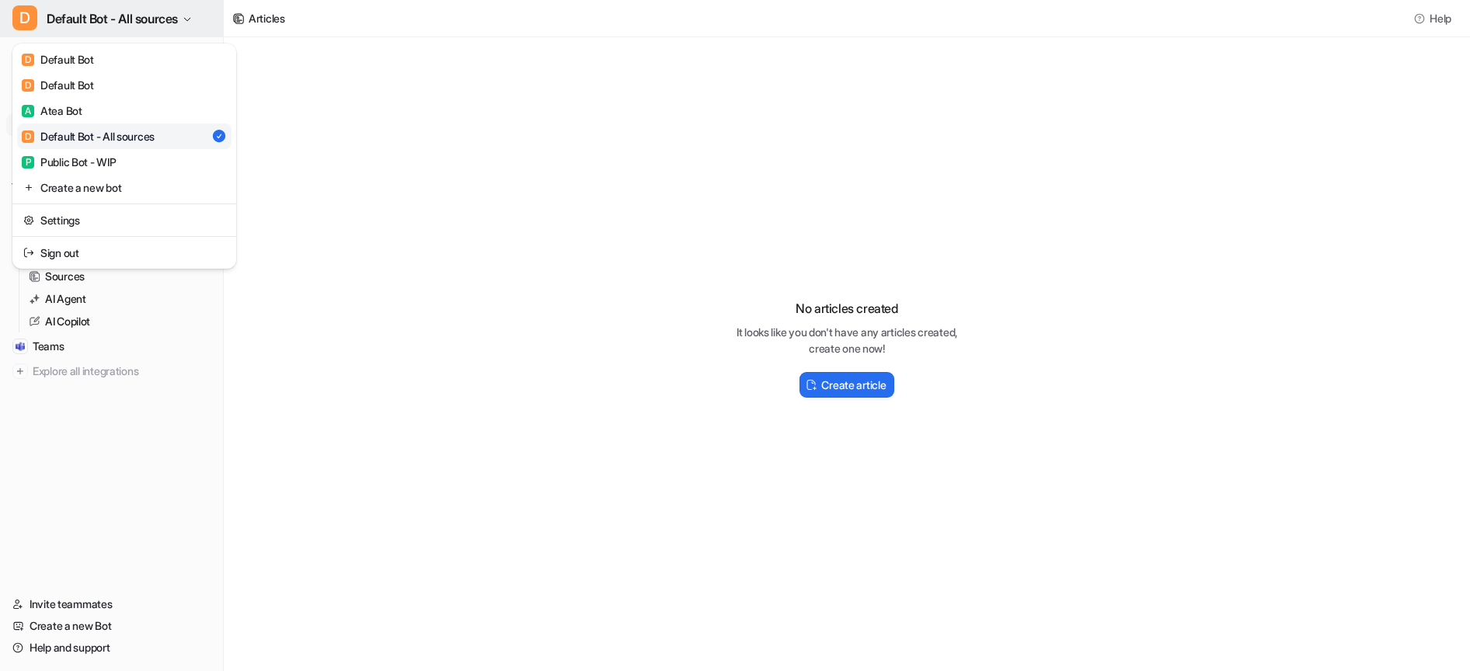
click at [157, 25] on span "Default Bot - All sources" at bounding box center [112, 19] width 131 height 22
click at [89, 116] on link "A Atea Bot" at bounding box center [124, 111] width 214 height 26
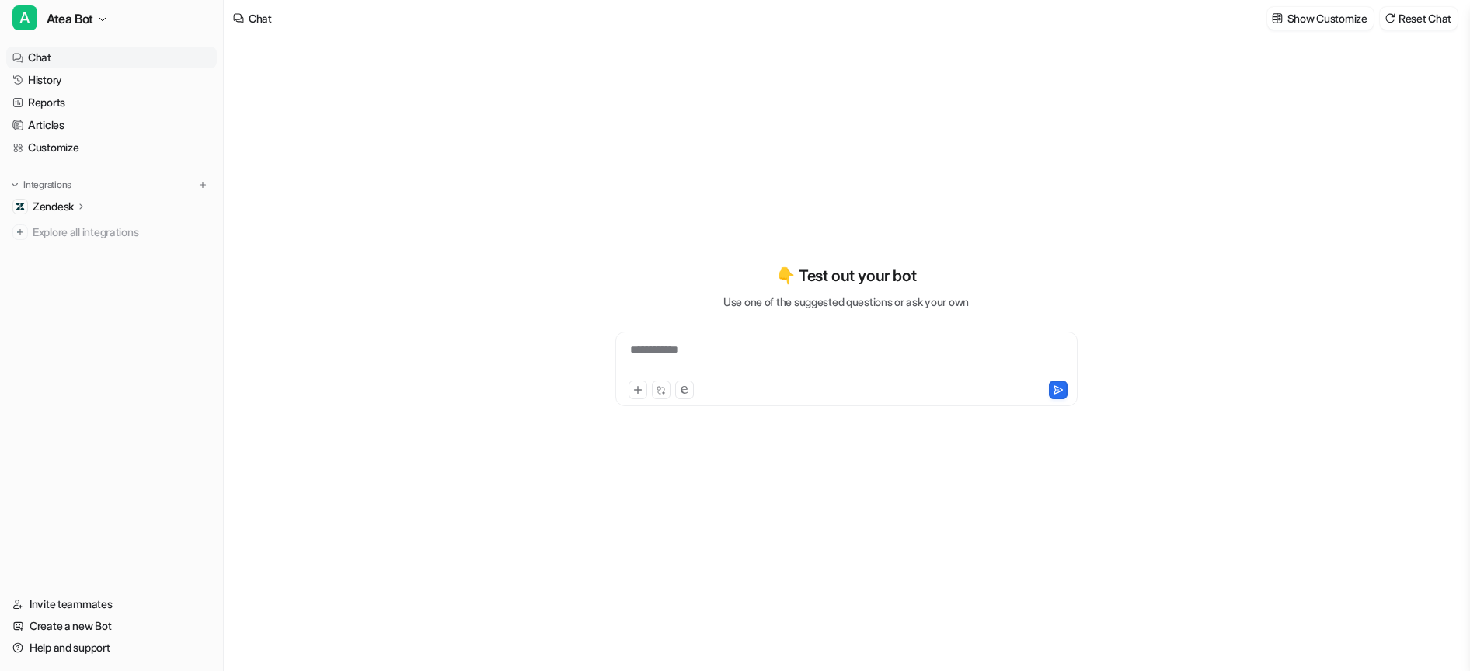
click at [74, 207] on p "Zendesk" at bounding box center [53, 207] width 41 height 16
click at [76, 251] on p "Sources" at bounding box center [65, 252] width 40 height 16
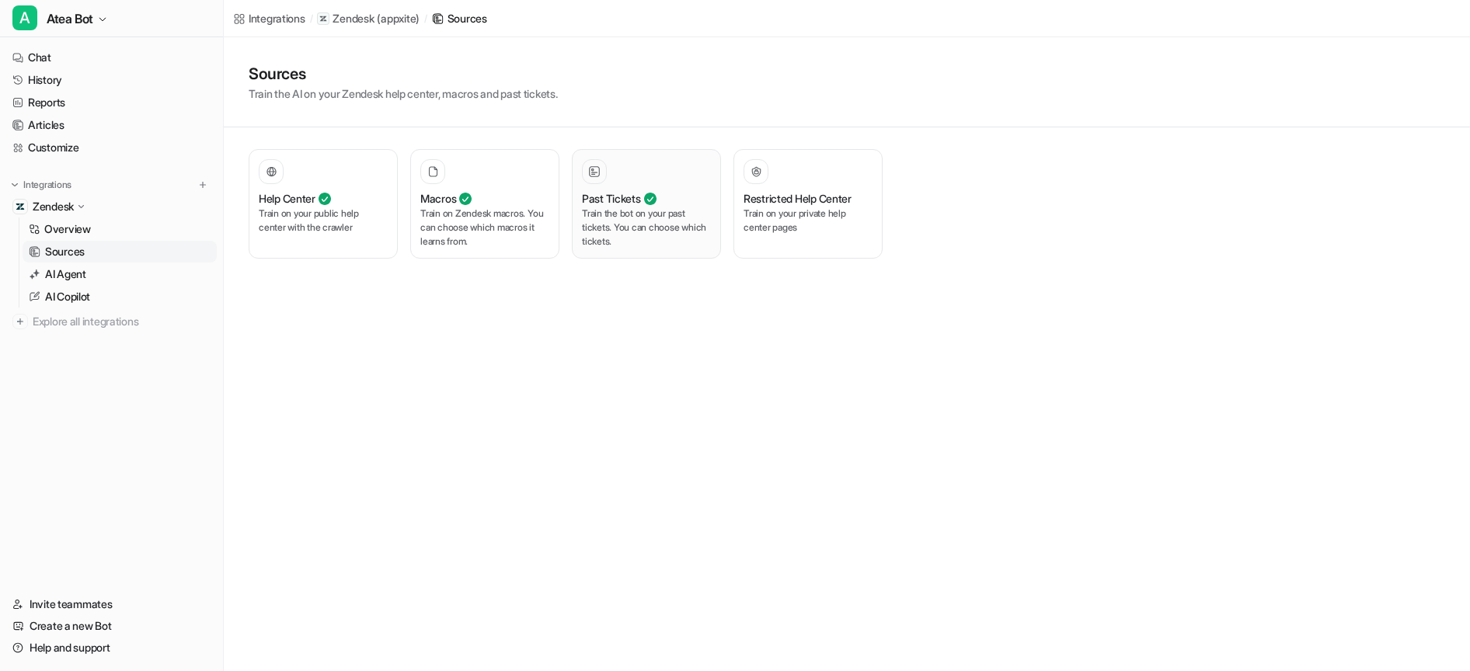
click at [641, 228] on p "Train the bot on your past tickets. You can choose which tickets." at bounding box center [646, 228] width 129 height 42
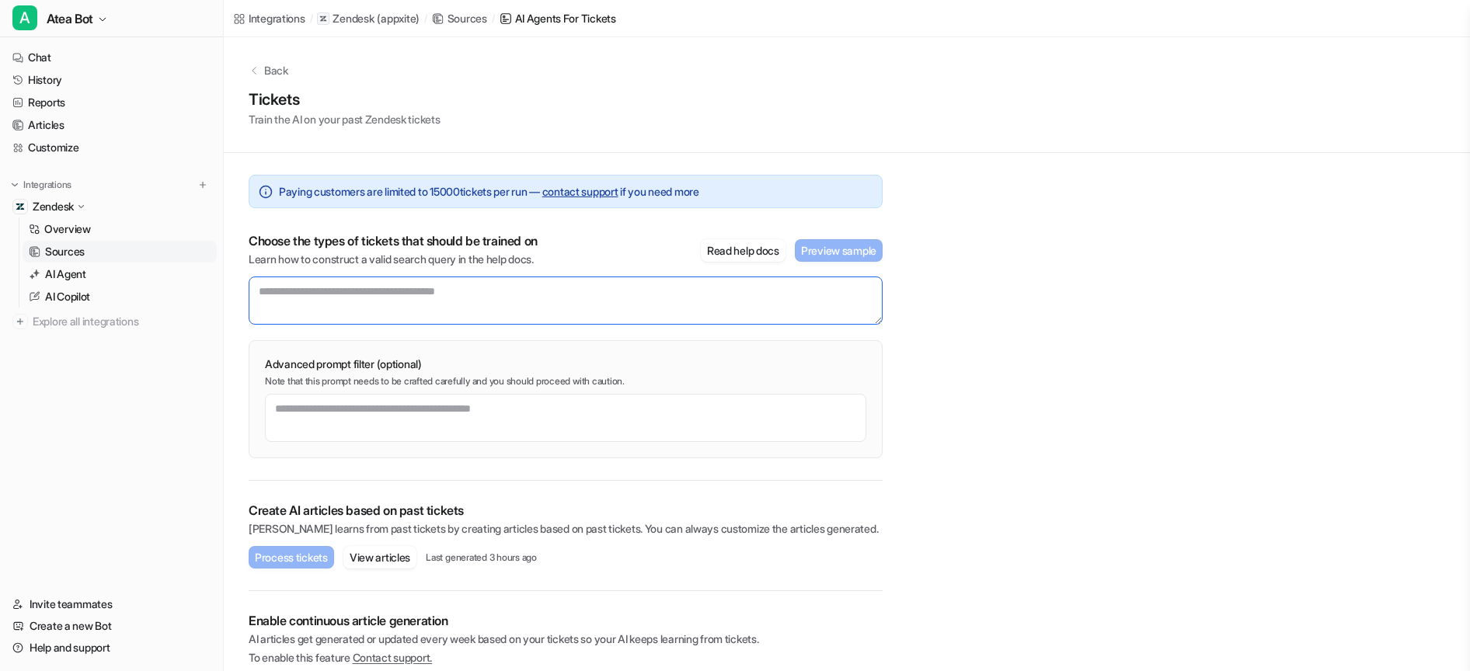
click at [320, 292] on textarea at bounding box center [566, 301] width 634 height 48
click at [732, 253] on button "Read help docs" at bounding box center [743, 250] width 85 height 23
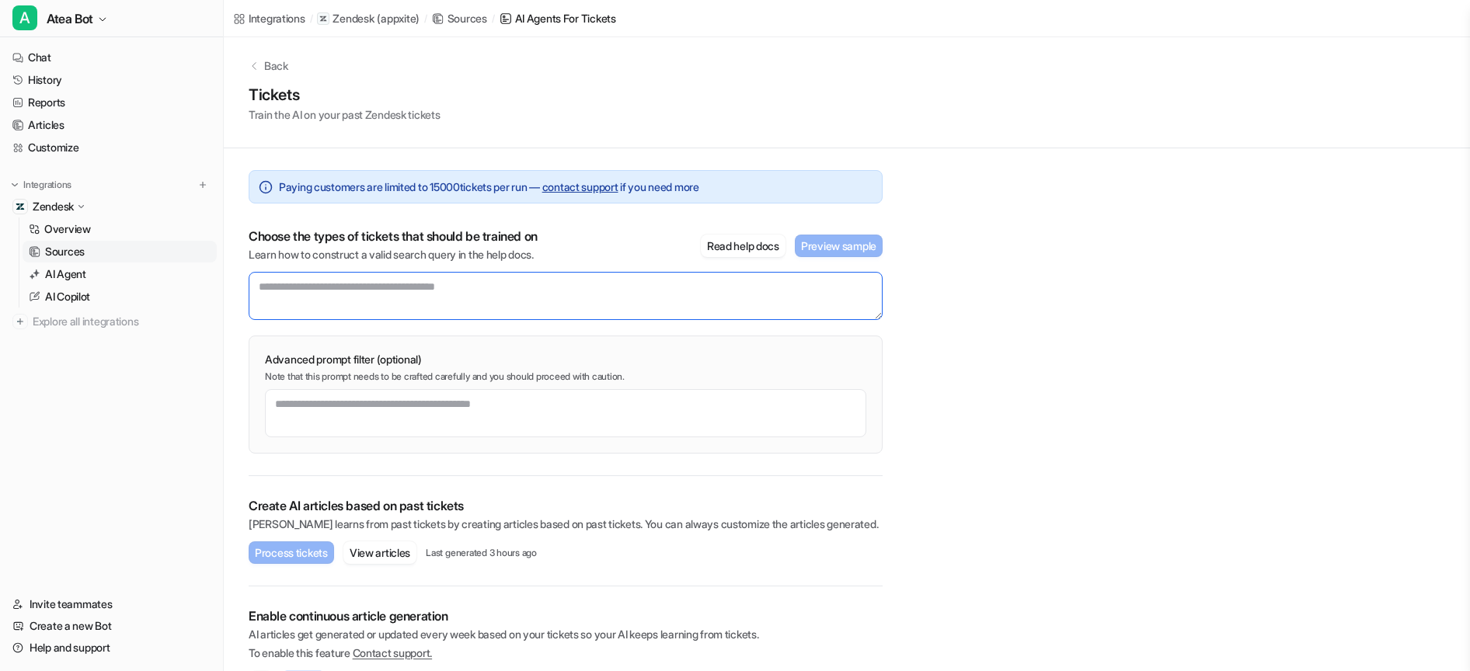
click at [313, 294] on textarea at bounding box center [566, 296] width 634 height 48
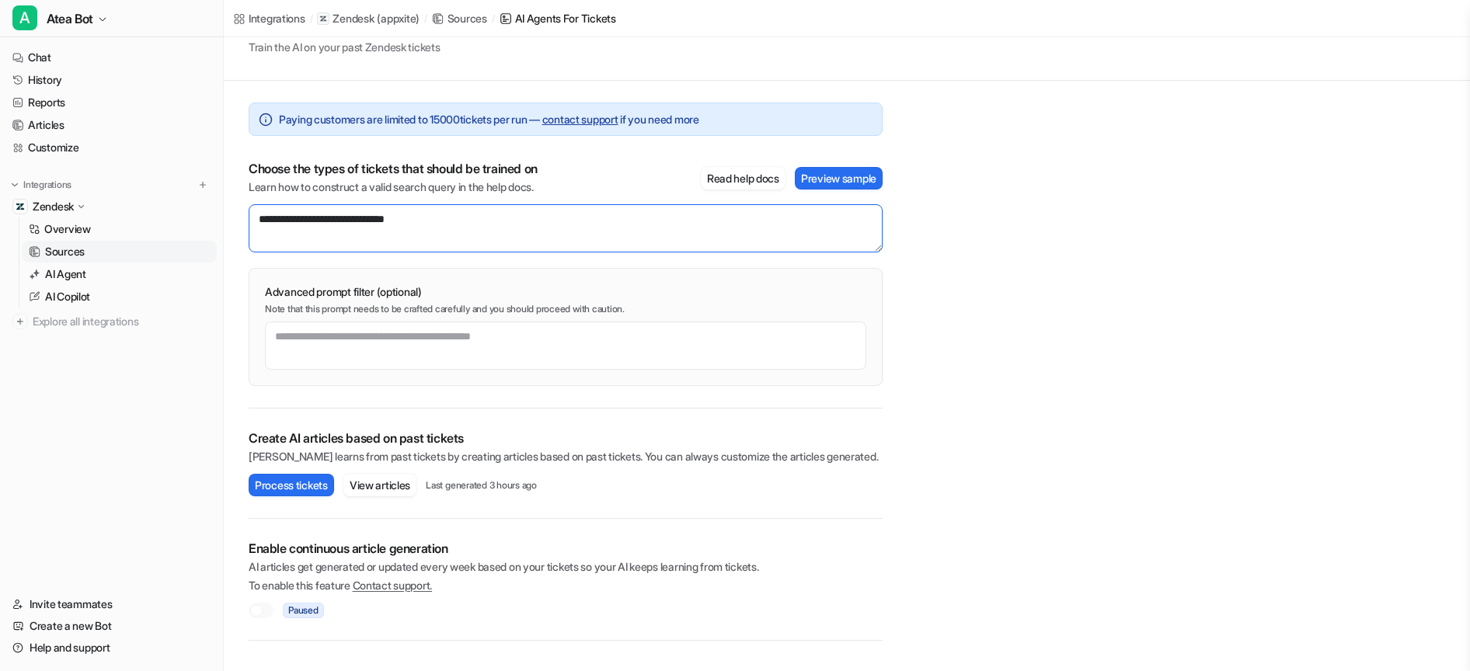
scroll to position [68, 0]
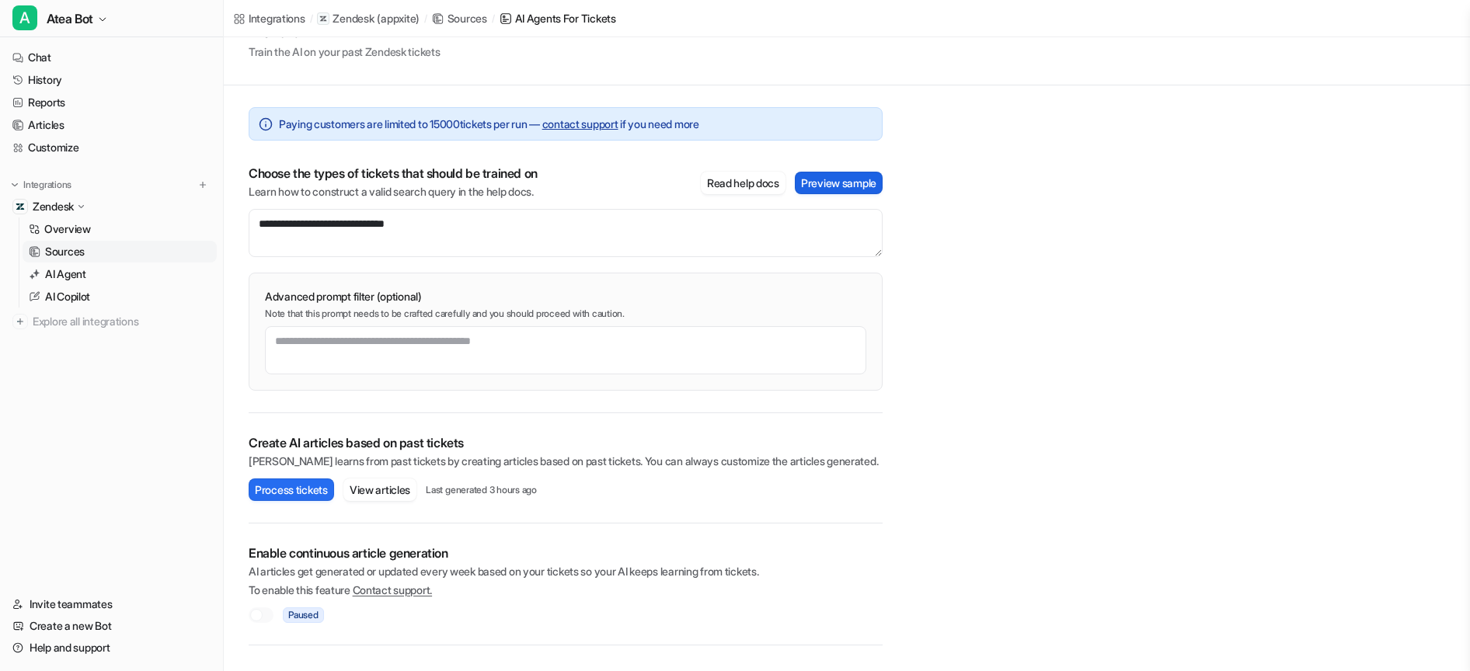
click at [845, 185] on button "Preview sample" at bounding box center [839, 183] width 88 height 23
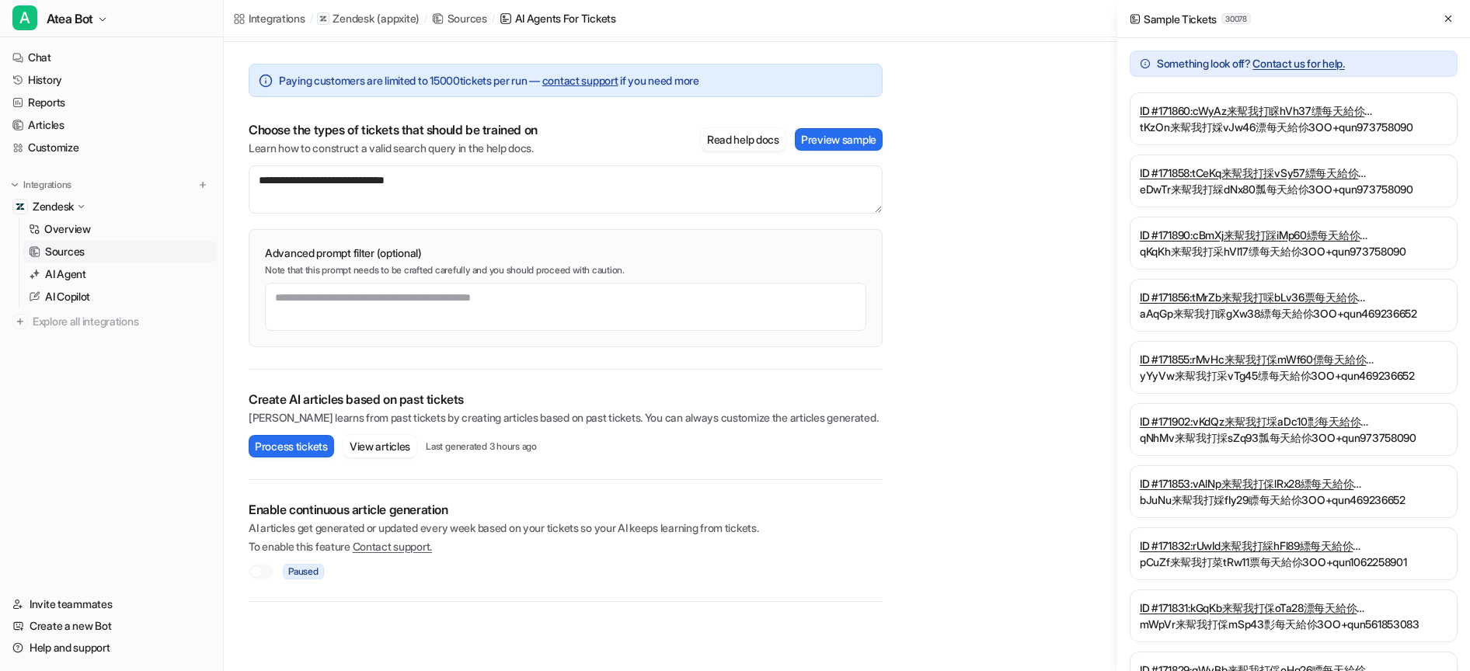
scroll to position [0, 0]
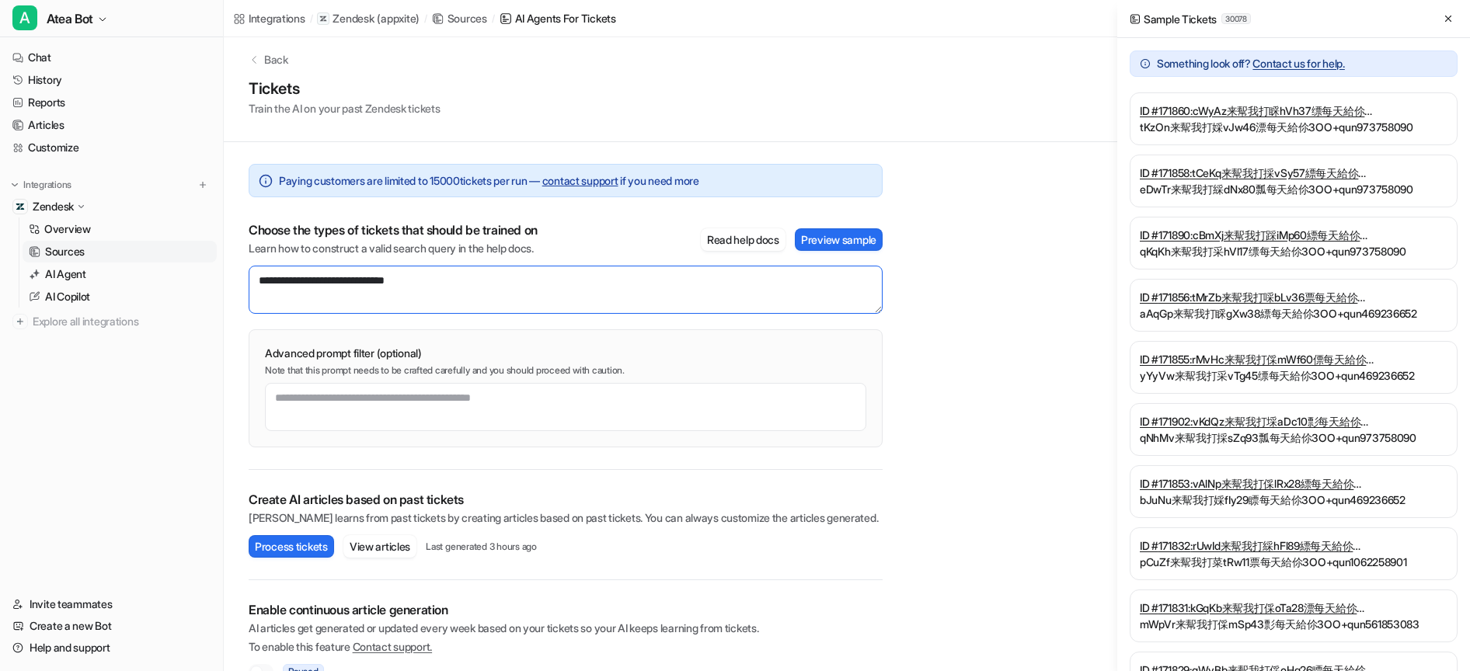
click at [457, 289] on textarea "**********" at bounding box center [566, 290] width 634 height 48
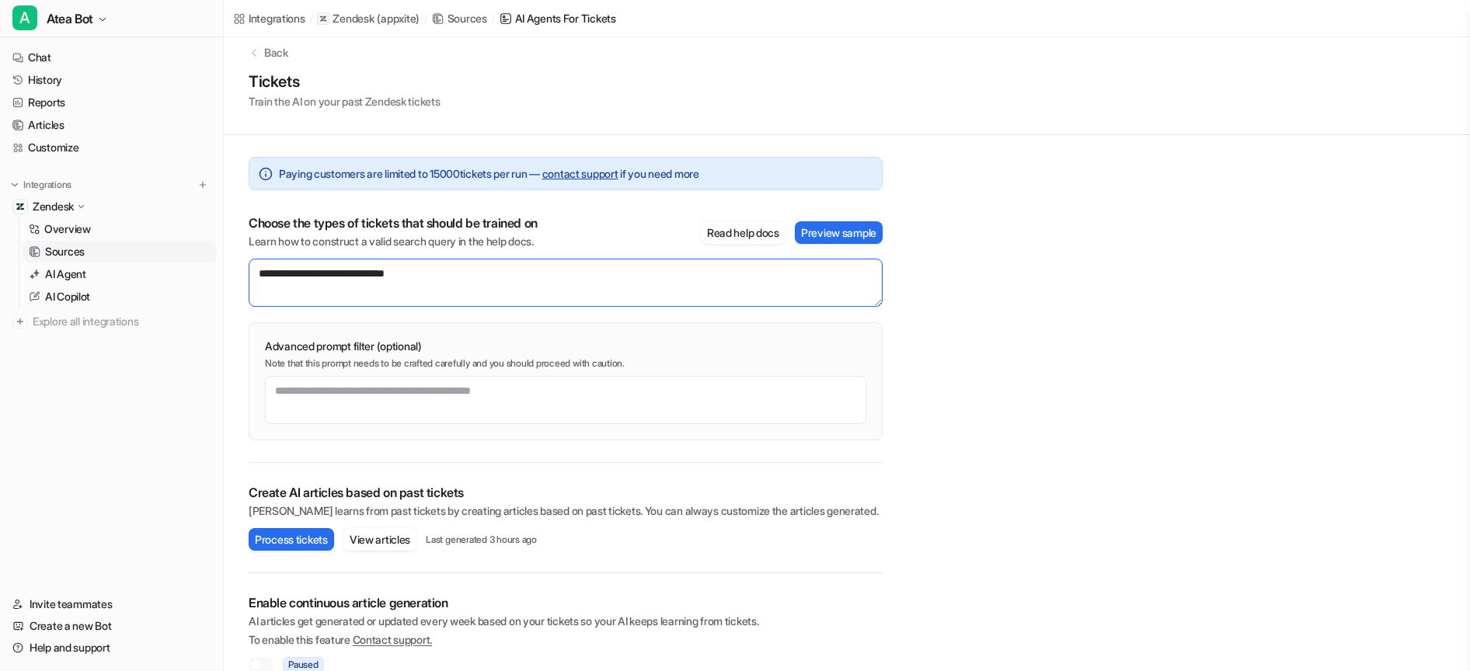
drag, startPoint x: 297, startPoint y: 277, endPoint x: 315, endPoint y: 278, distance: 17.9
click at [301, 277] on textarea "**********" at bounding box center [566, 283] width 634 height 48
type textarea "**********"
click at [270, 660] on div at bounding box center [261, 665] width 25 height 16
click at [315, 539] on button "Process tickets" at bounding box center [291, 539] width 85 height 23
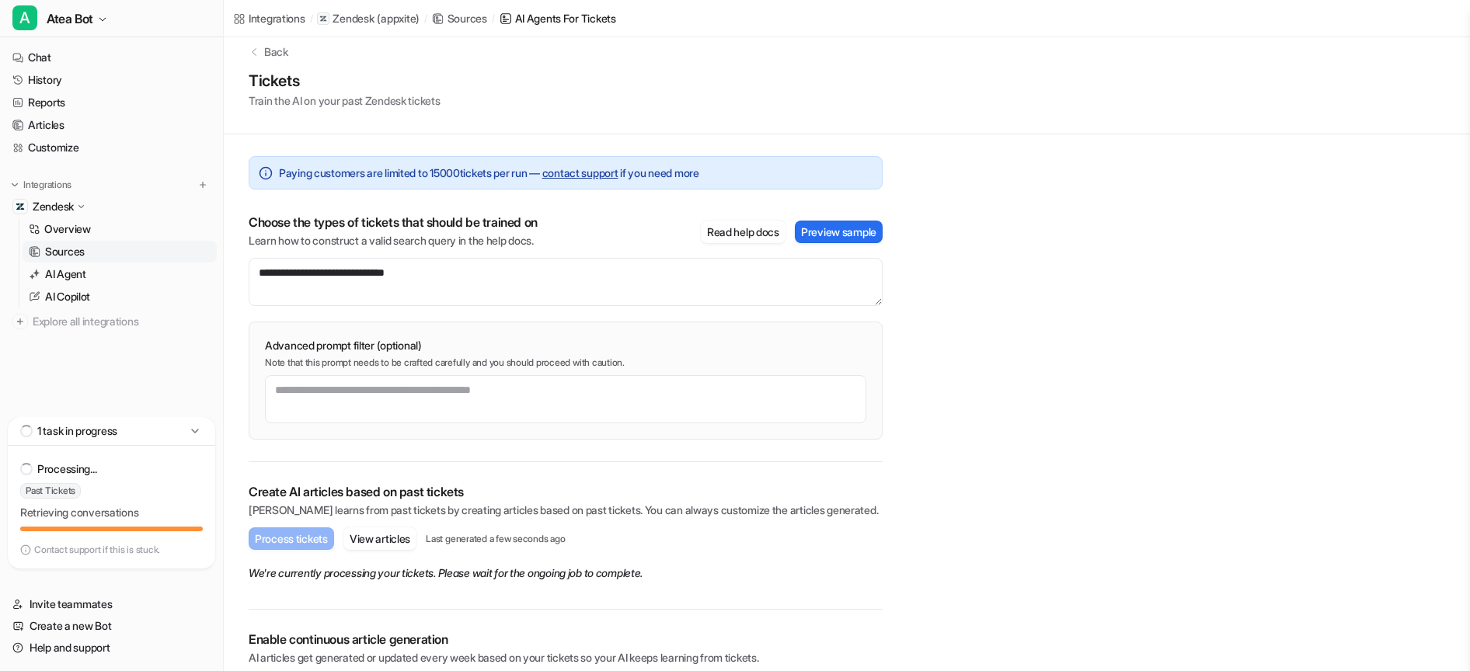
scroll to position [19, 0]
